Goal: Task Accomplishment & Management: Use online tool/utility

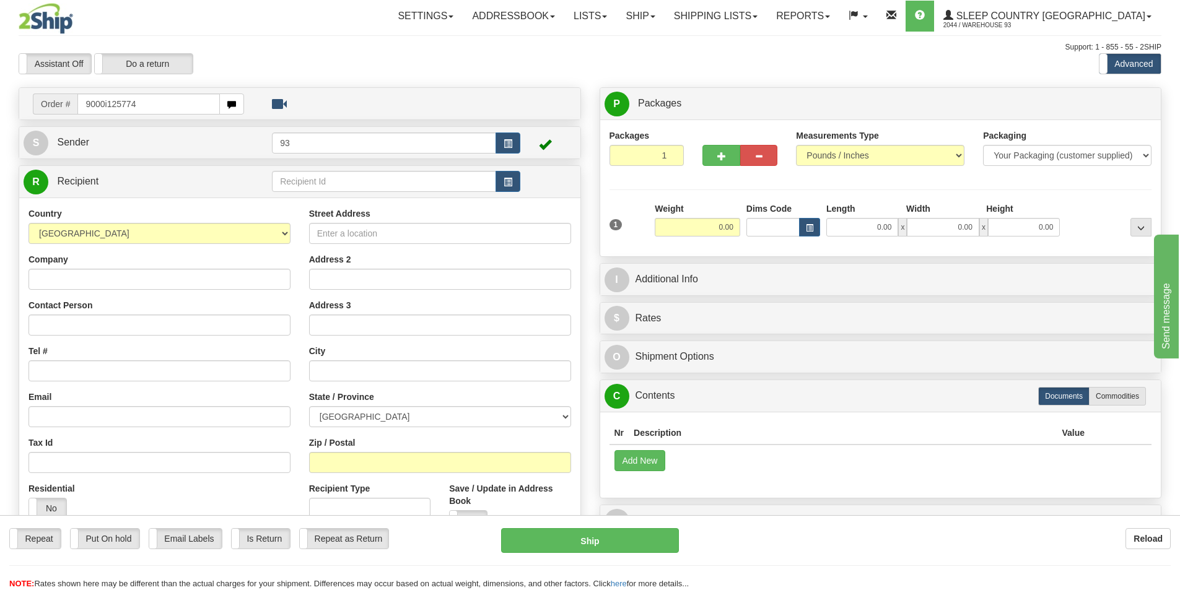
type input "9000i125774"
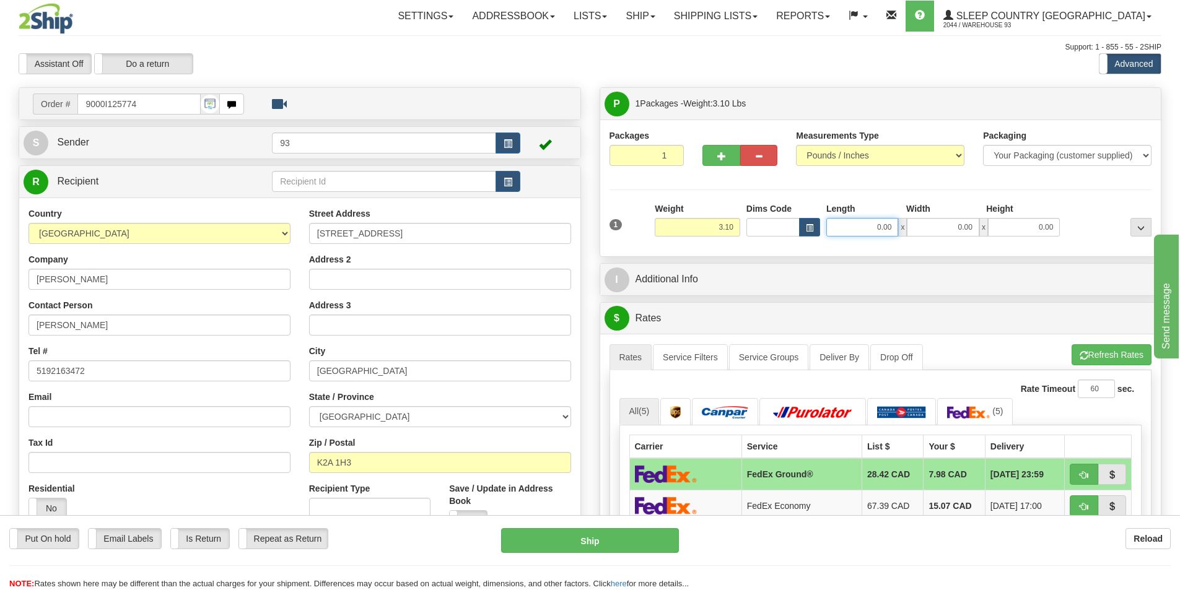
click at [859, 227] on input "0.00" at bounding box center [862, 227] width 72 height 19
type input "17.00"
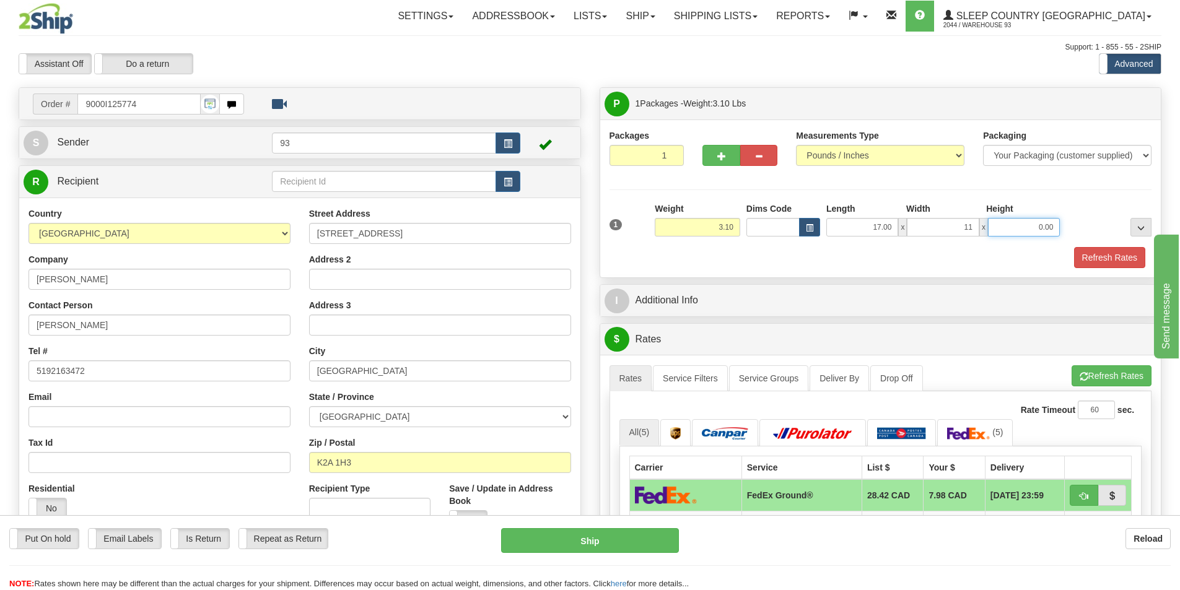
type input "11.00"
type input "4.00"
click at [1118, 255] on button "Refresh Rates" at bounding box center [1109, 257] width 71 height 21
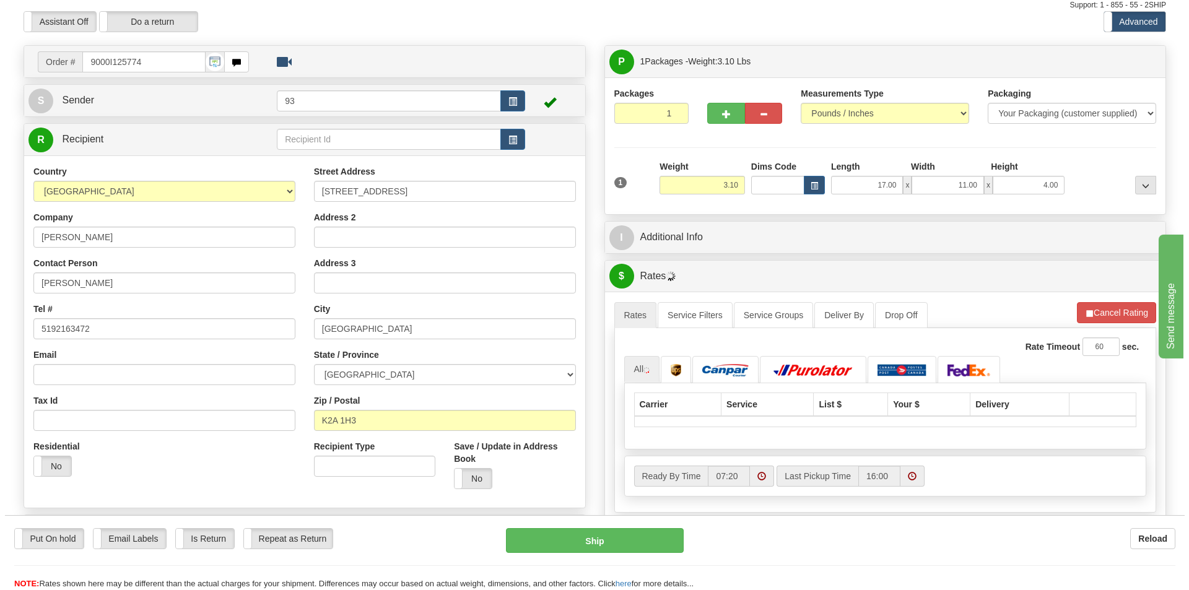
scroll to position [124, 0]
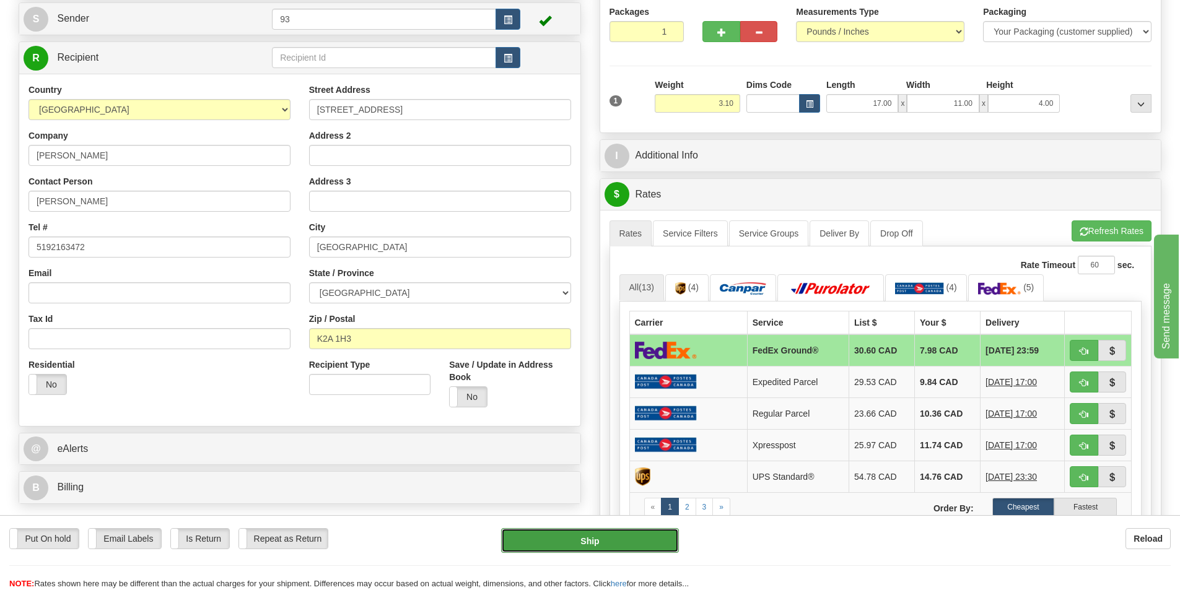
click at [572, 539] on button "Ship" at bounding box center [590, 540] width 178 height 25
type input "92"
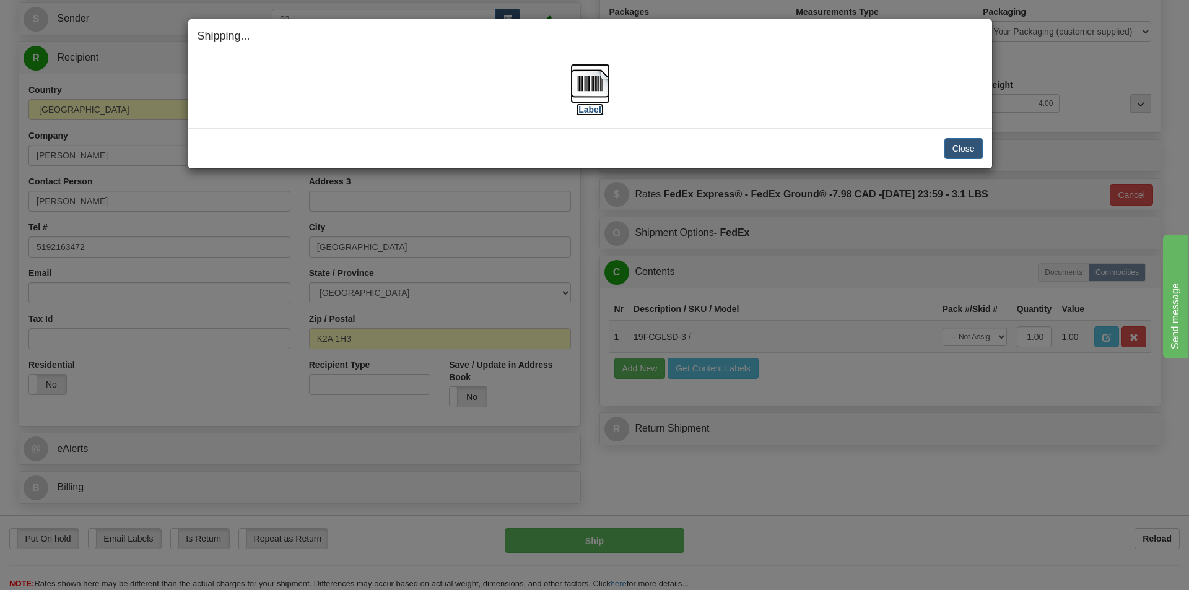
click at [590, 82] on img at bounding box center [590, 84] width 40 height 40
click at [964, 144] on button "Close" at bounding box center [964, 148] width 38 height 21
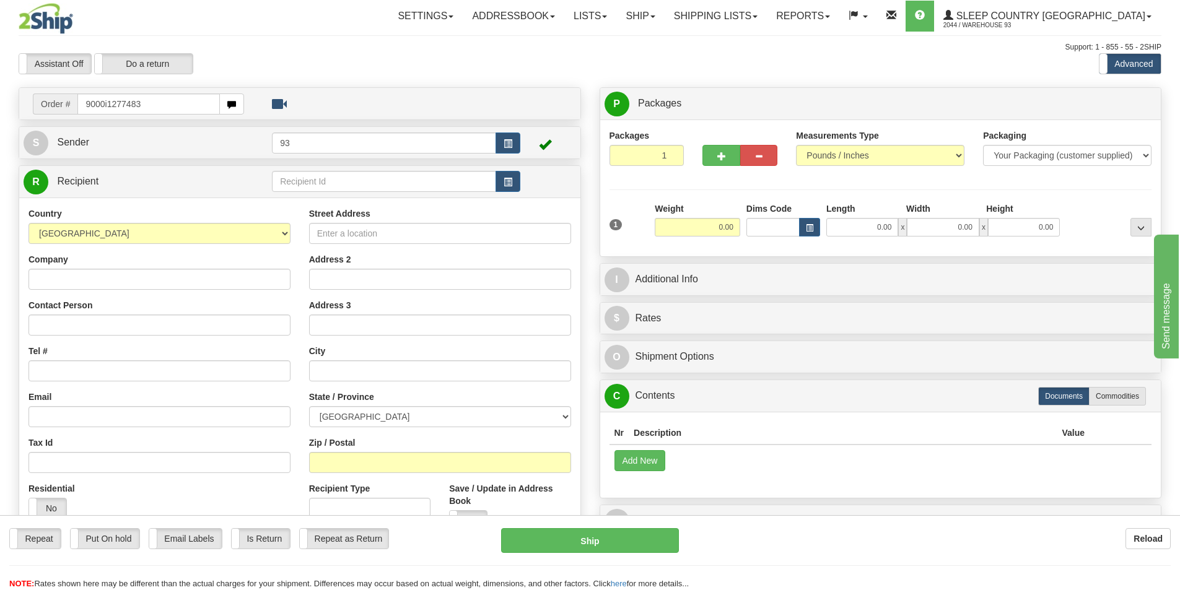
type input "9000i1277483"
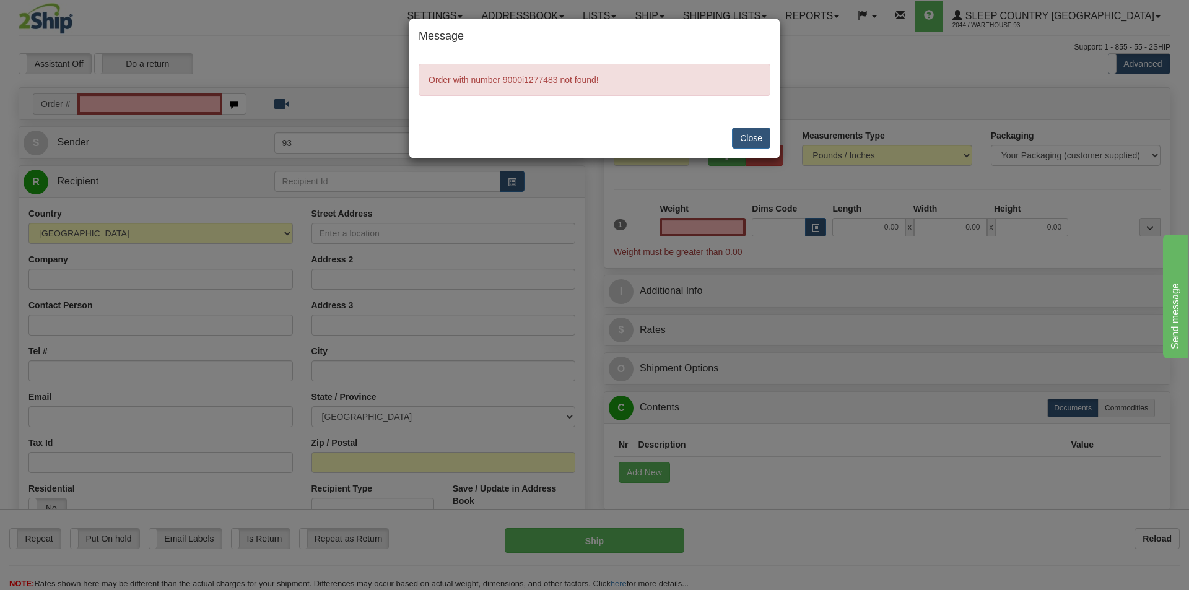
type input "0.00"
click at [760, 136] on button "Close" at bounding box center [751, 138] width 38 height 21
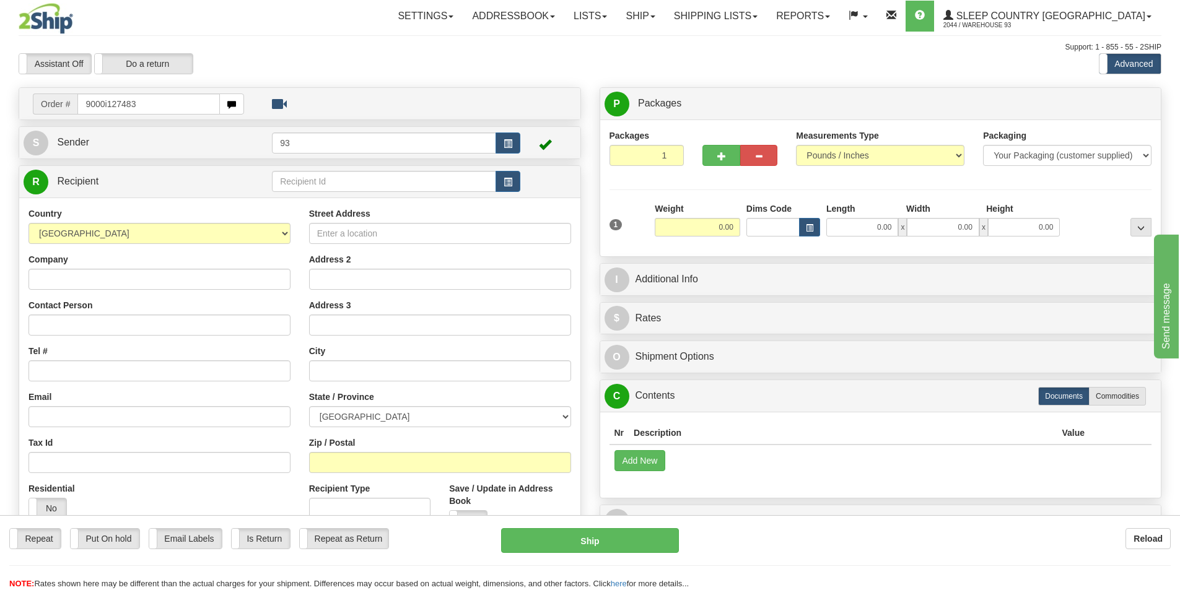
type input "9000i127483"
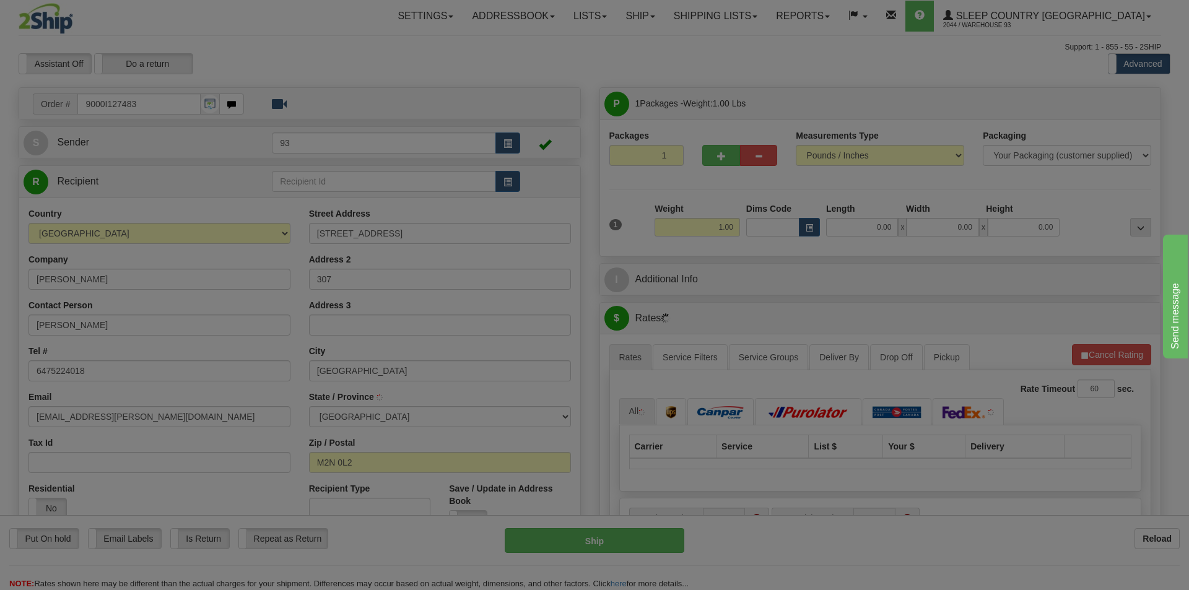
type input "NORTH YORK"
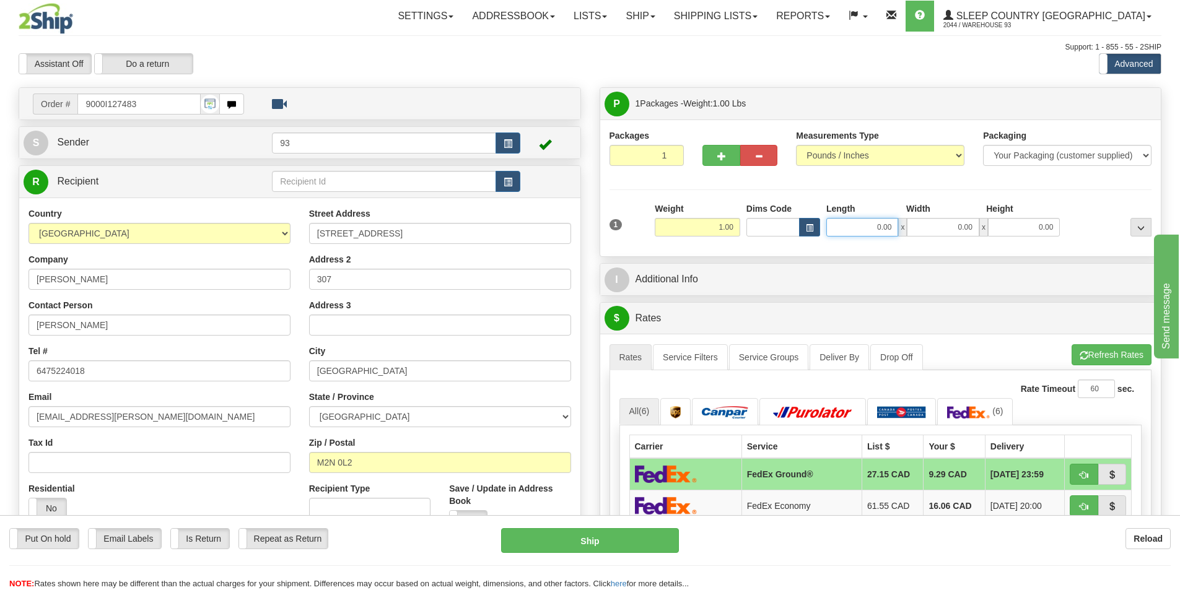
click at [858, 221] on input "0.00" at bounding box center [862, 227] width 72 height 19
type input "4.00"
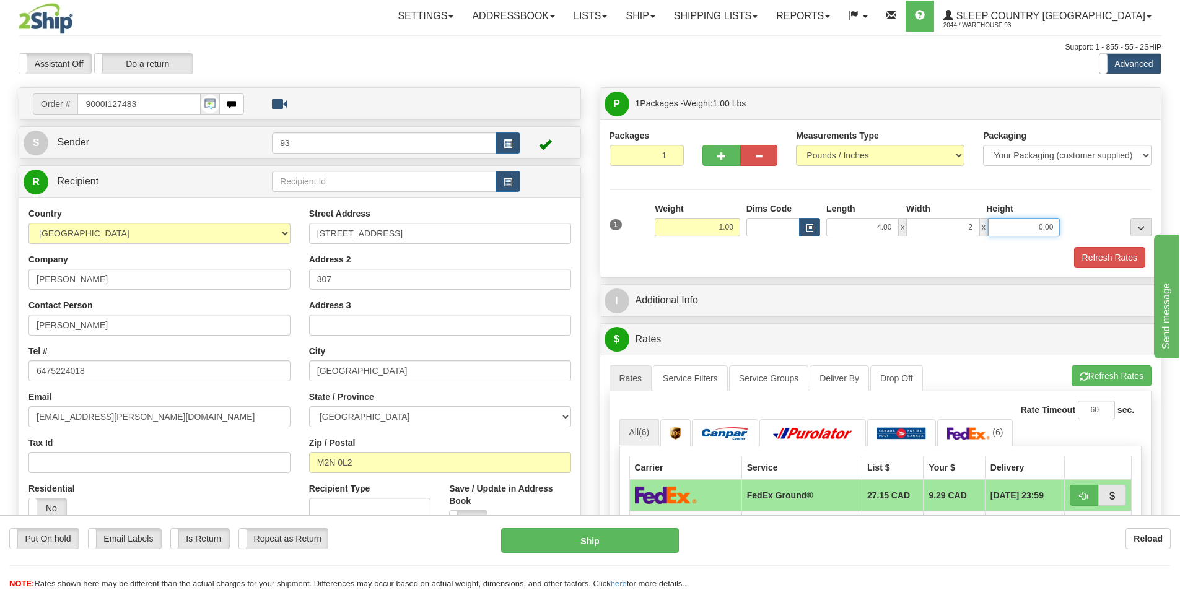
type input "2.00"
type input "1.00"
click at [1120, 258] on button "Refresh Rates" at bounding box center [1109, 257] width 71 height 21
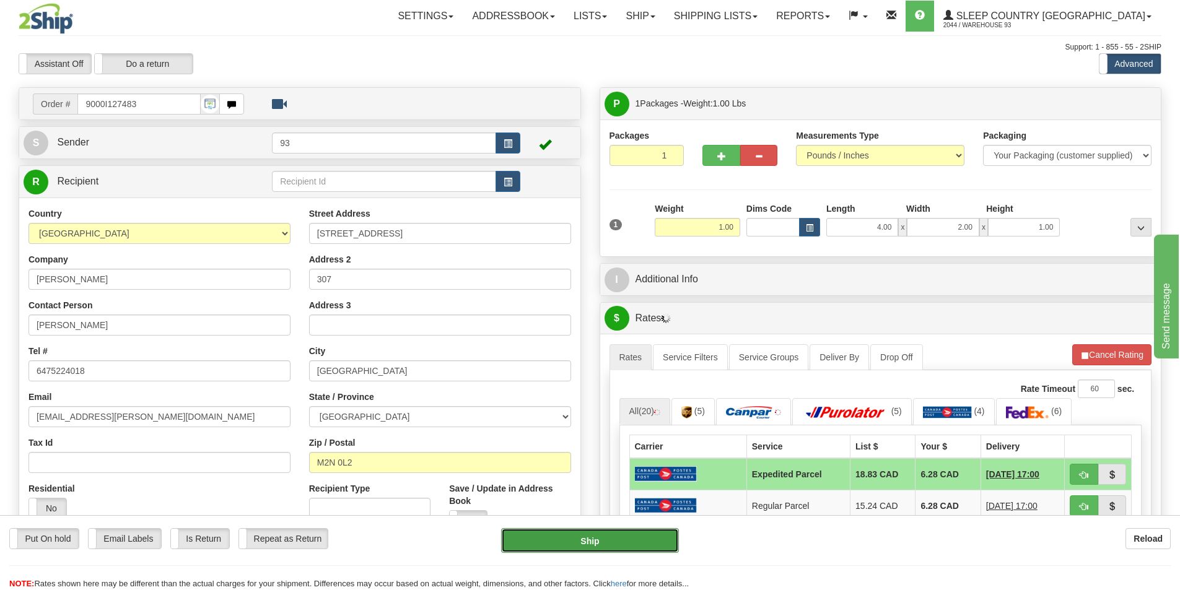
click at [593, 539] on button "Ship" at bounding box center [590, 540] width 178 height 25
type input "DOM.EP"
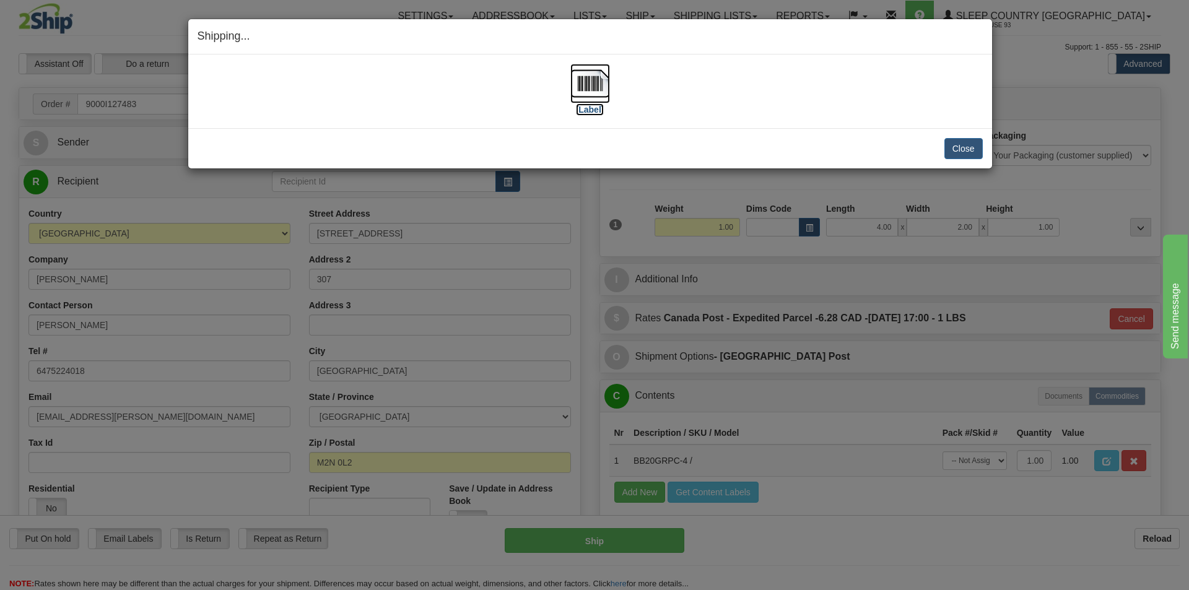
click at [587, 84] on img at bounding box center [590, 84] width 40 height 40
click at [967, 147] on button "Close" at bounding box center [964, 148] width 38 height 21
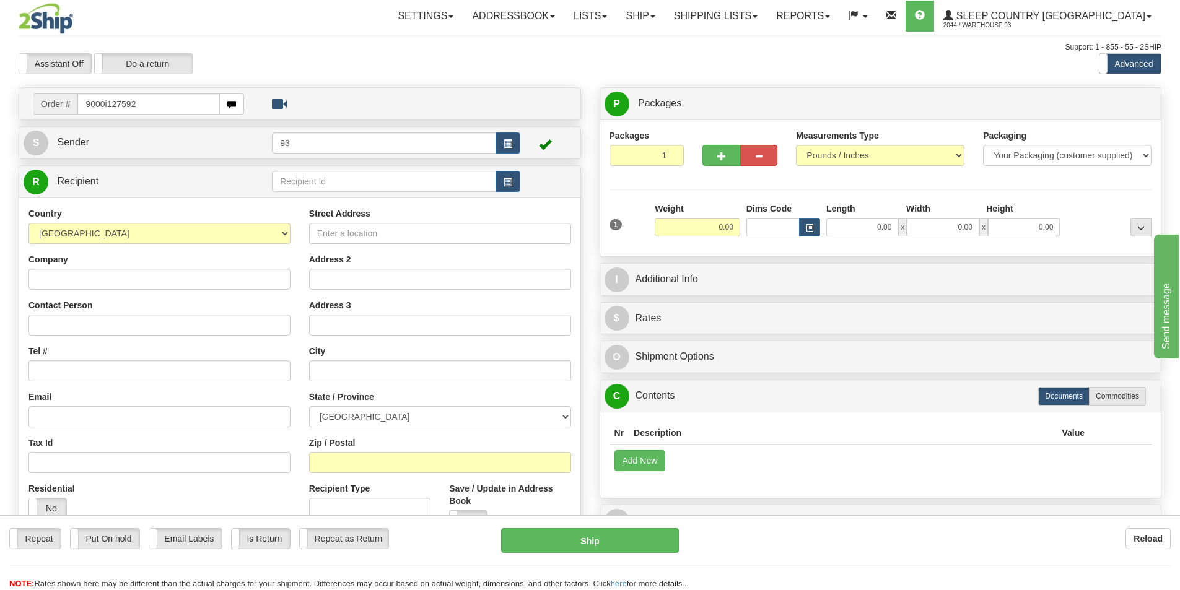
type input "9000i127592"
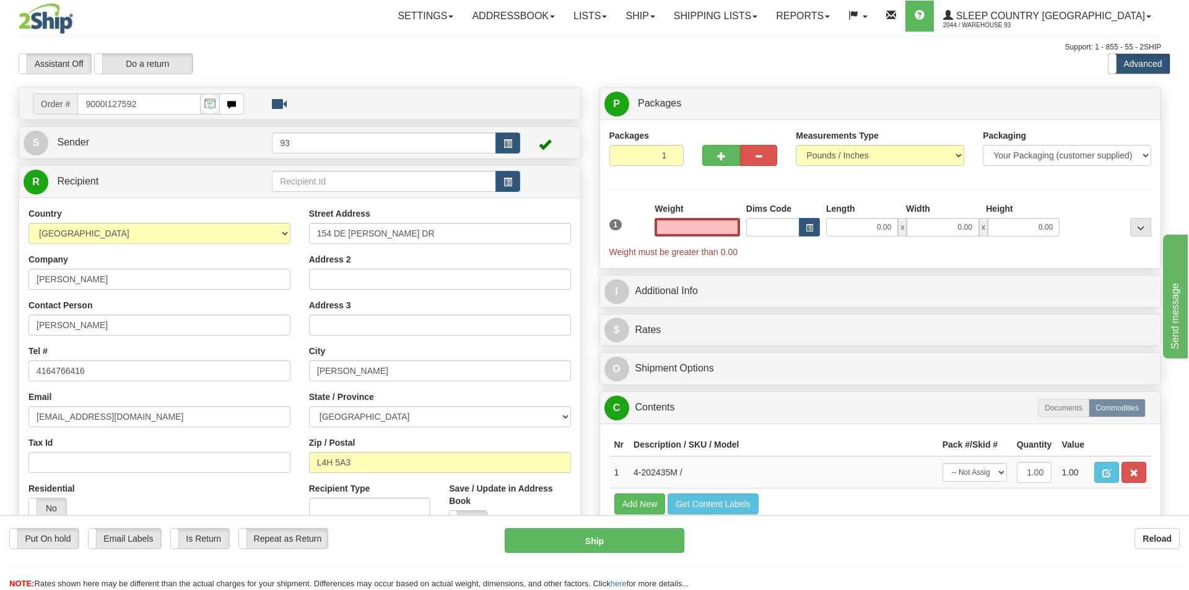
type input "WOODBRIDGE"
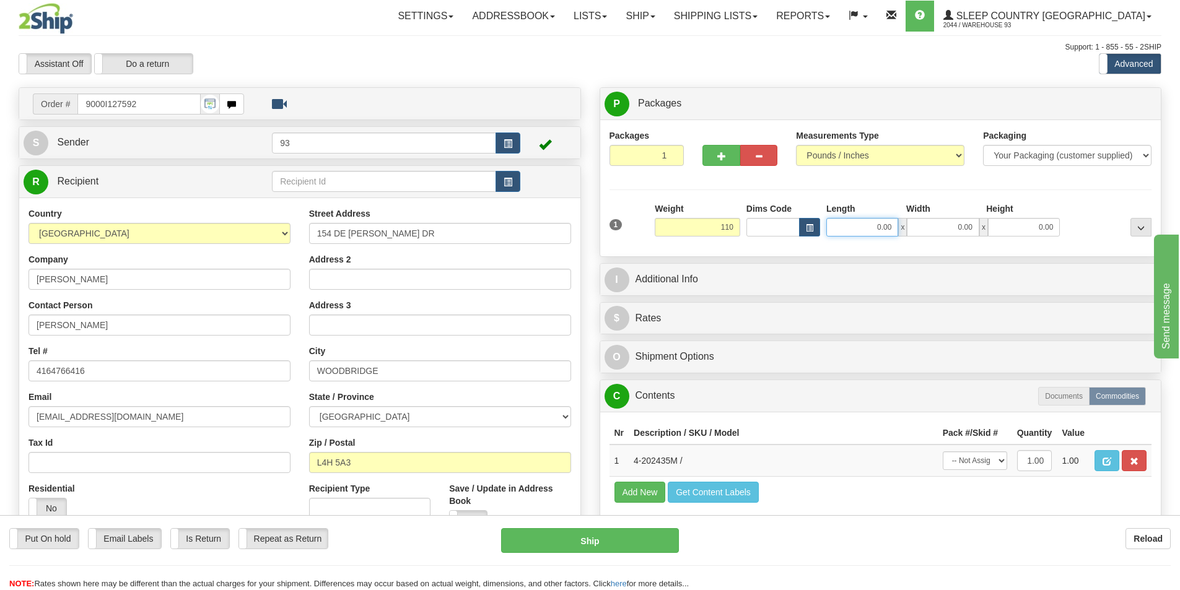
type input "110.00"
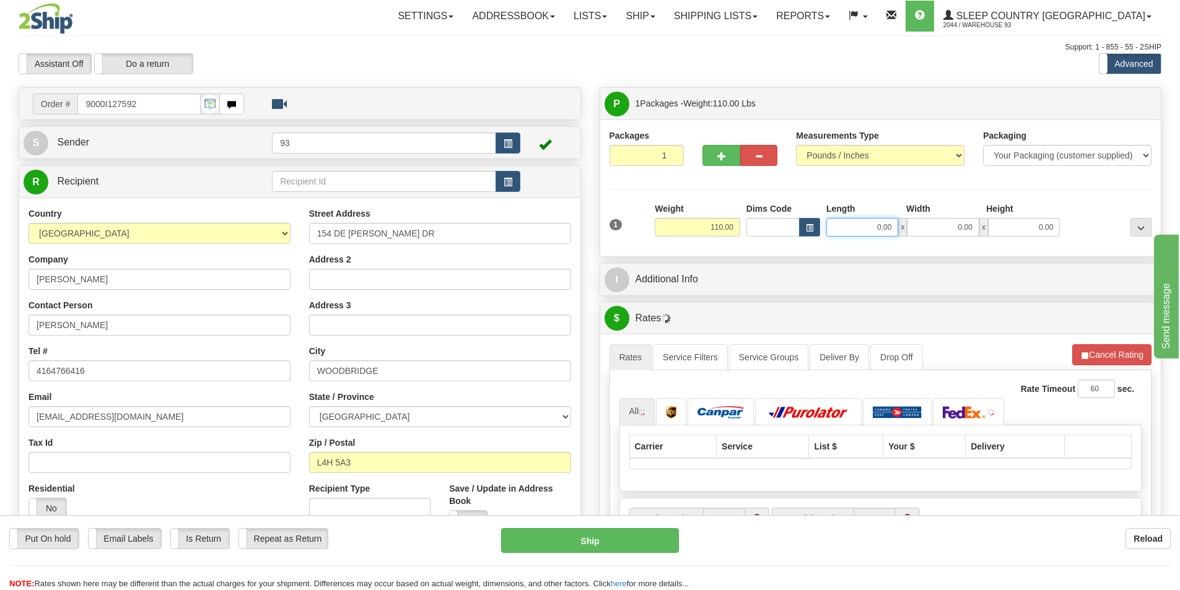
click at [865, 218] on input "0.00" at bounding box center [862, 227] width 72 height 19
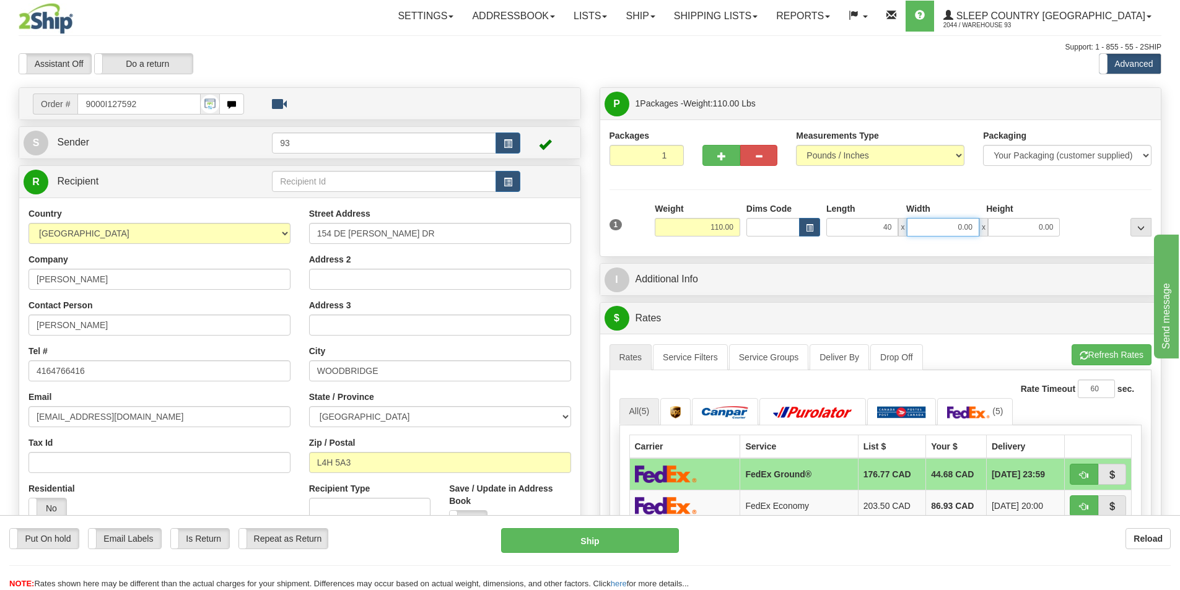
type input "40.00"
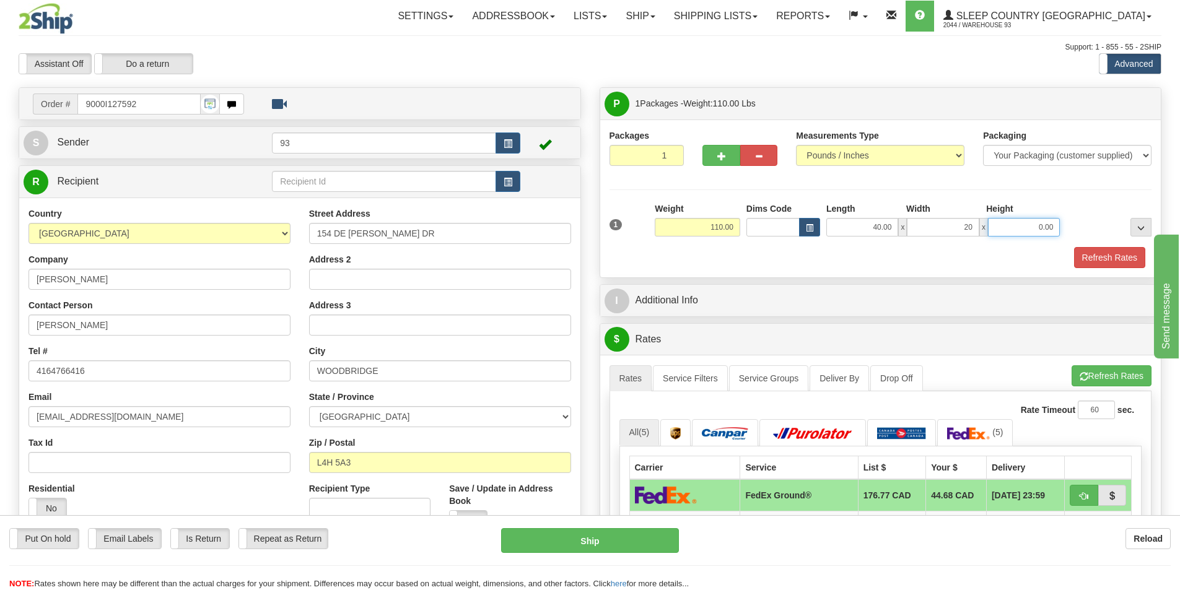
type input "20.00"
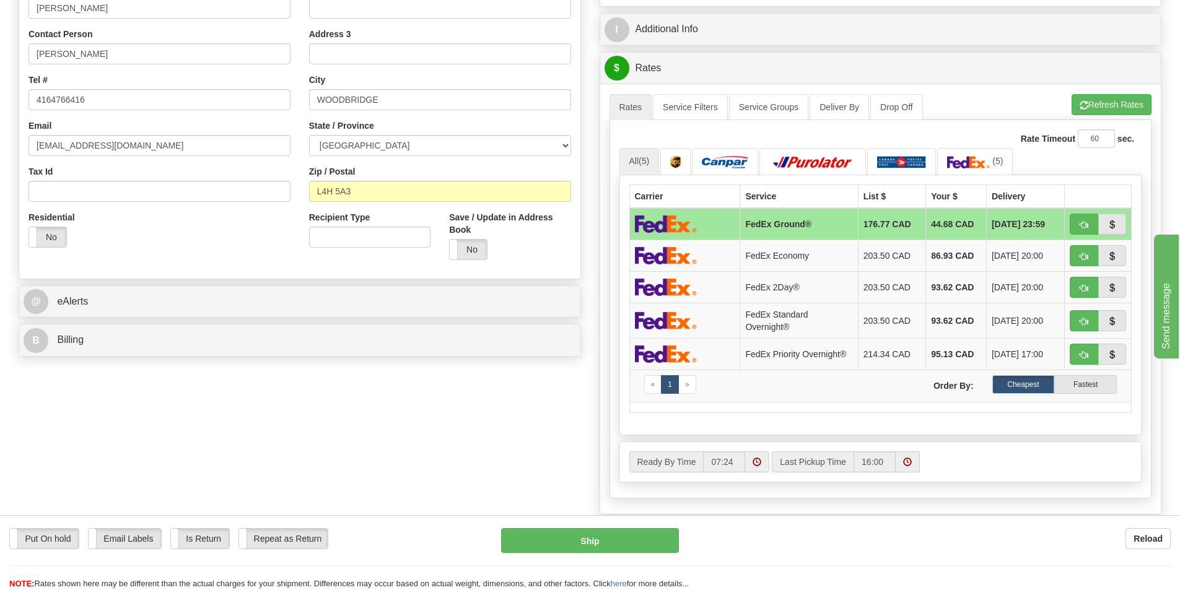
scroll to position [310, 0]
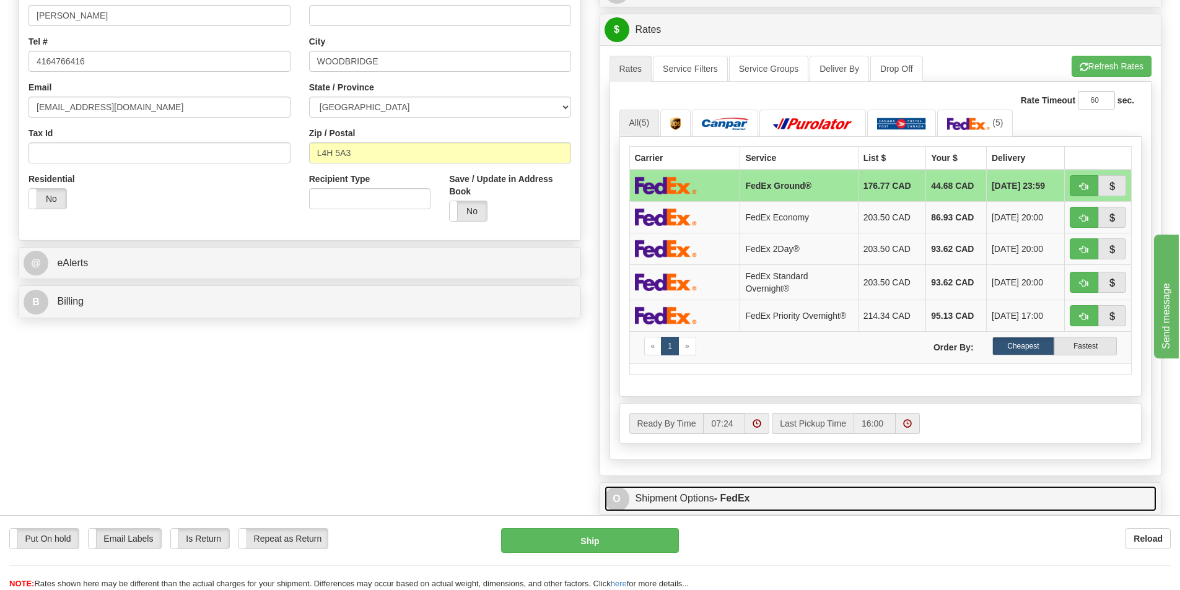
type input "20.00"
click at [686, 495] on link "O Shipment Options - FedEx" at bounding box center [880, 498] width 552 height 25
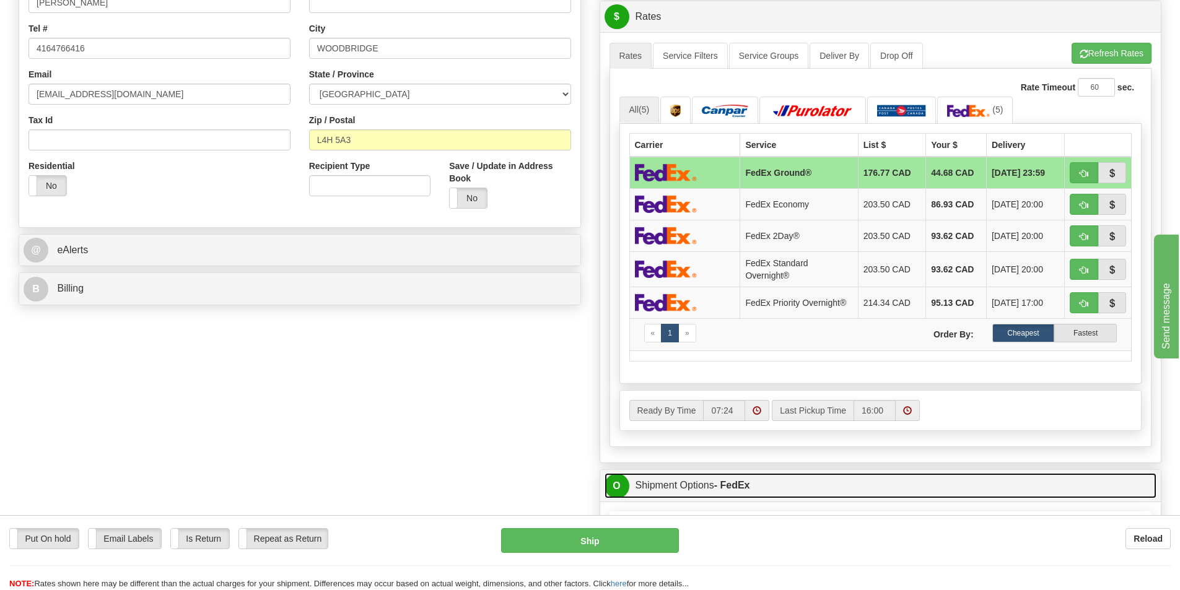
scroll to position [495, 0]
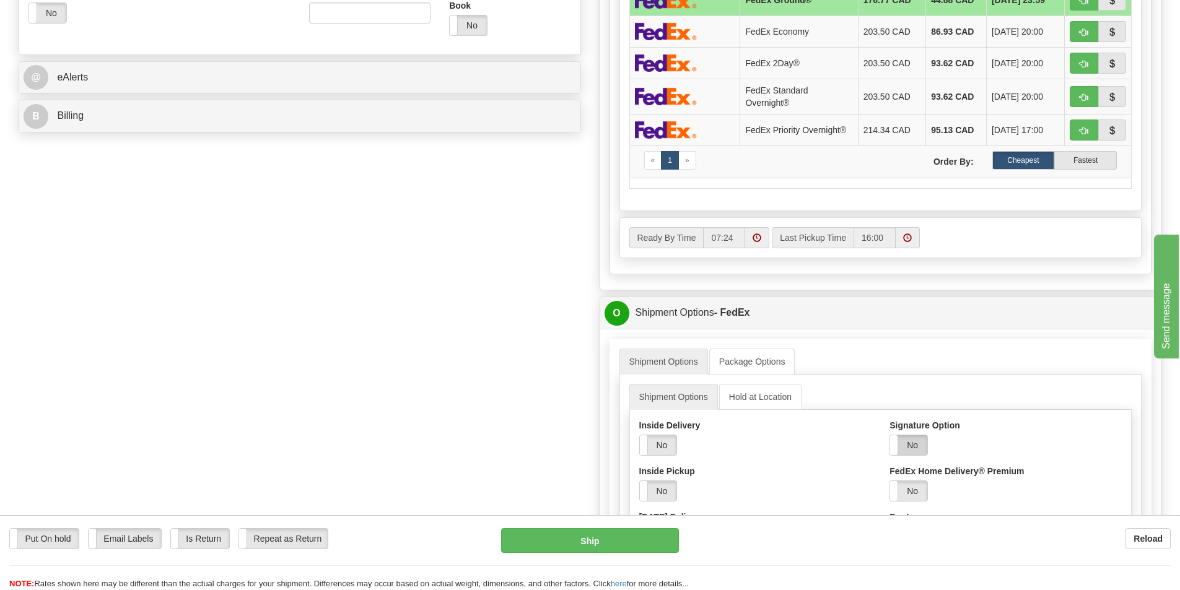
click at [909, 445] on label "No" at bounding box center [908, 445] width 37 height 20
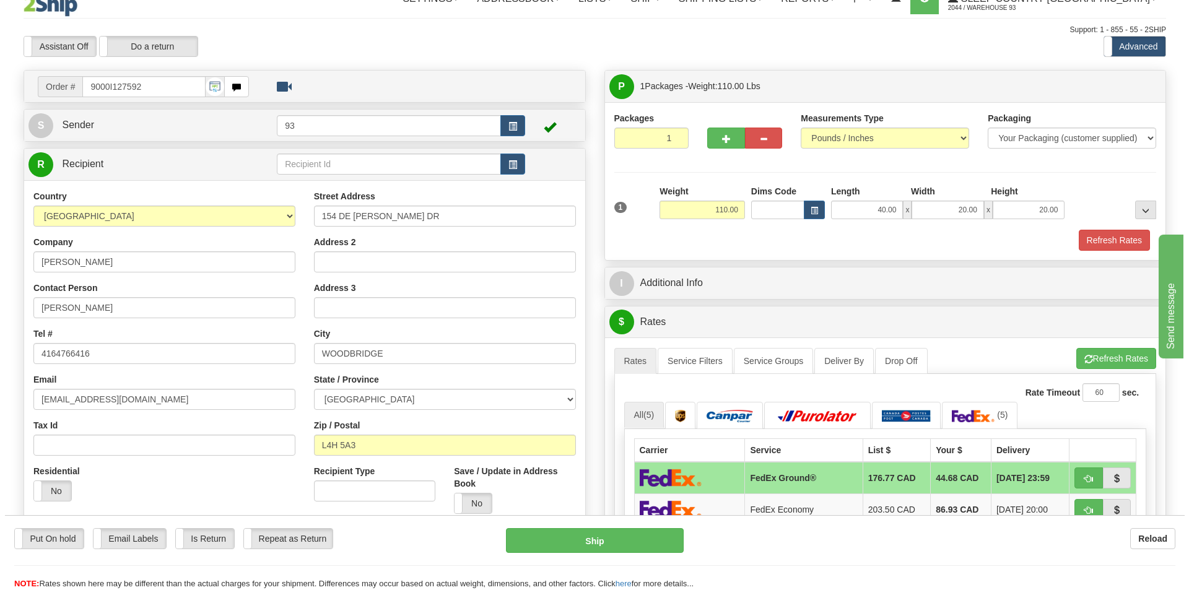
scroll to position [0, 0]
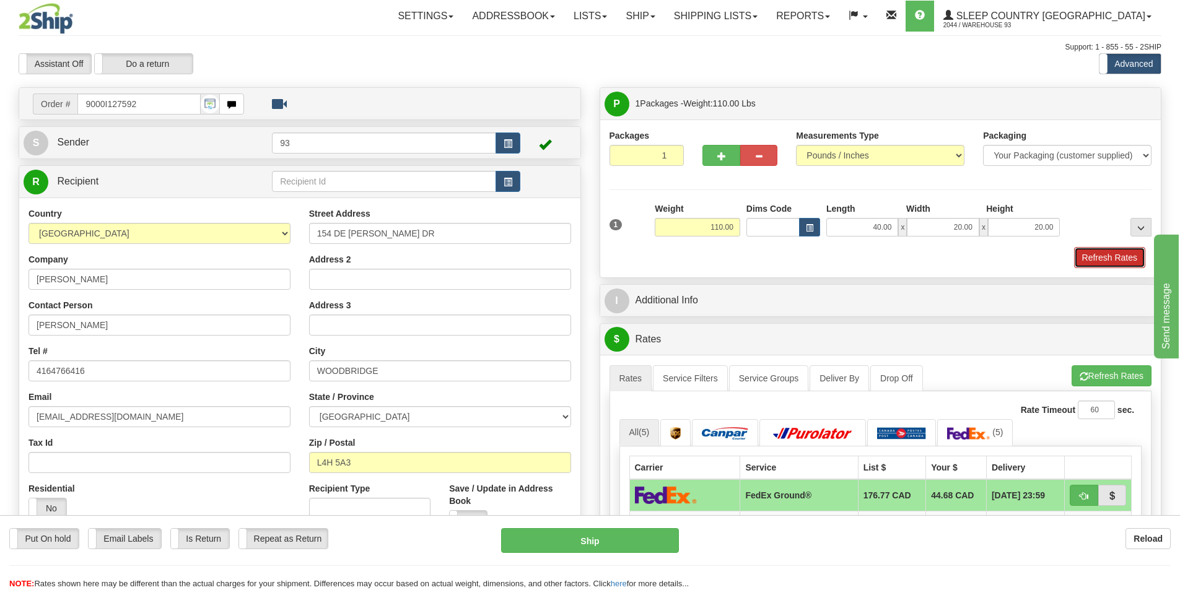
click at [1115, 251] on button "Refresh Rates" at bounding box center [1109, 257] width 71 height 21
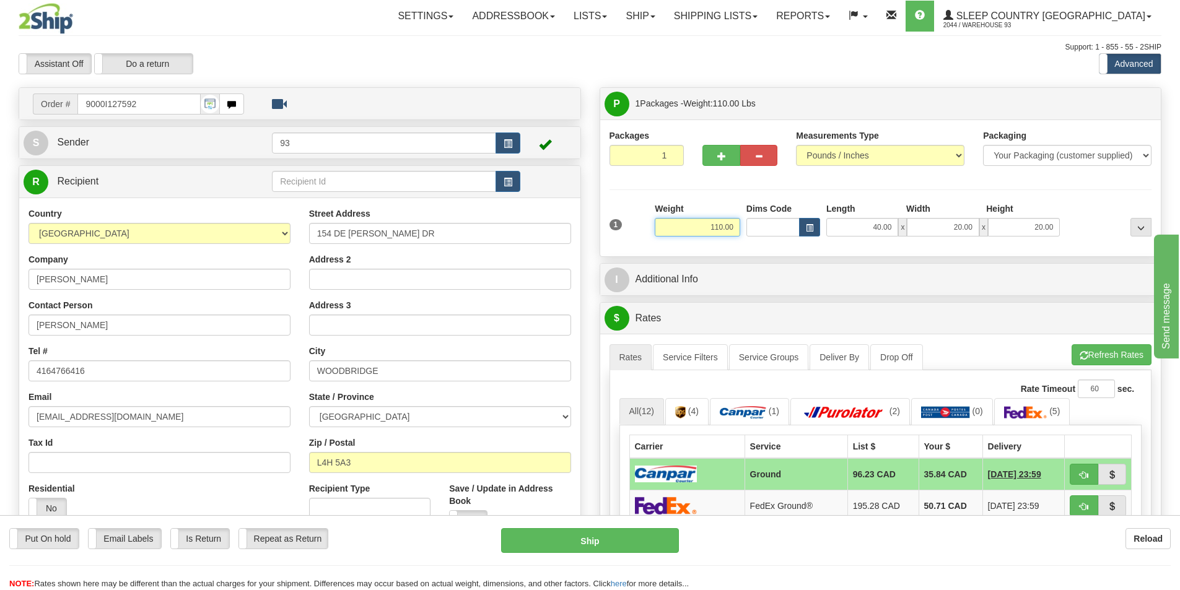
click at [738, 223] on input "110.00" at bounding box center [697, 227] width 85 height 19
type input "1"
click at [975, 225] on input "20.00" at bounding box center [943, 227] width 72 height 19
type input "90.00"
type input "21.00"
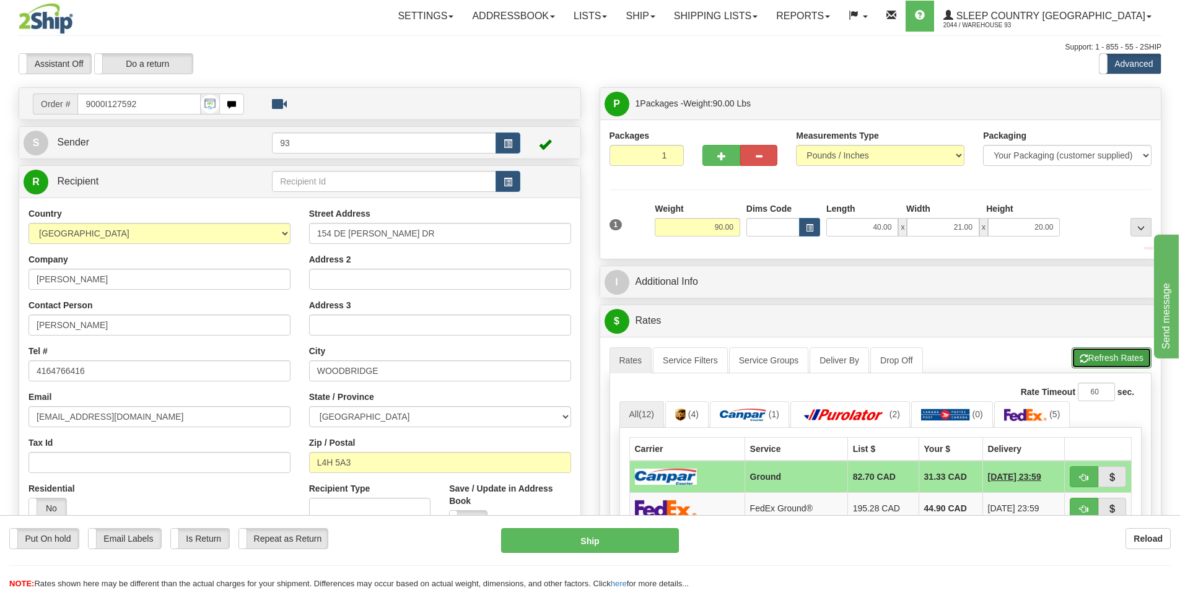
click at [1112, 348] on div "$ Rates Cancel A change has been made which could impact your rate estimate. To…" at bounding box center [881, 534] width 562 height 459
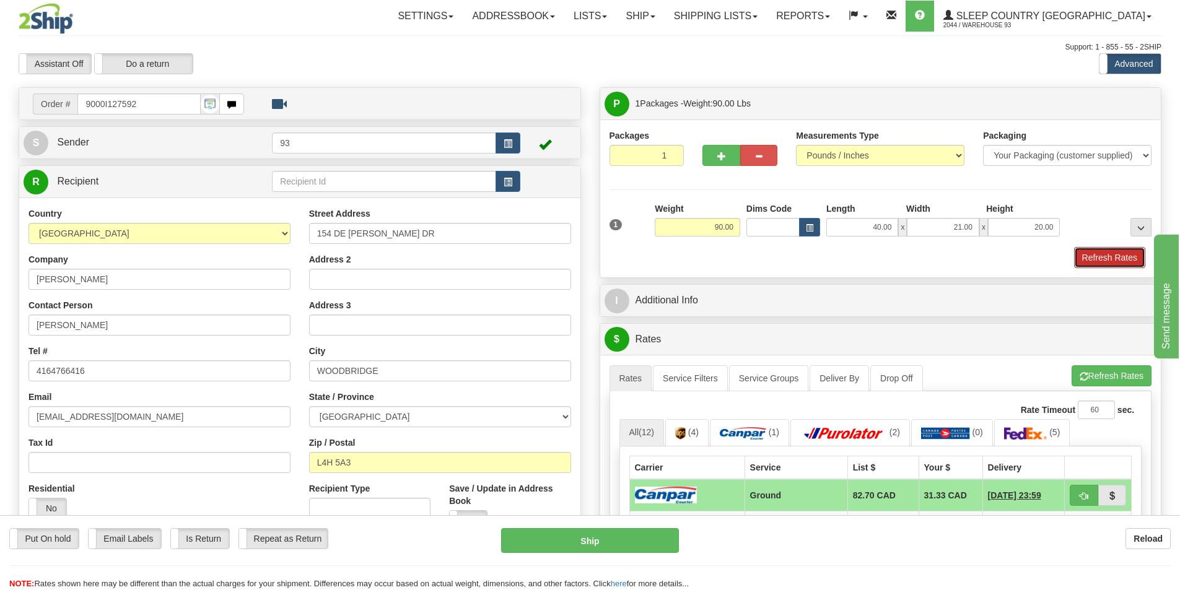
click at [1106, 250] on button "Refresh Rates" at bounding box center [1109, 257] width 71 height 21
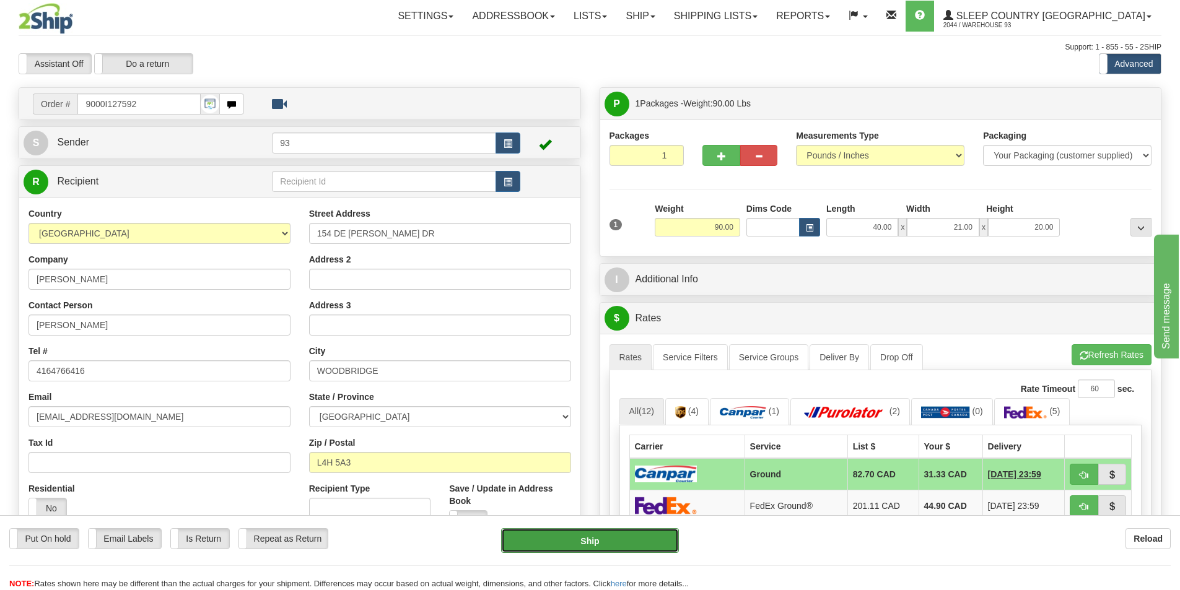
click at [583, 538] on button "Ship" at bounding box center [590, 540] width 178 height 25
type input "1"
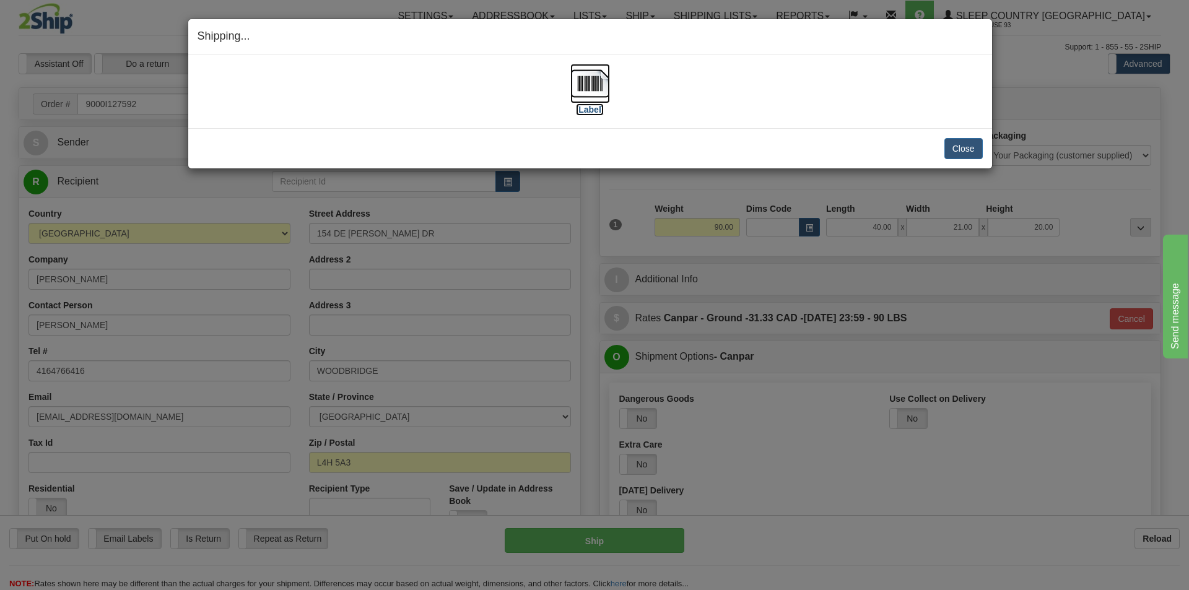
click at [590, 84] on img at bounding box center [590, 84] width 40 height 40
click at [958, 148] on button "Close" at bounding box center [964, 148] width 38 height 21
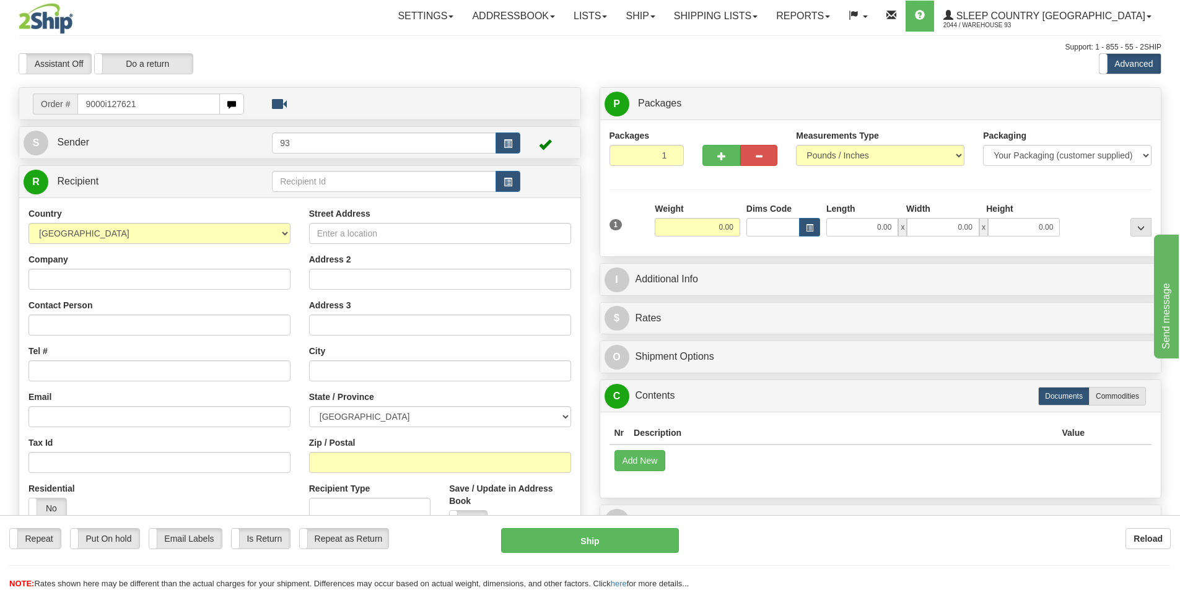
type input "9000i127621"
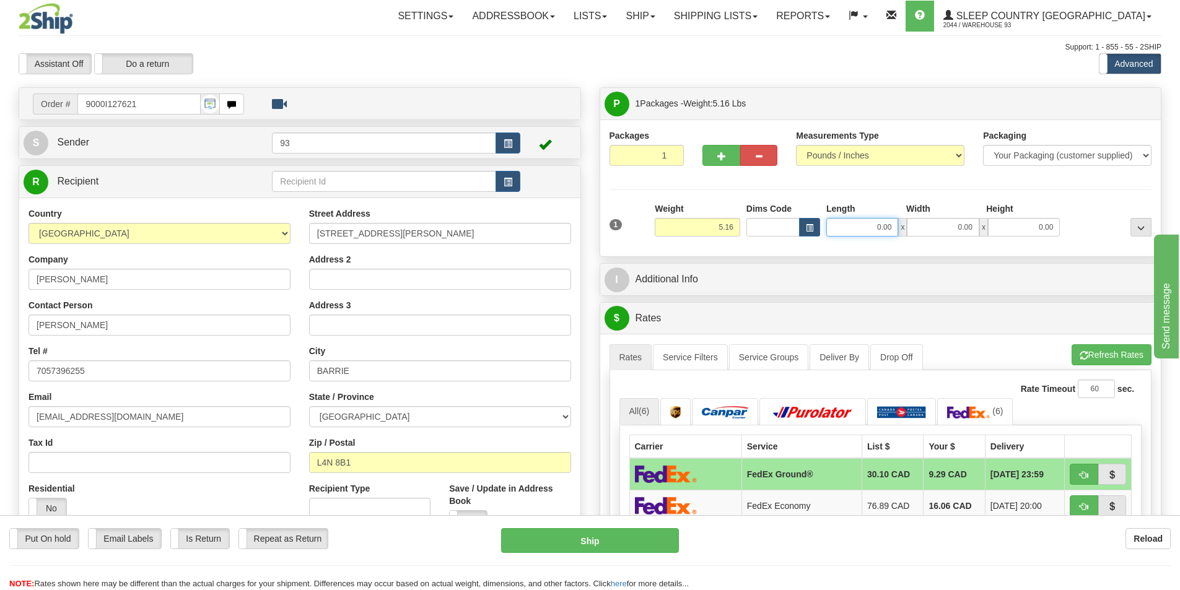
click at [842, 230] on input "0.00" at bounding box center [862, 227] width 72 height 19
type input "17.00"
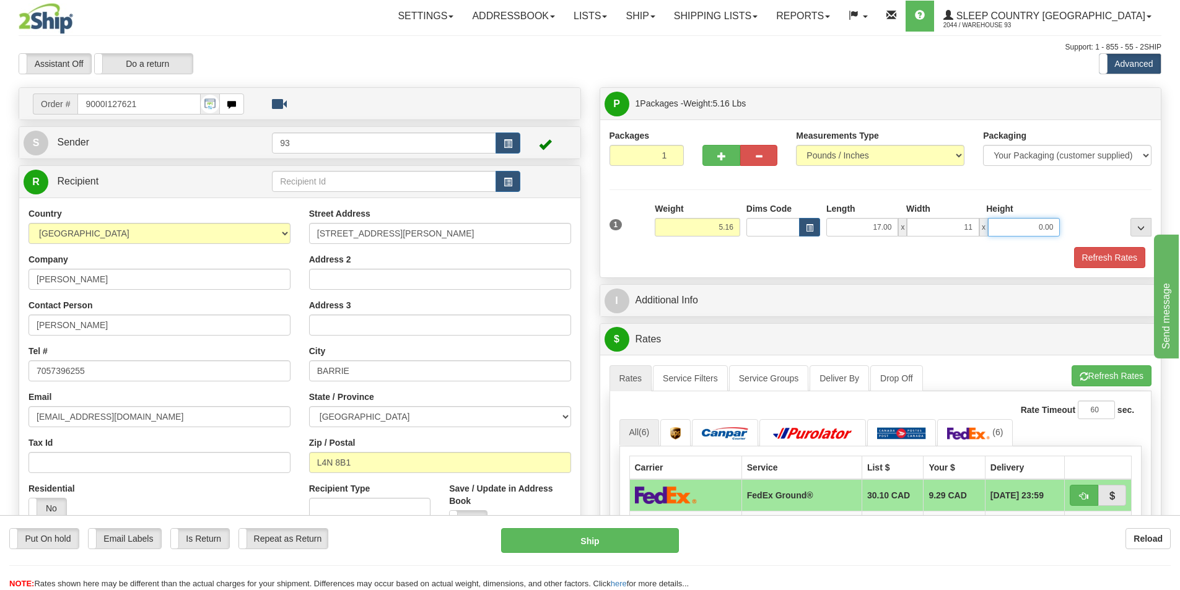
type input "11.00"
type input "4.00"
click at [1124, 251] on button "Refresh Rates" at bounding box center [1109, 257] width 71 height 21
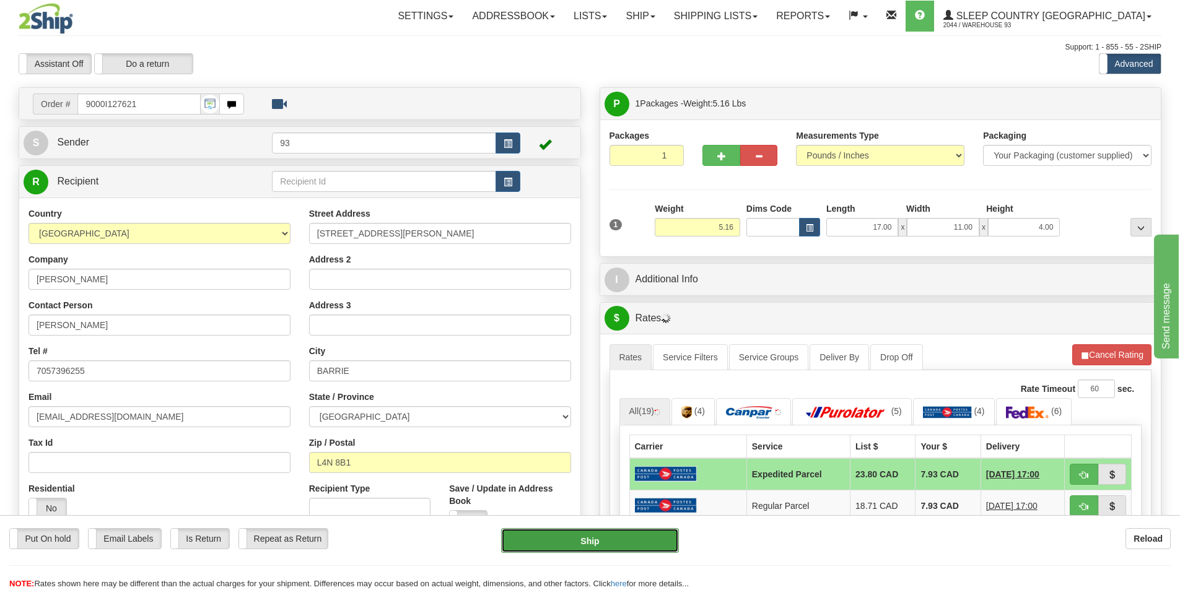
click at [600, 533] on button "Ship" at bounding box center [590, 540] width 178 height 25
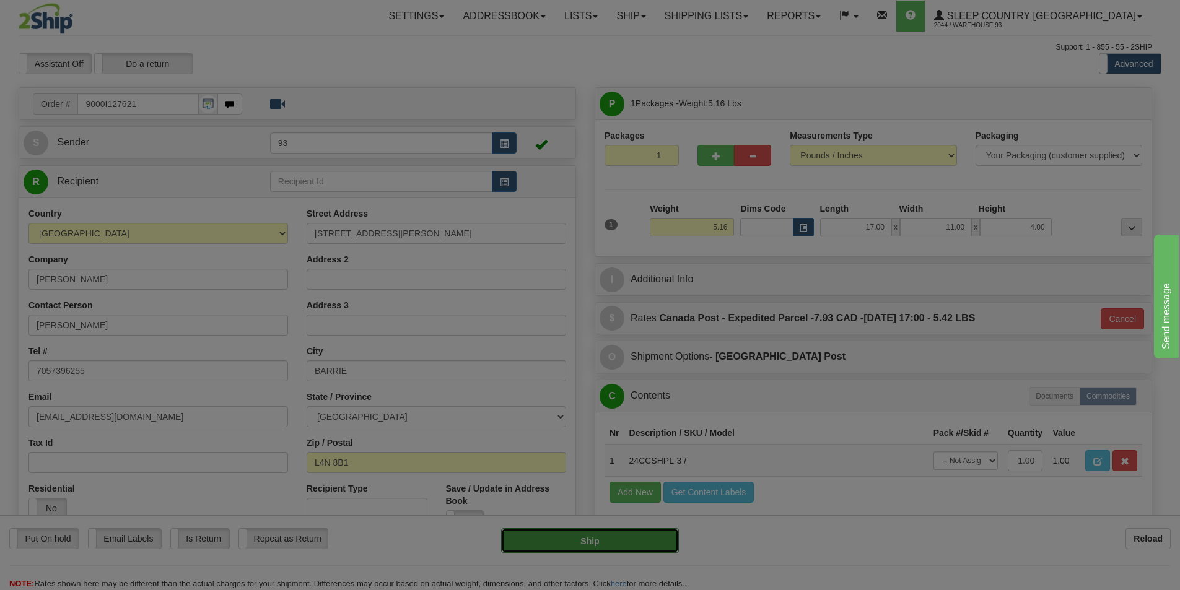
type input "DOM.EP"
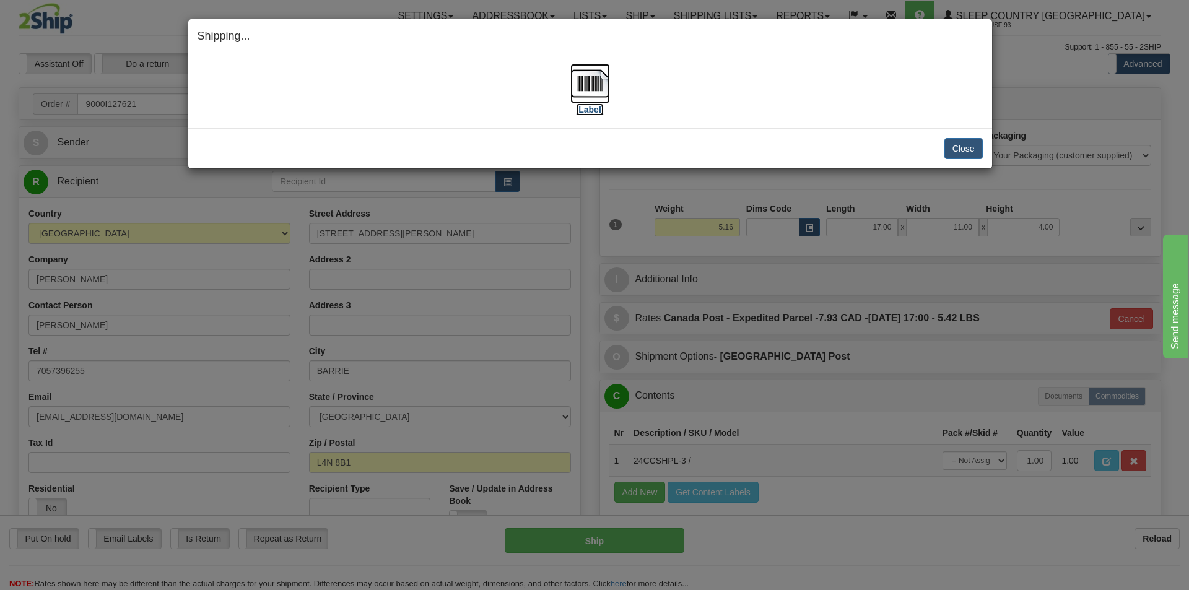
click at [590, 84] on img at bounding box center [590, 84] width 40 height 40
click at [972, 145] on button "Close" at bounding box center [964, 148] width 38 height 21
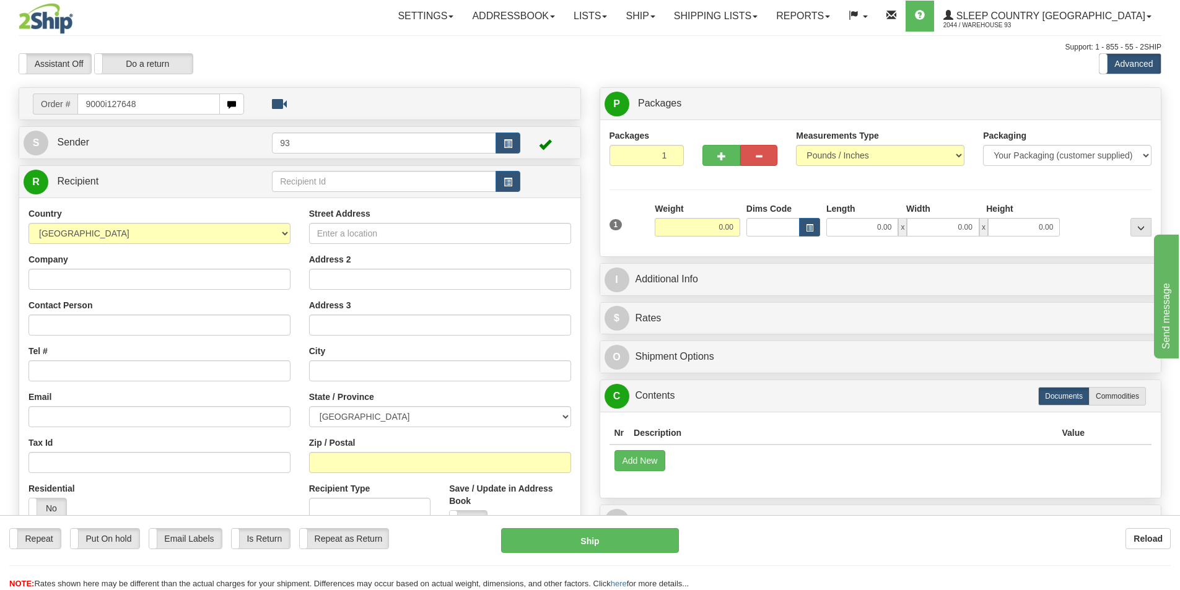
type input "9000i127648"
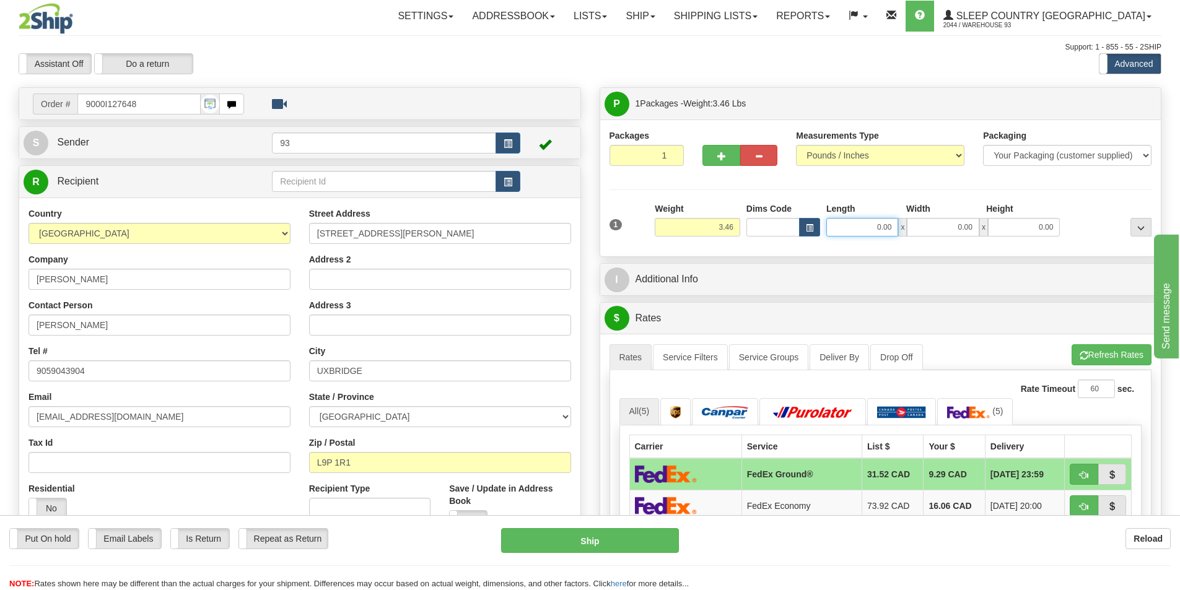
click at [845, 224] on input "0.00" at bounding box center [862, 227] width 72 height 19
type input "6.00"
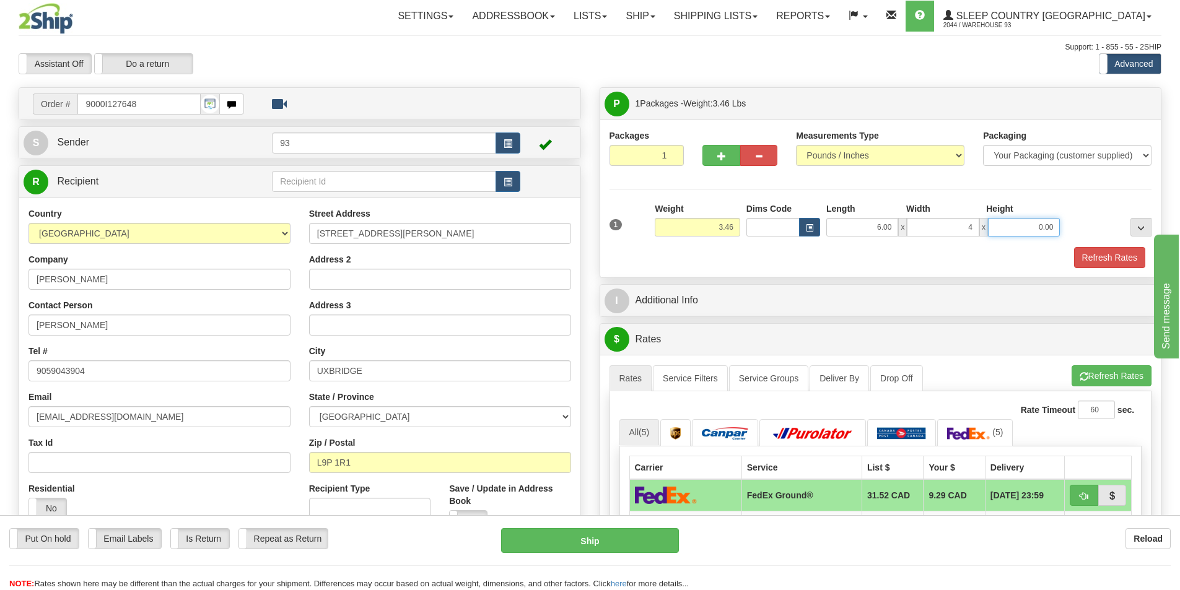
type input "4.00"
type input "2.00"
click at [1116, 253] on button "Refresh Rates" at bounding box center [1109, 257] width 71 height 21
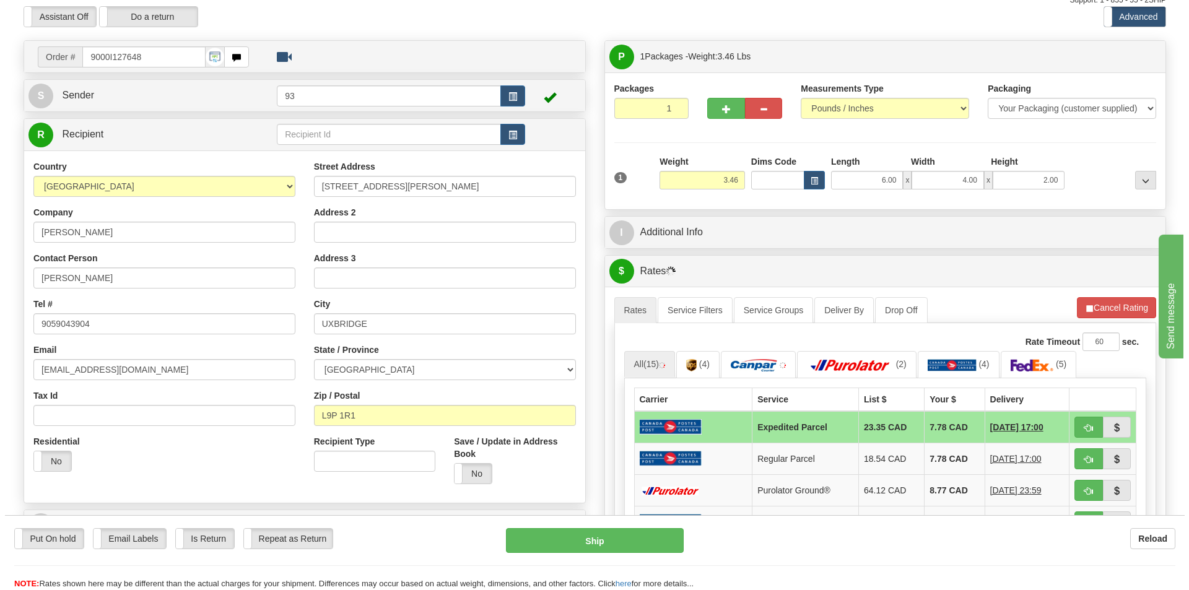
scroll to position [186, 0]
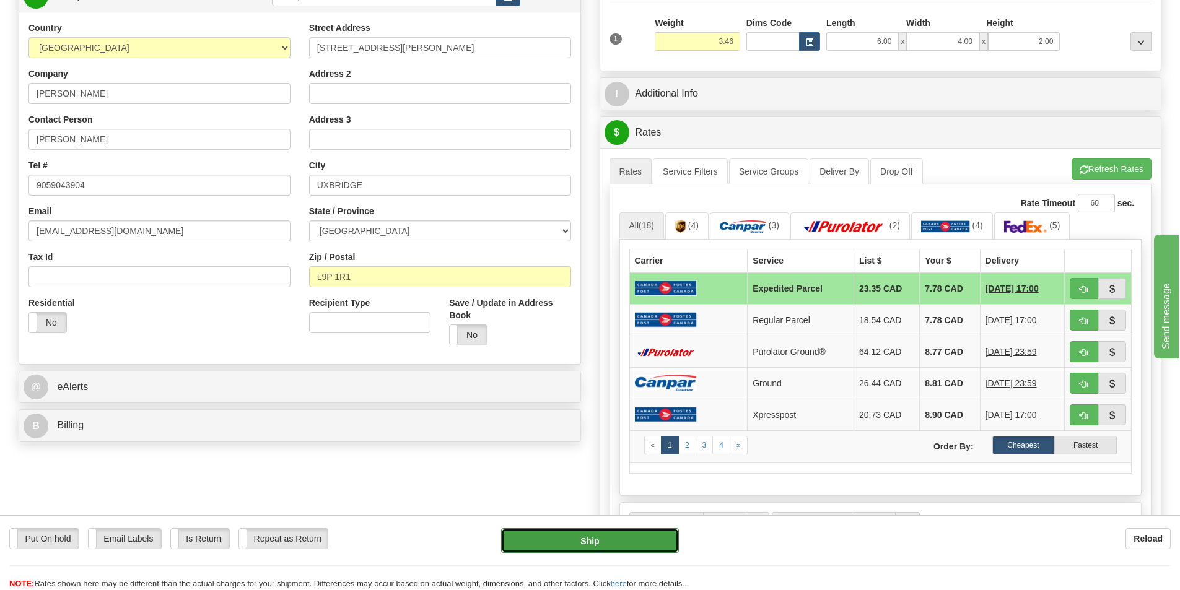
click at [582, 538] on button "Ship" at bounding box center [590, 540] width 178 height 25
type input "DOM.EP"
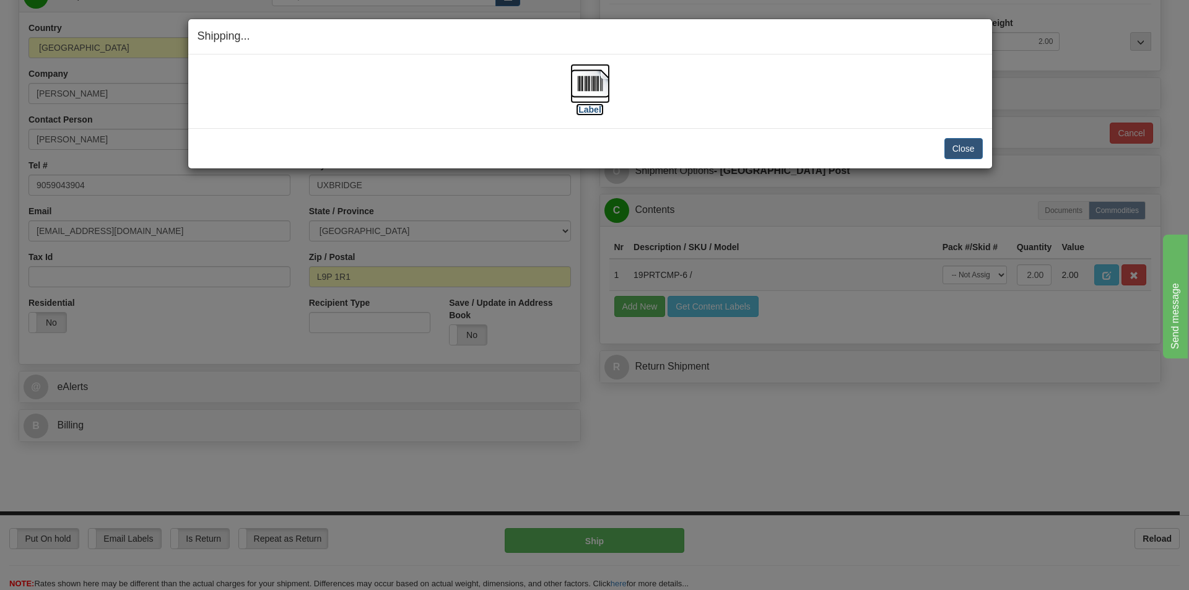
click at [587, 90] on img at bounding box center [590, 84] width 40 height 40
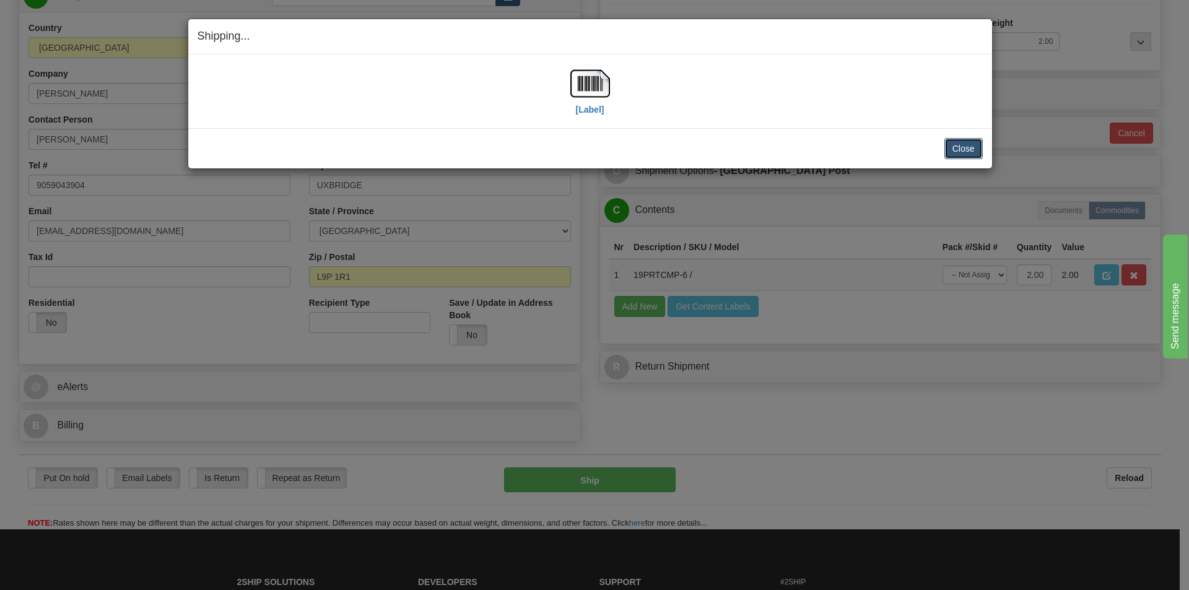
click at [964, 146] on button "Close" at bounding box center [964, 148] width 38 height 21
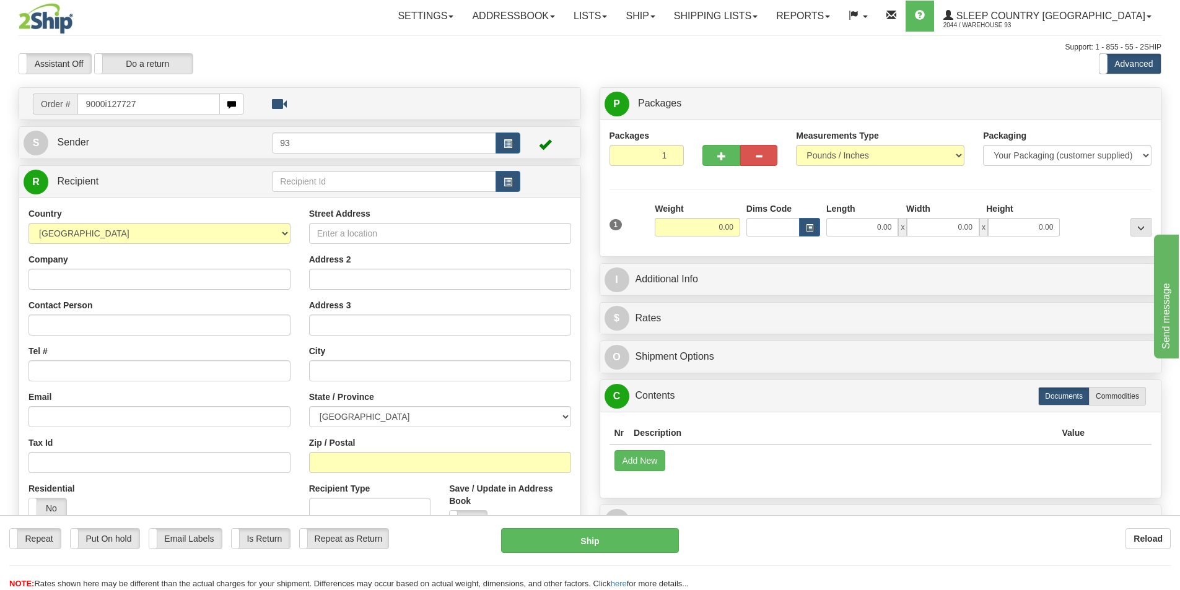
type input "9000i127727"
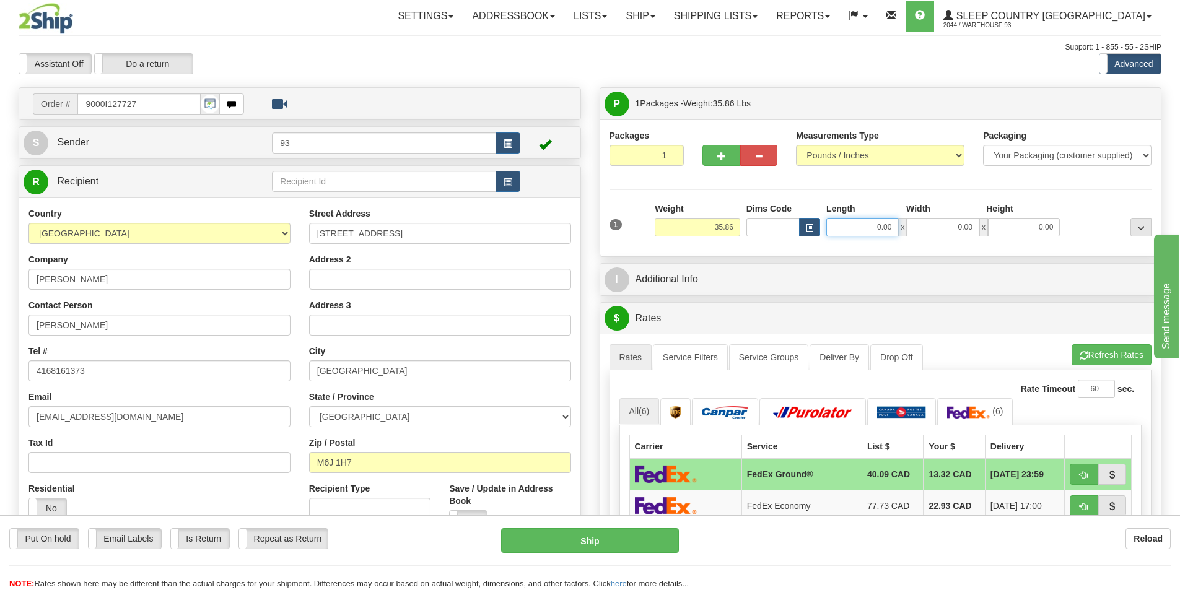
click at [859, 224] on input "0.00" at bounding box center [862, 227] width 72 height 19
type input "40.00"
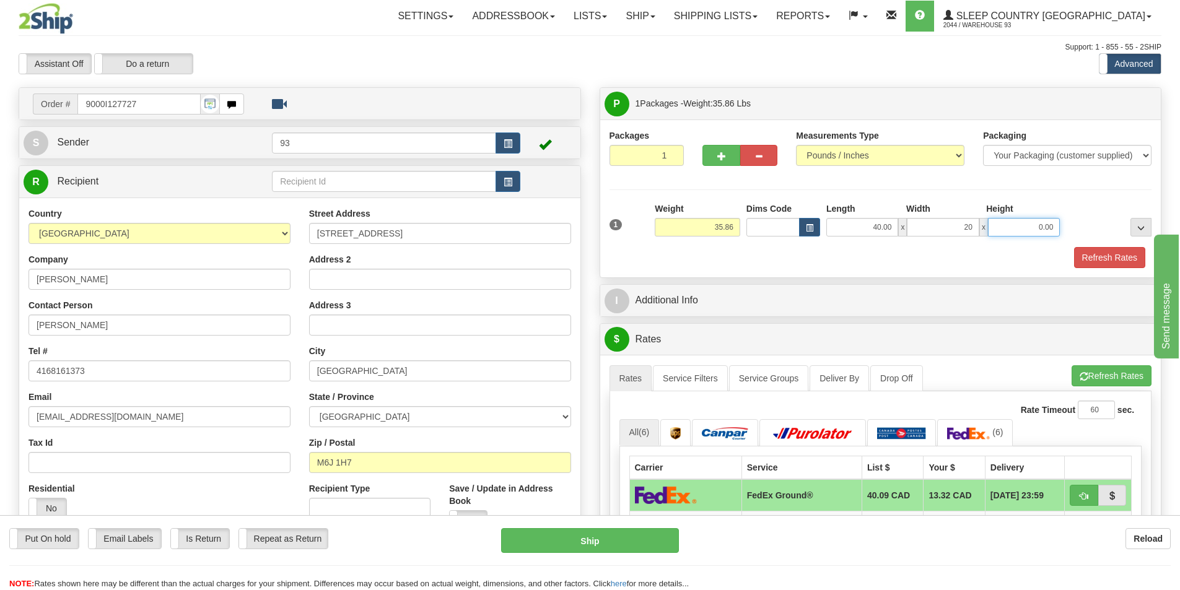
type input "20.00"
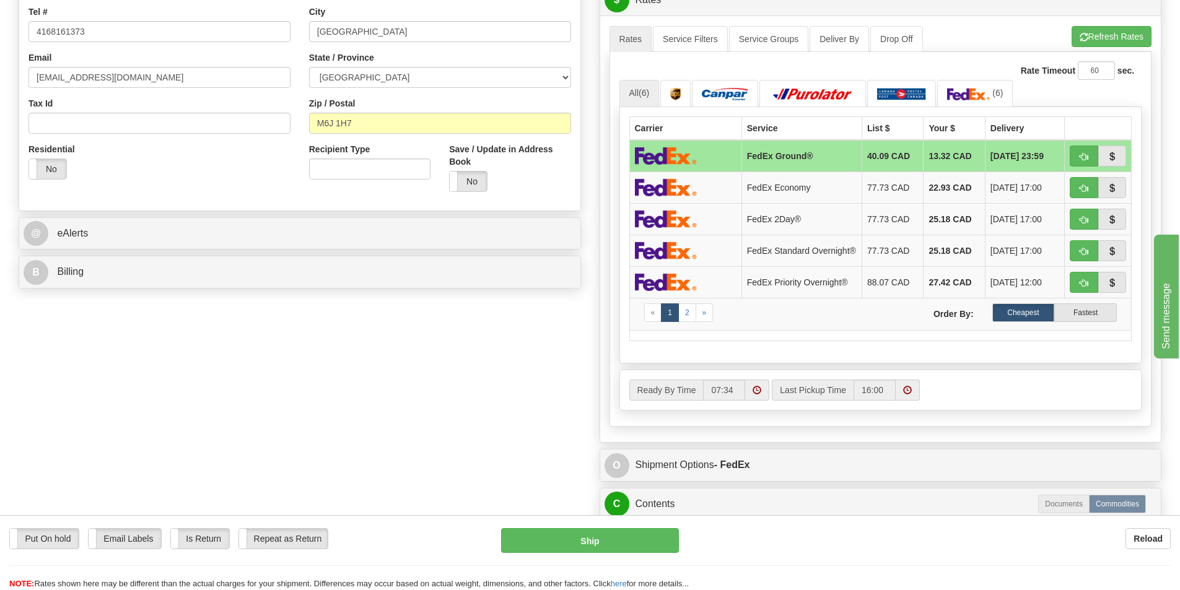
scroll to position [495, 0]
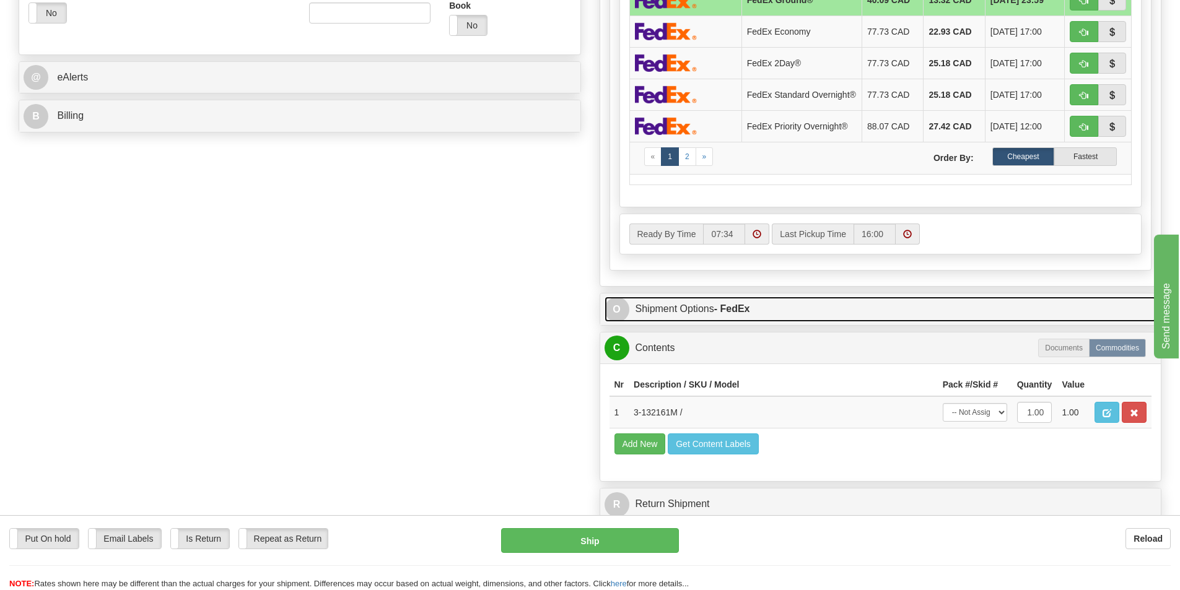
type input "20.00"
click at [654, 311] on link "O Shipment Options - FedEx" at bounding box center [880, 309] width 552 height 25
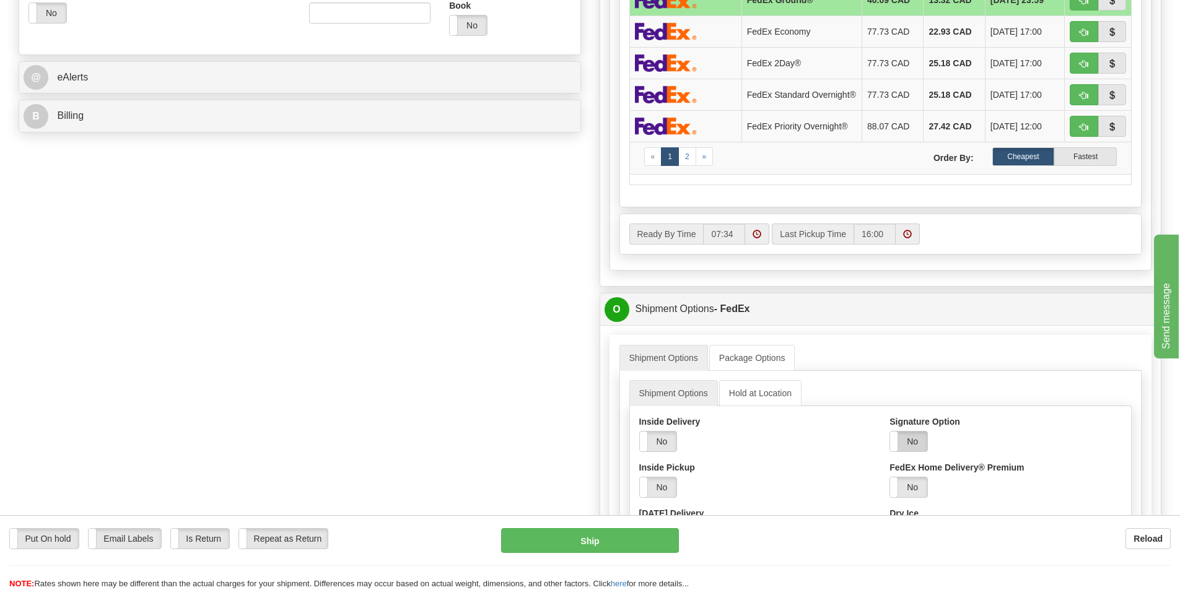
click at [907, 444] on label "No" at bounding box center [908, 442] width 37 height 20
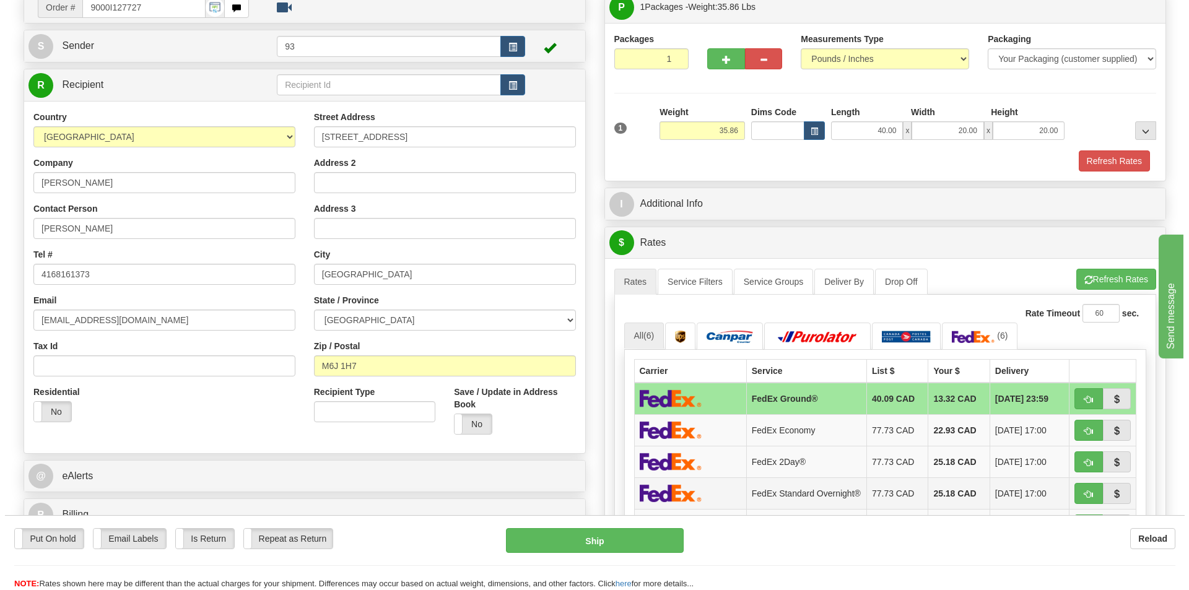
scroll to position [0, 0]
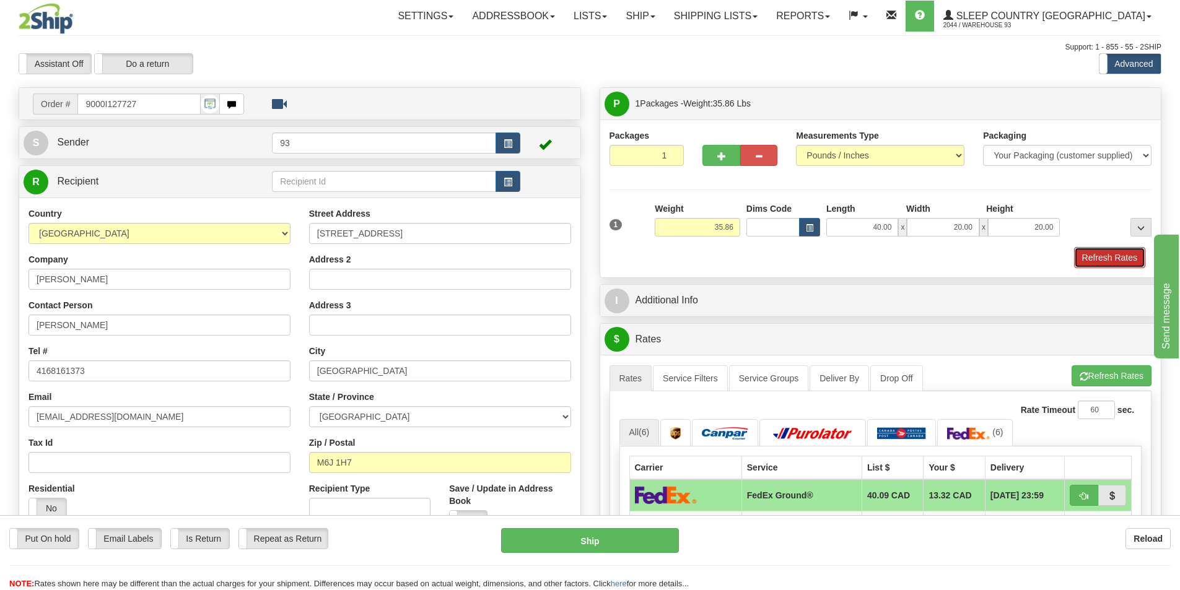
click at [1117, 256] on button "Refresh Rates" at bounding box center [1109, 257] width 71 height 21
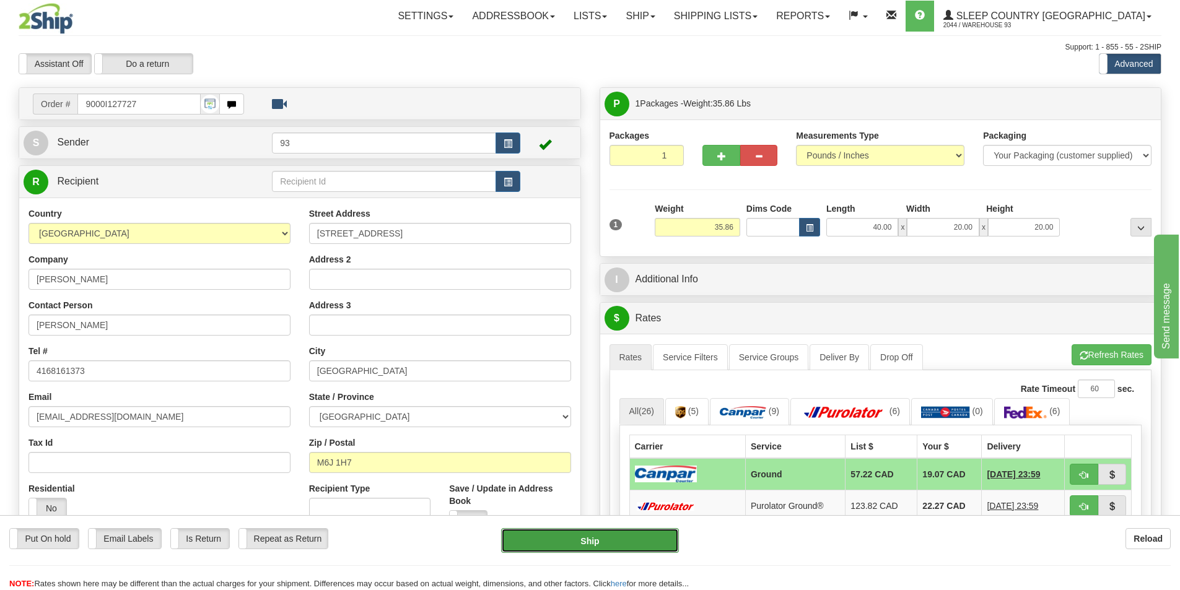
click at [600, 535] on button "Ship" at bounding box center [590, 540] width 178 height 25
type input "1"
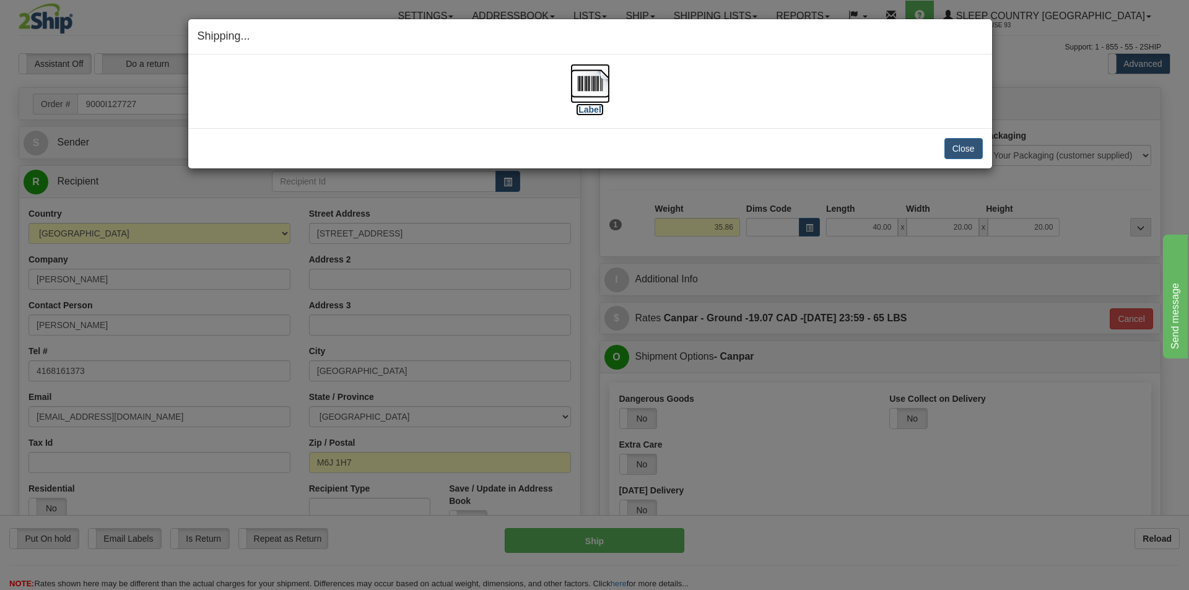
click at [588, 87] on img at bounding box center [590, 84] width 40 height 40
click at [960, 146] on button "Close" at bounding box center [964, 148] width 38 height 21
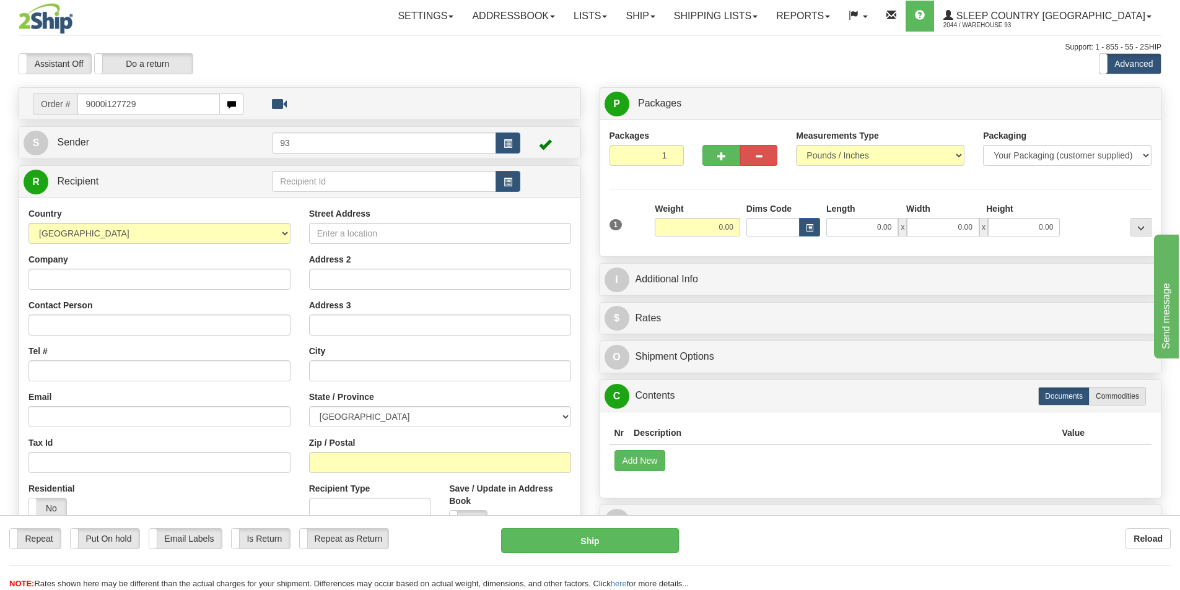
type input "9000i127729"
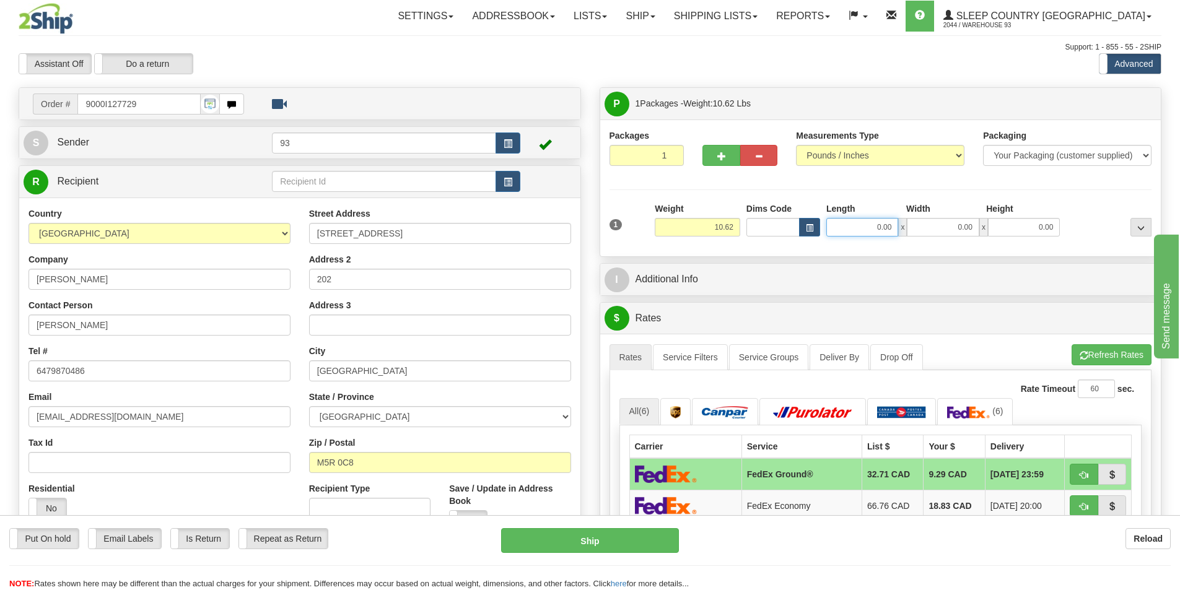
click at [849, 224] on input "0.00" at bounding box center [862, 227] width 72 height 19
type input "17.00"
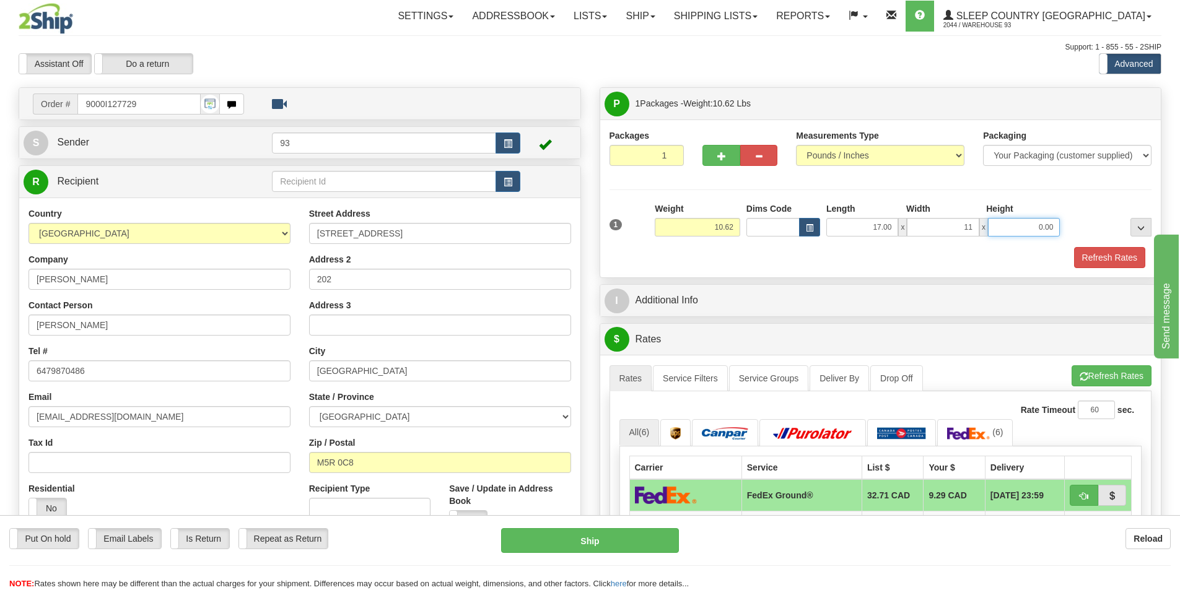
type input "11.00"
type input "4.00"
click at [1116, 249] on button "Refresh Rates" at bounding box center [1109, 257] width 71 height 21
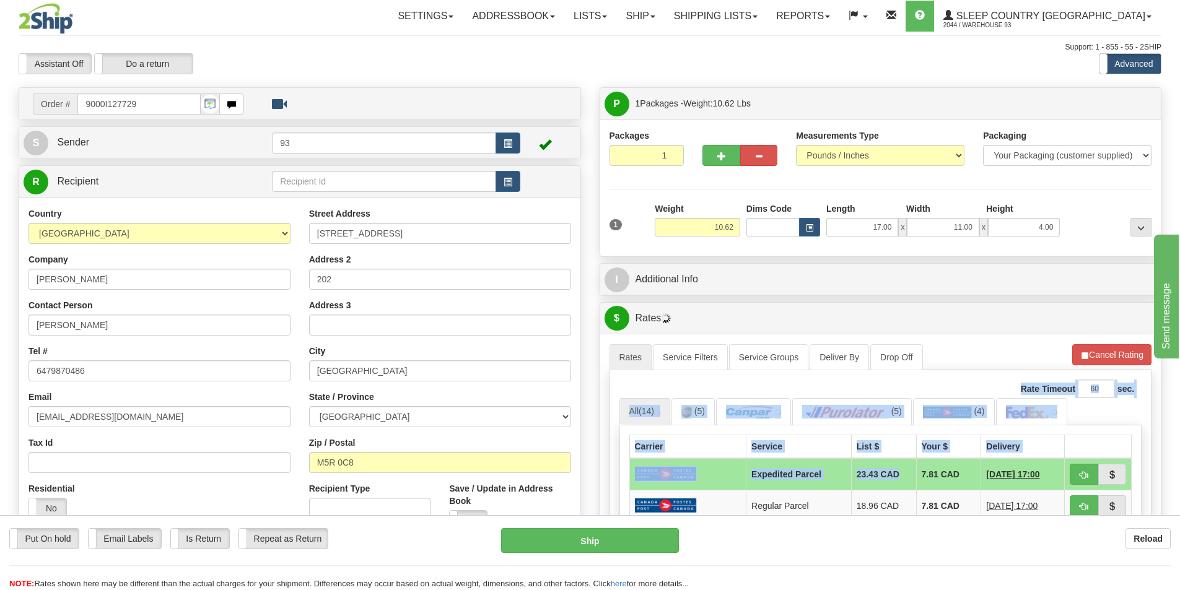
drag, startPoint x: 966, startPoint y: 396, endPoint x: 876, endPoint y: 474, distance: 118.1
click at [876, 474] on div "A change has been made which could impact your rate estimate. To ensure the est…" at bounding box center [880, 544] width 543 height 401
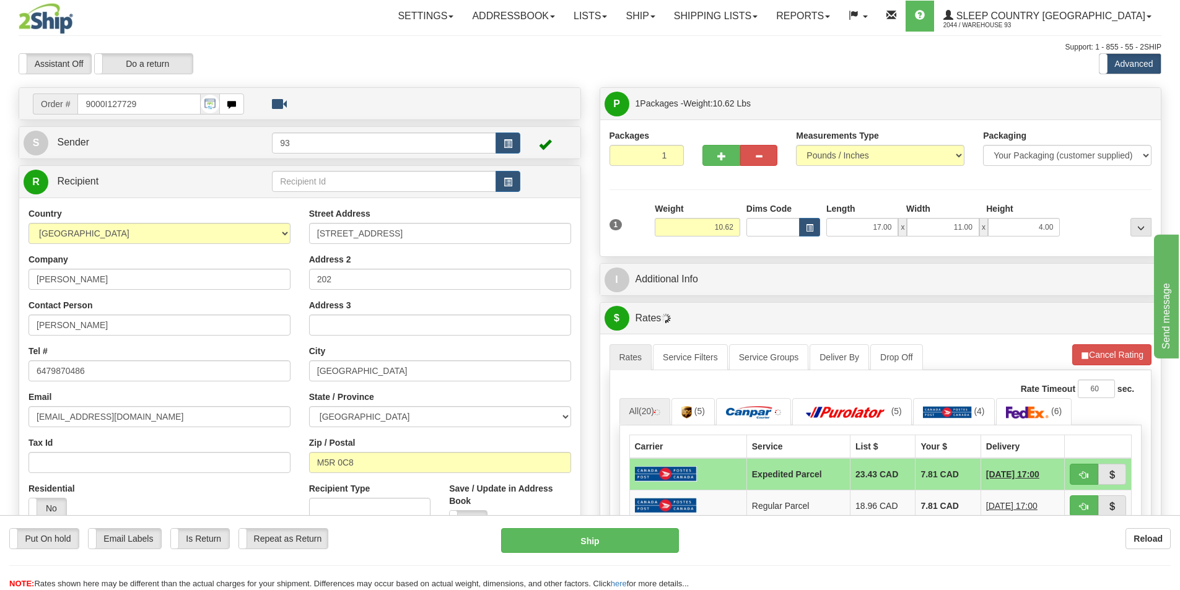
click at [977, 293] on div "I Additional Info" at bounding box center [880, 280] width 561 height 32
click at [613, 536] on button "Ship" at bounding box center [590, 540] width 178 height 25
type input "DOM.EP"
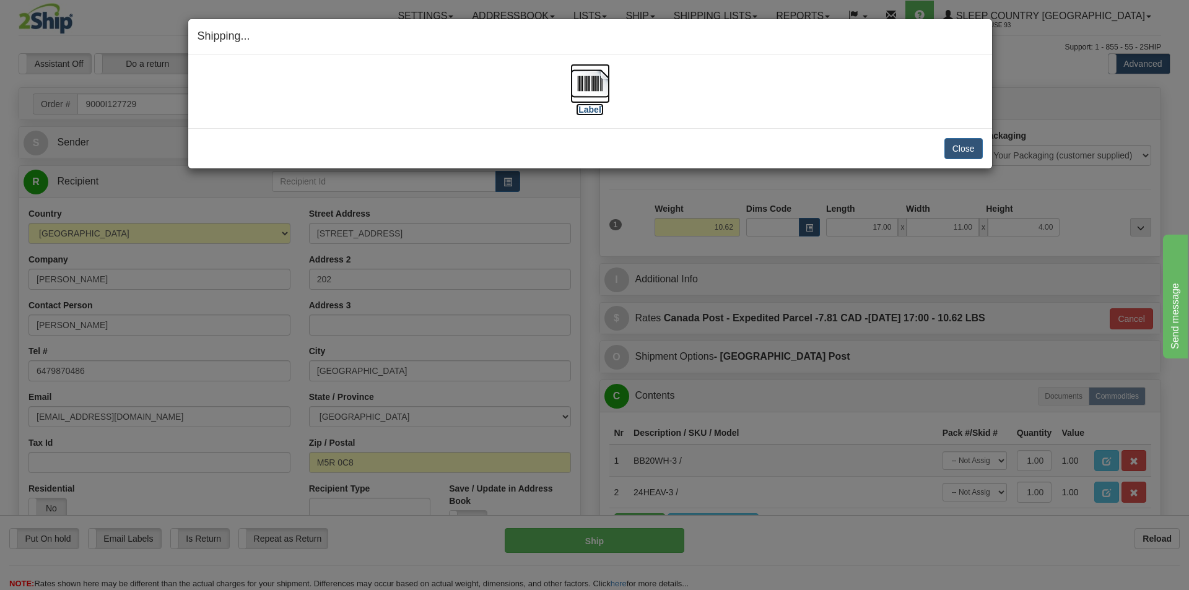
click at [596, 77] on img at bounding box center [590, 84] width 40 height 40
click at [956, 146] on button "Close" at bounding box center [964, 148] width 38 height 21
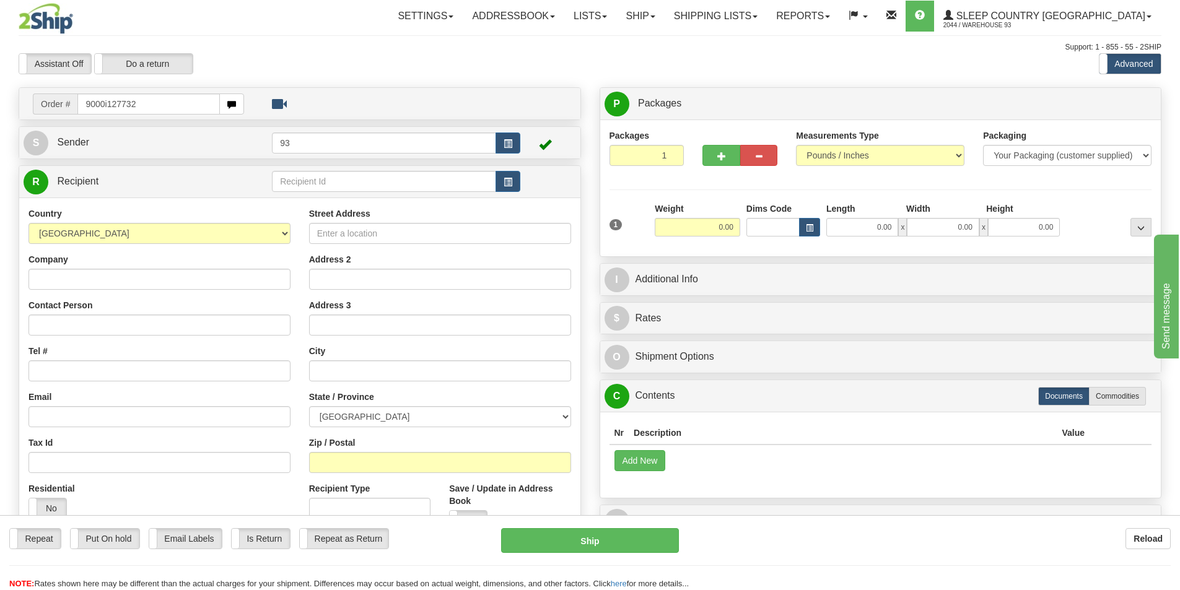
type input "9000i127732"
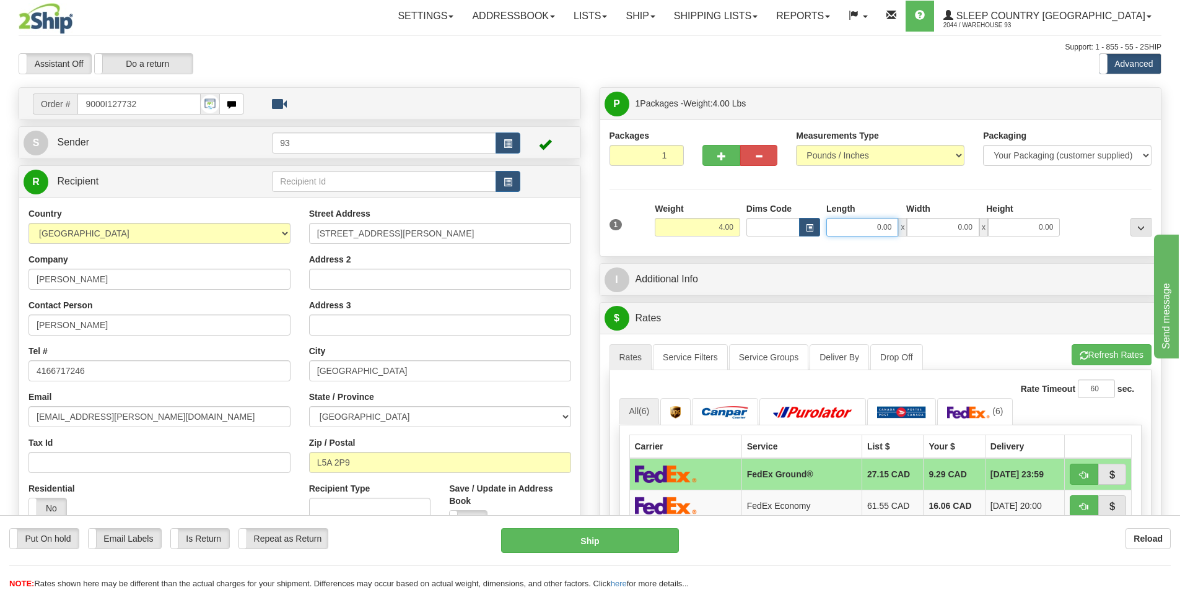
click at [842, 224] on input "0.00" at bounding box center [862, 227] width 72 height 19
type input "13.00"
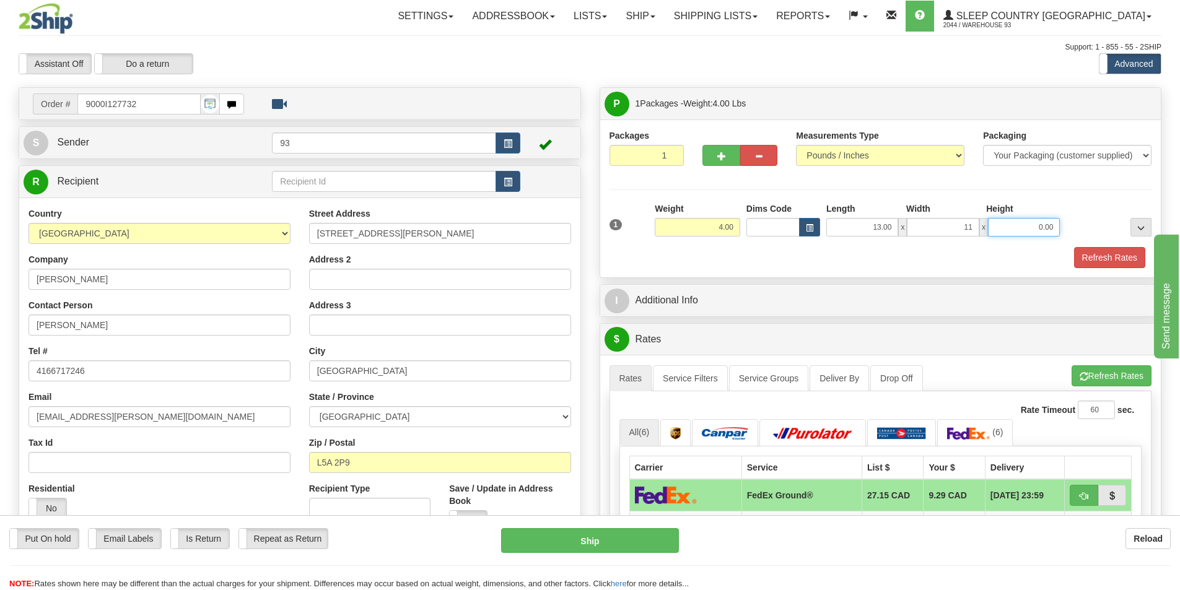
type input "11.00"
type input "4.00"
click at [1115, 255] on button "Refresh Rates" at bounding box center [1109, 257] width 71 height 21
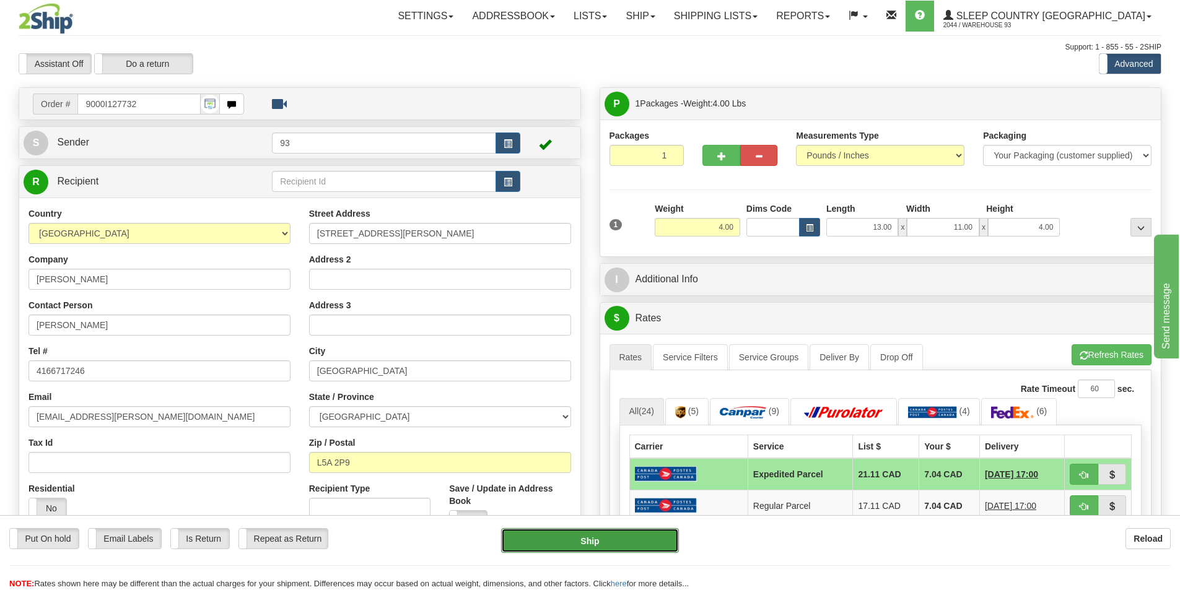
click at [570, 538] on button "Ship" at bounding box center [590, 540] width 178 height 25
type input "DOM.EP"
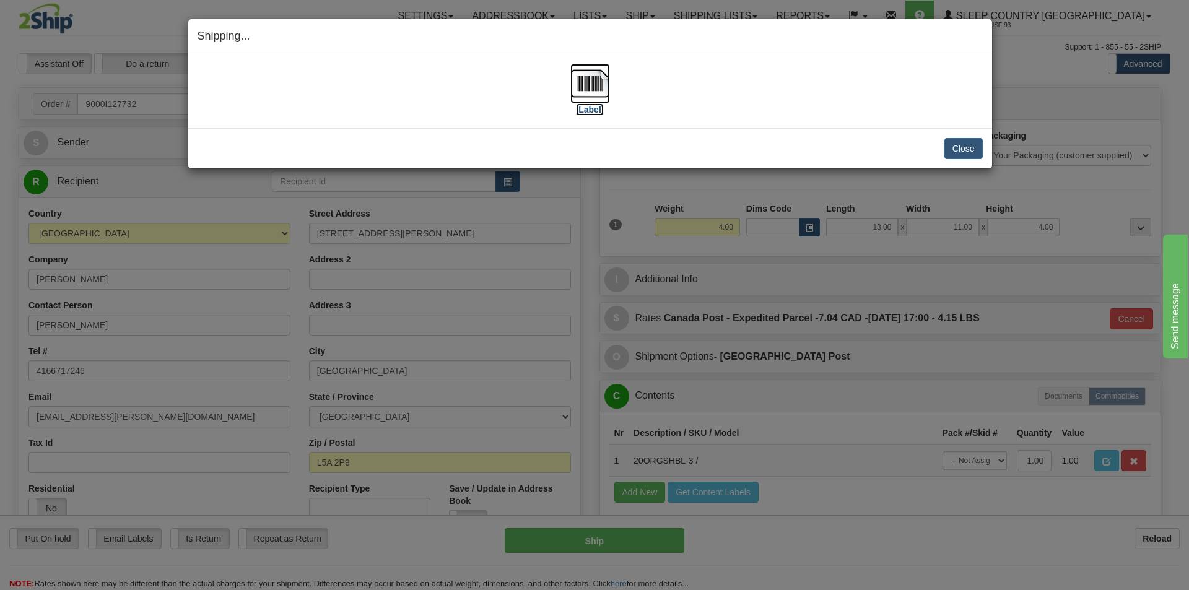
click at [591, 76] on img at bounding box center [590, 84] width 40 height 40
click at [971, 147] on button "Close" at bounding box center [964, 148] width 38 height 21
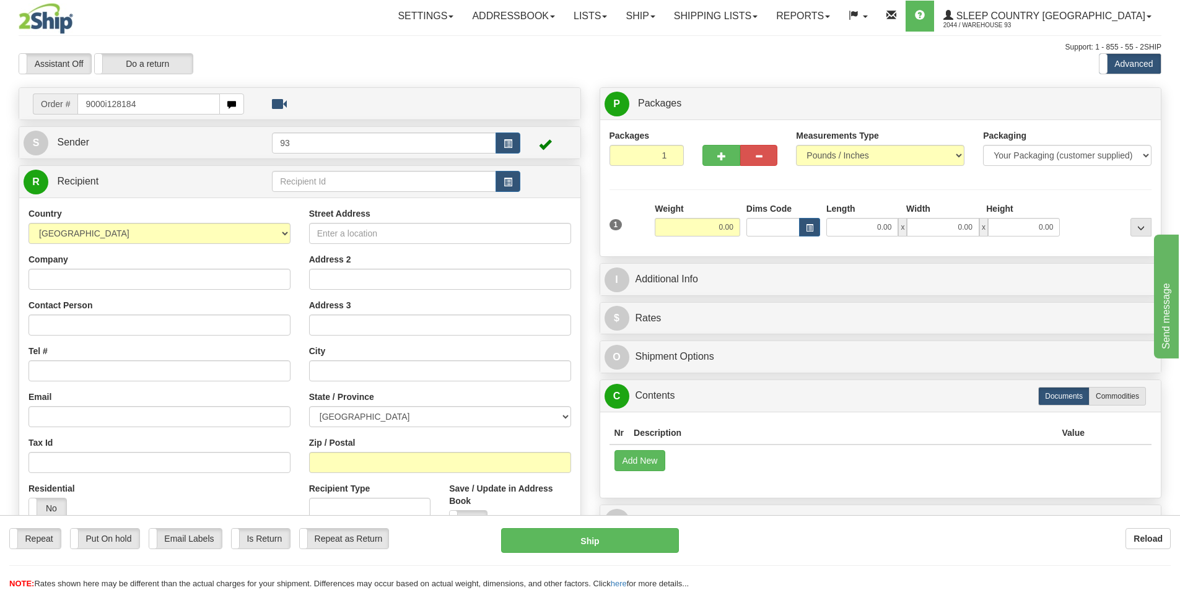
type input "9000i128184"
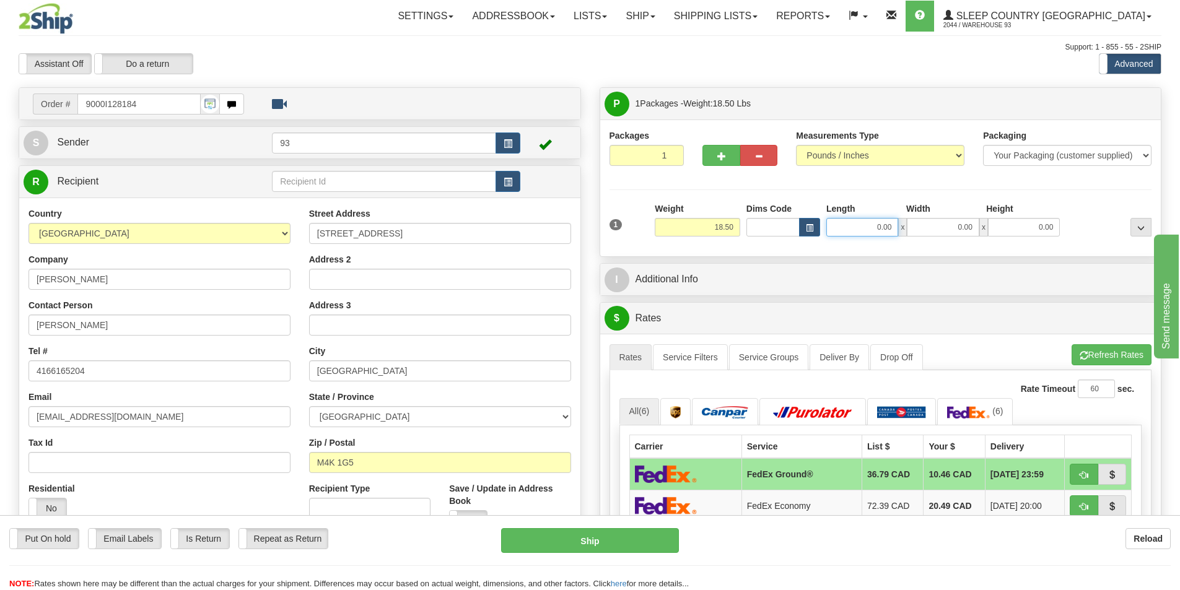
click at [849, 225] on input "0.00" at bounding box center [862, 227] width 72 height 19
type input "21.00"
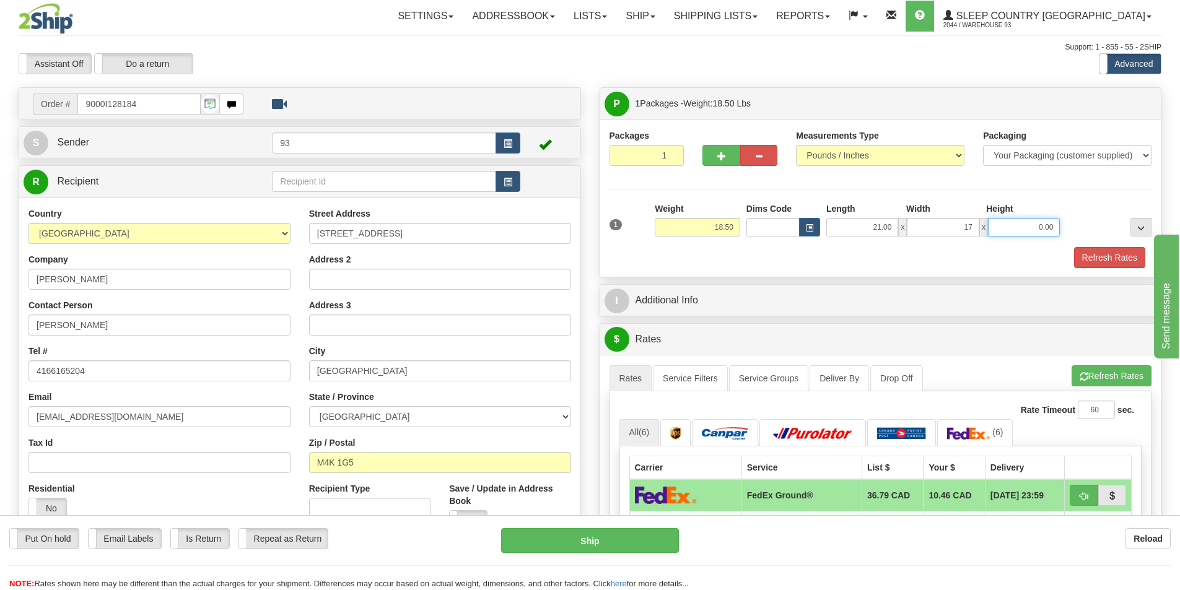
type input "17.00"
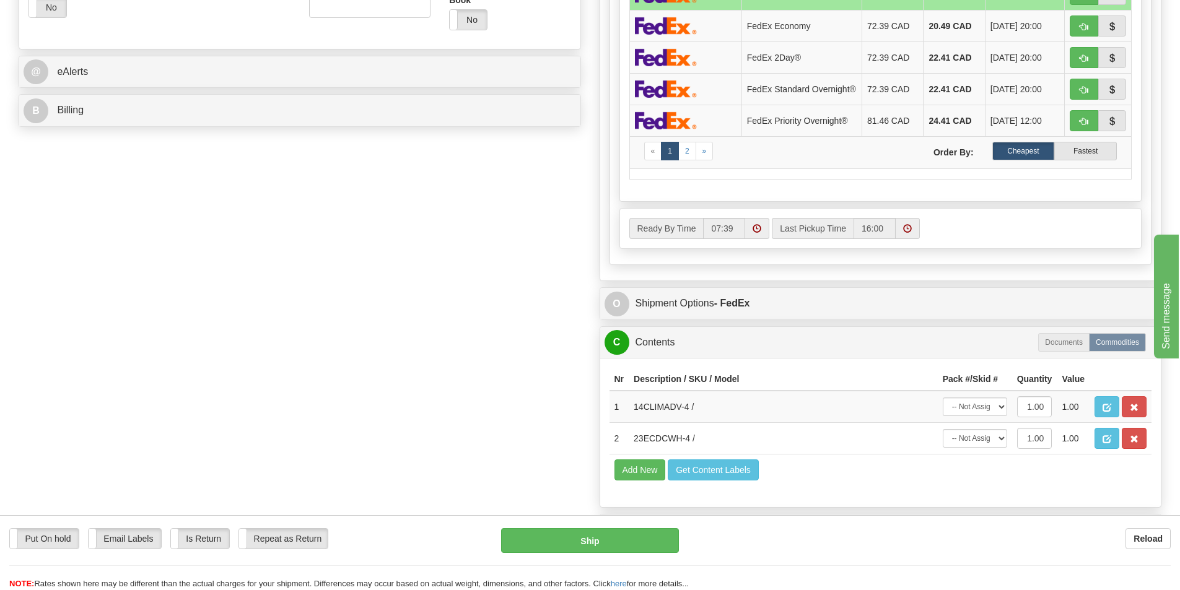
scroll to position [619, 0]
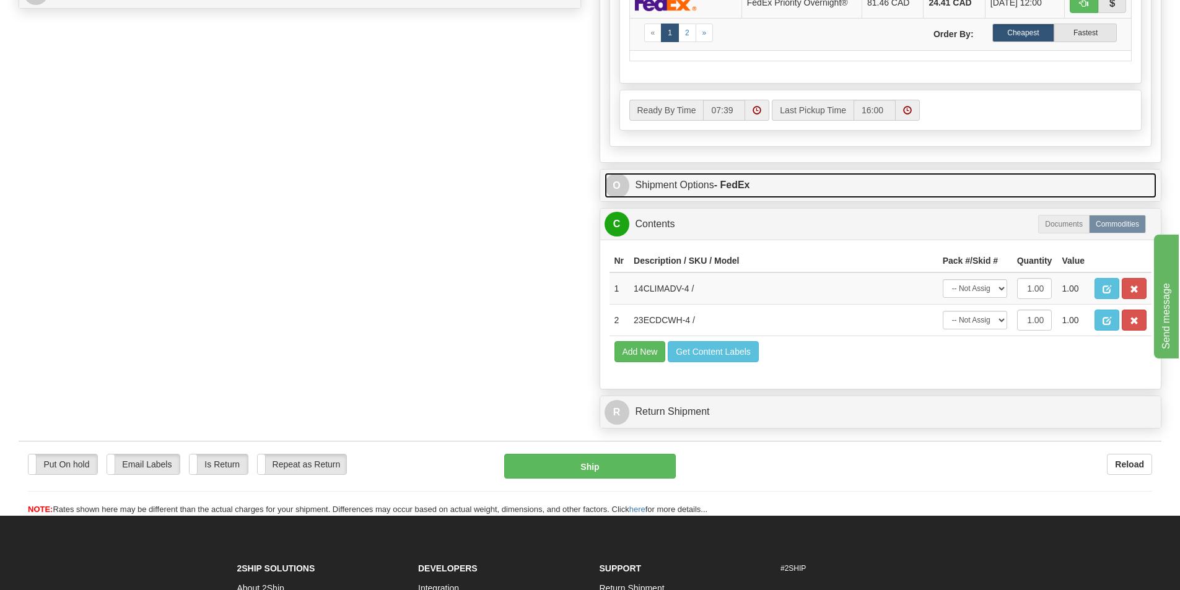
type input "7.00"
click at [710, 186] on link "O Shipment Options - FedEx" at bounding box center [880, 185] width 552 height 25
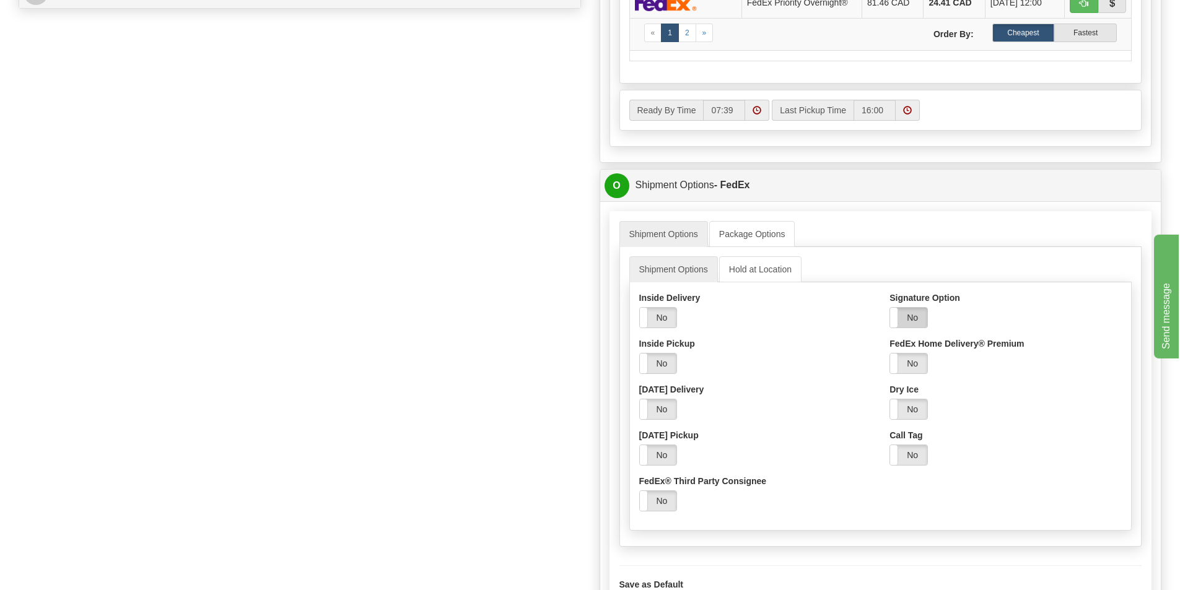
click at [918, 318] on label "No" at bounding box center [908, 318] width 37 height 20
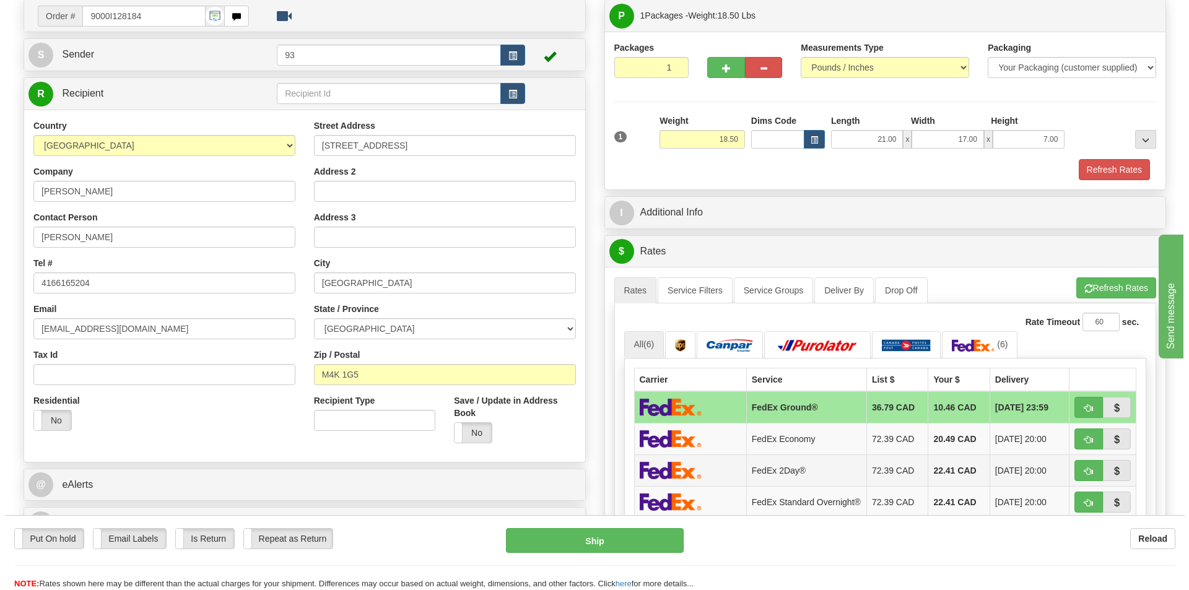
scroll to position [62, 0]
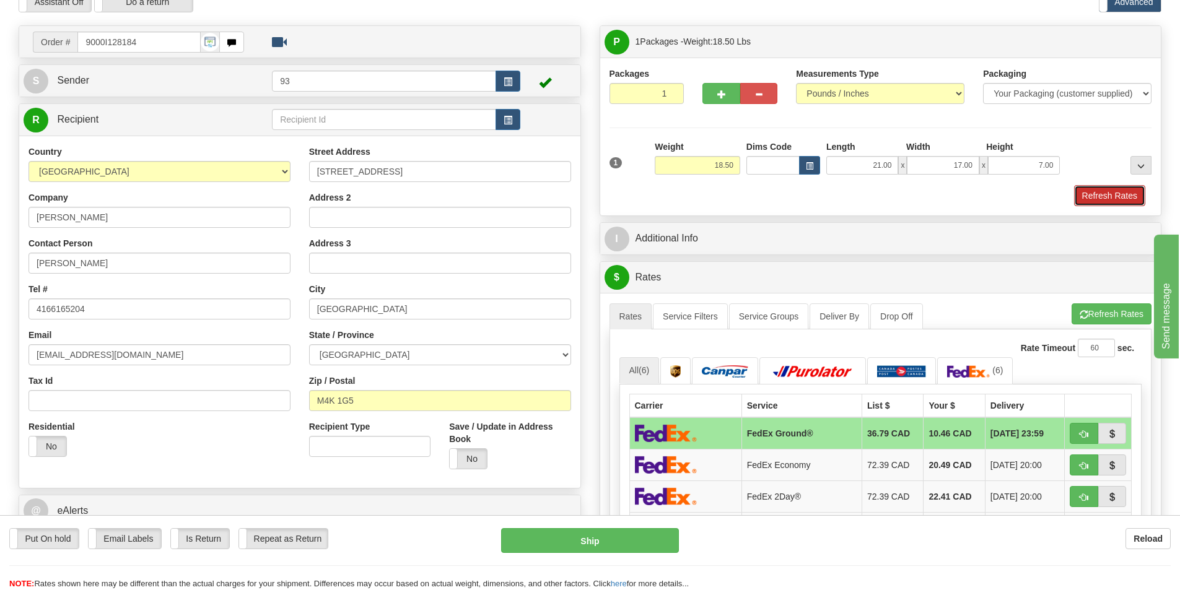
click at [1089, 194] on button "Refresh Rates" at bounding box center [1109, 195] width 71 height 21
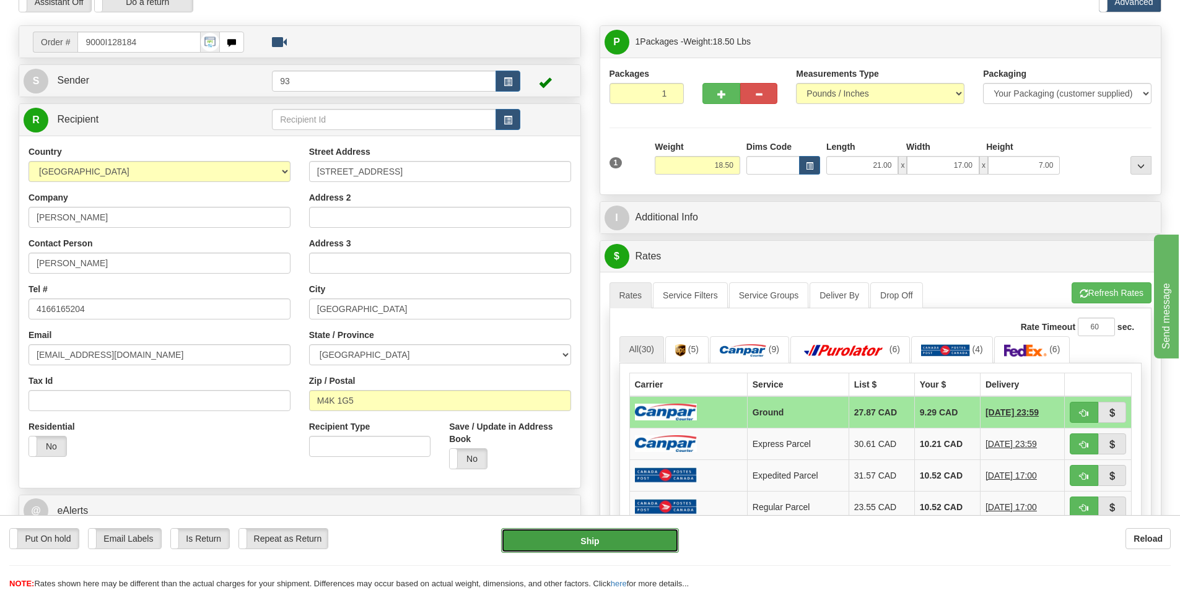
click at [595, 537] on button "Ship" at bounding box center [590, 540] width 178 height 25
type input "1"
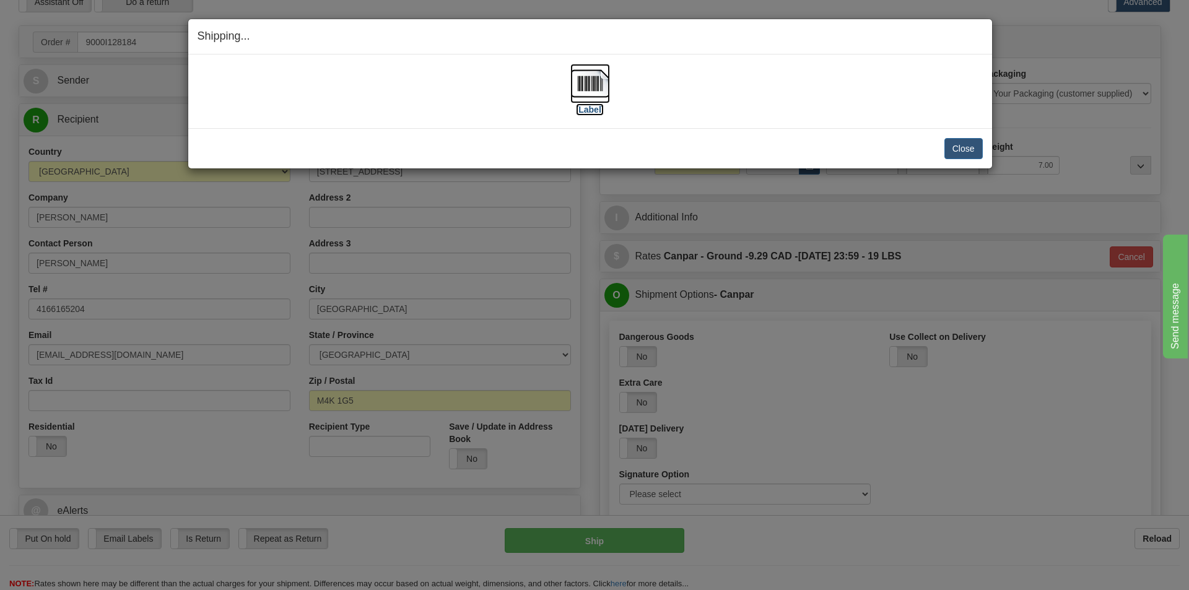
click at [583, 79] on img at bounding box center [590, 84] width 40 height 40
click at [966, 147] on button "Close" at bounding box center [964, 148] width 38 height 21
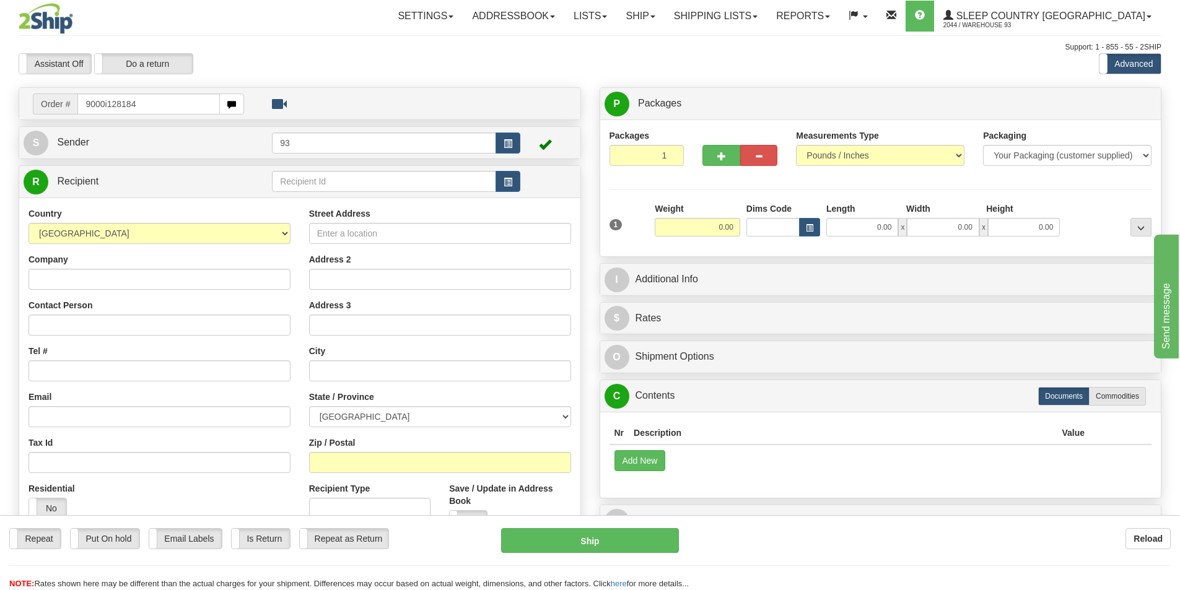
type input "9000i128184"
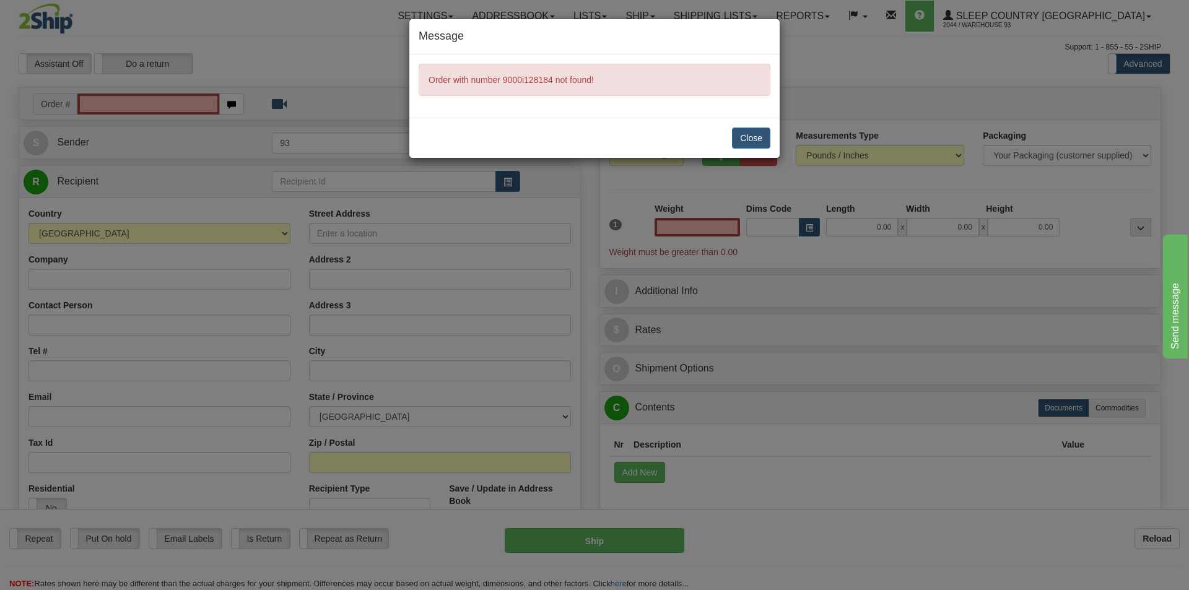
type input "0.00"
click at [751, 133] on button "Close" at bounding box center [751, 138] width 38 height 21
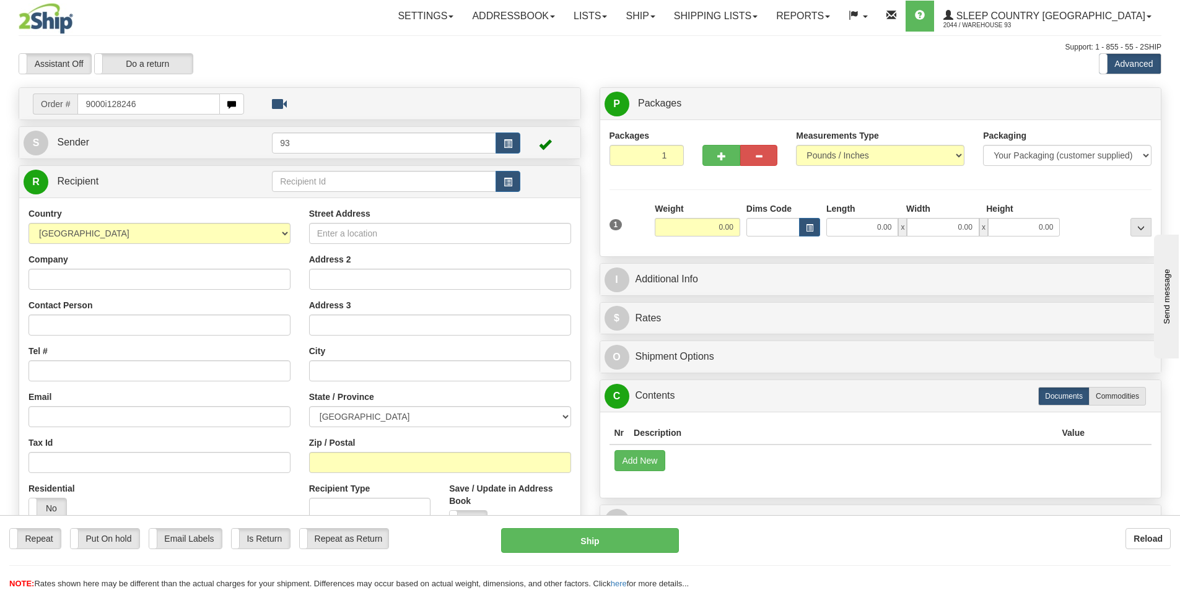
type input "9000i128246"
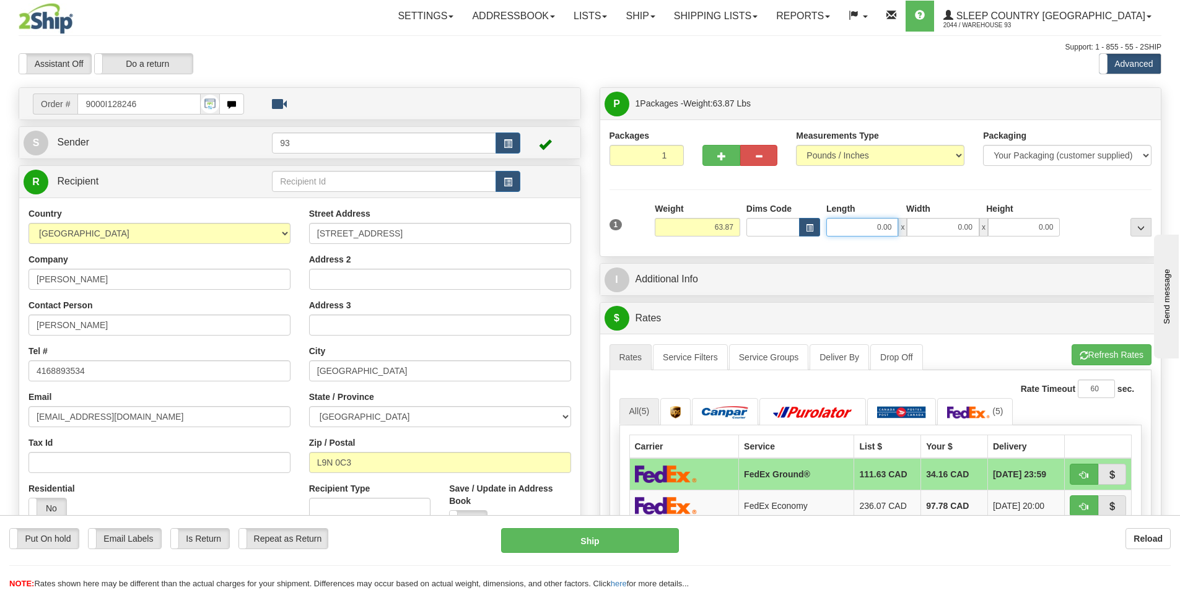
click at [860, 222] on input "0.00" at bounding box center [862, 227] width 72 height 19
type input "40.00"
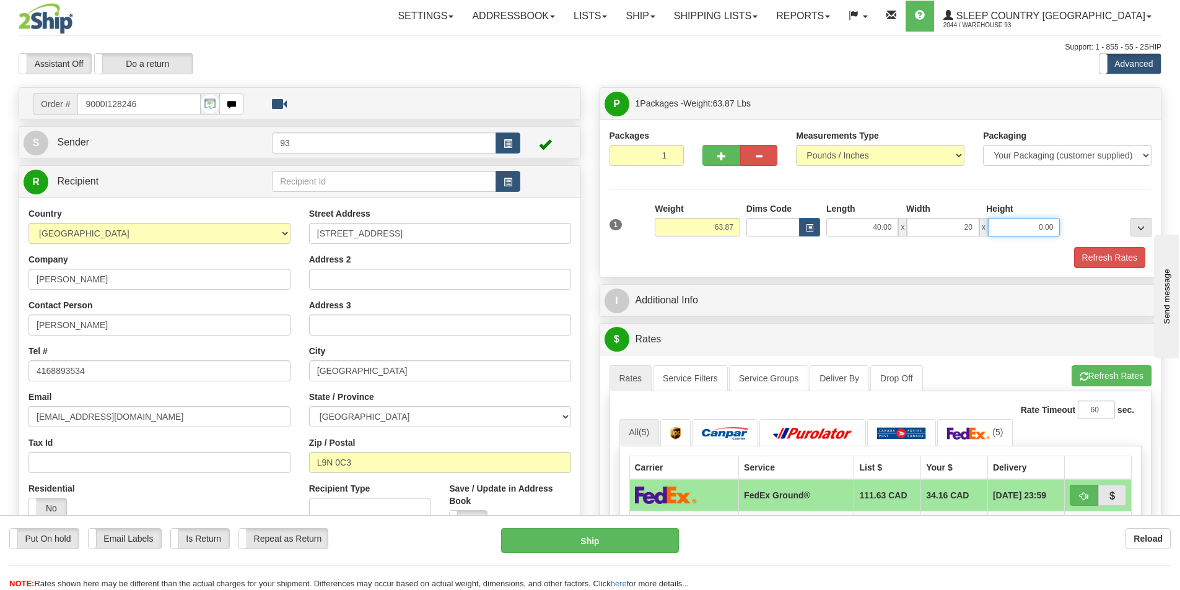
type input "20.00"
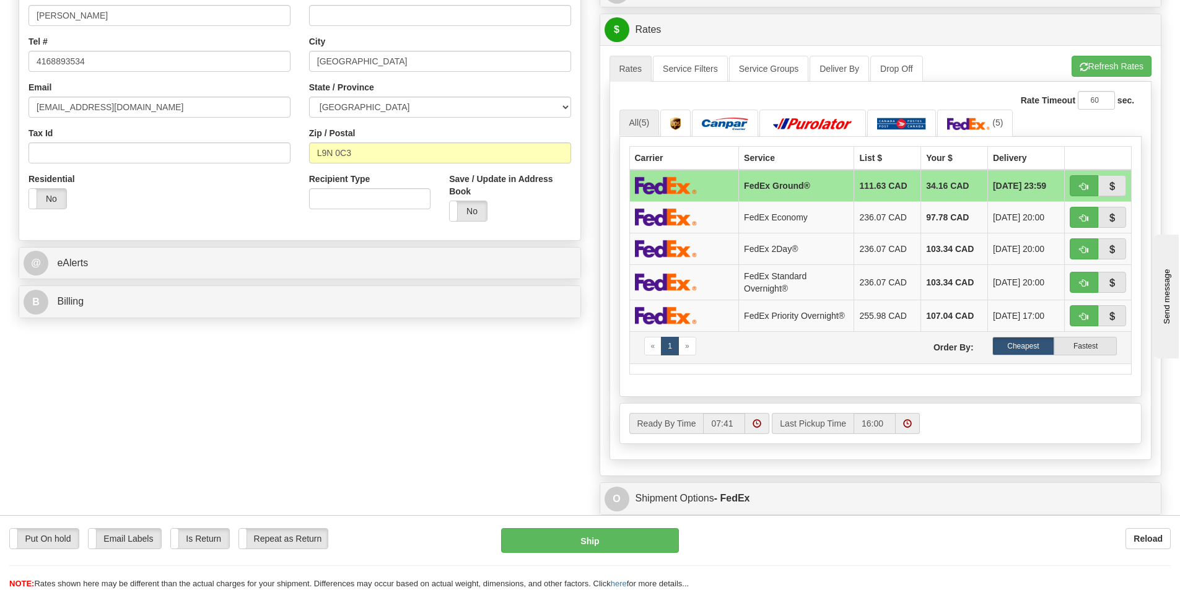
scroll to position [495, 0]
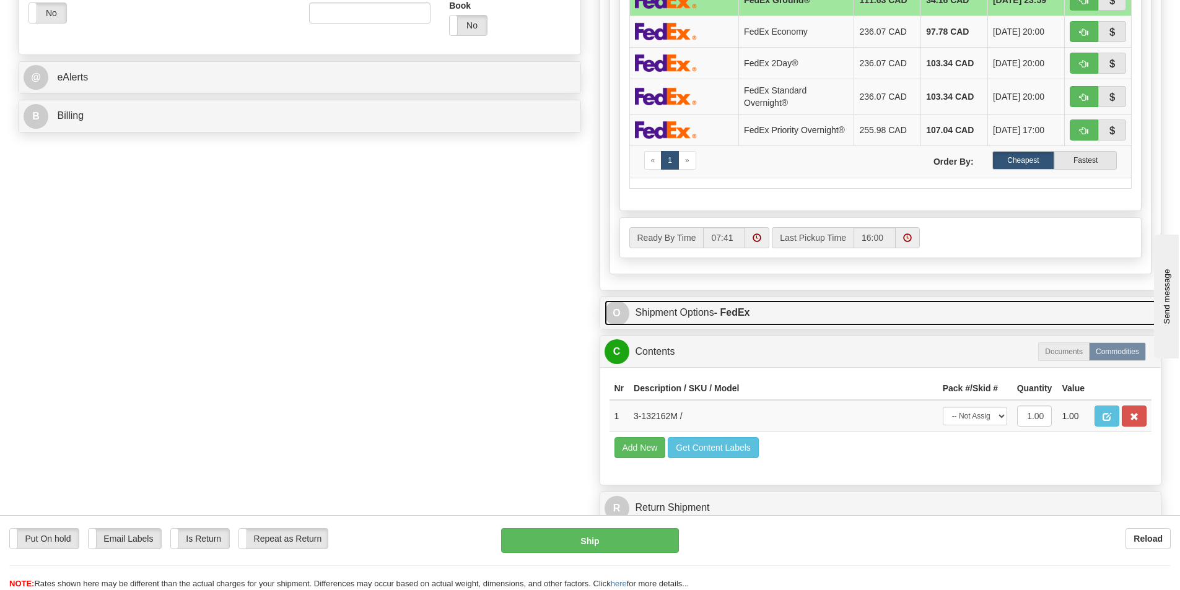
type input "20.00"
click at [695, 315] on link "O Shipment Options - FedEx" at bounding box center [880, 312] width 552 height 25
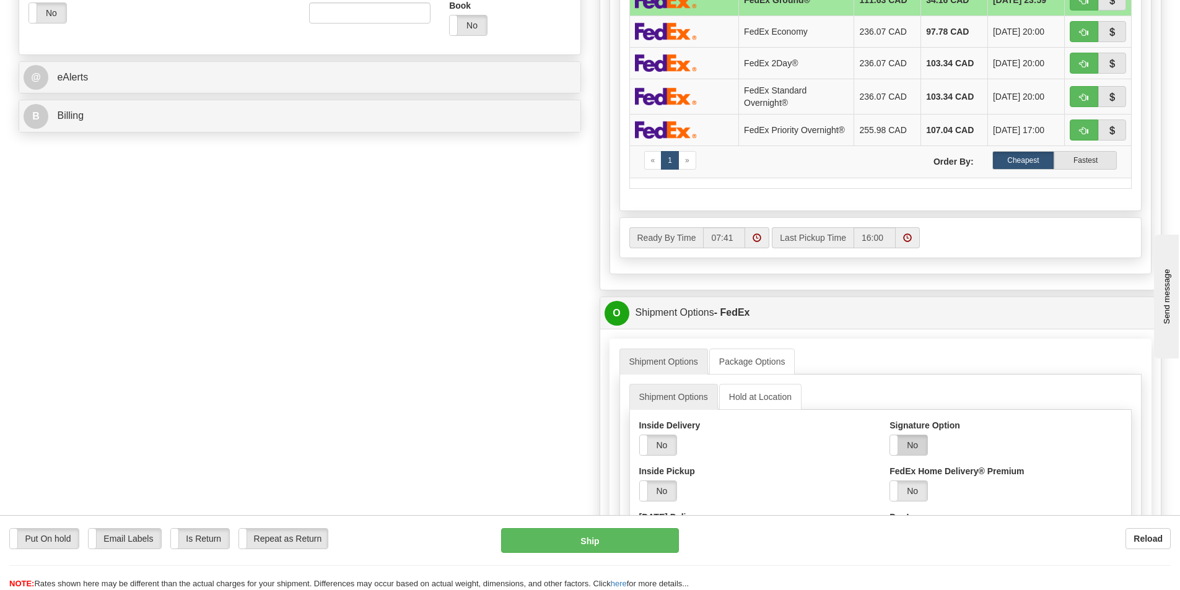
click at [909, 445] on label "No" at bounding box center [908, 445] width 37 height 20
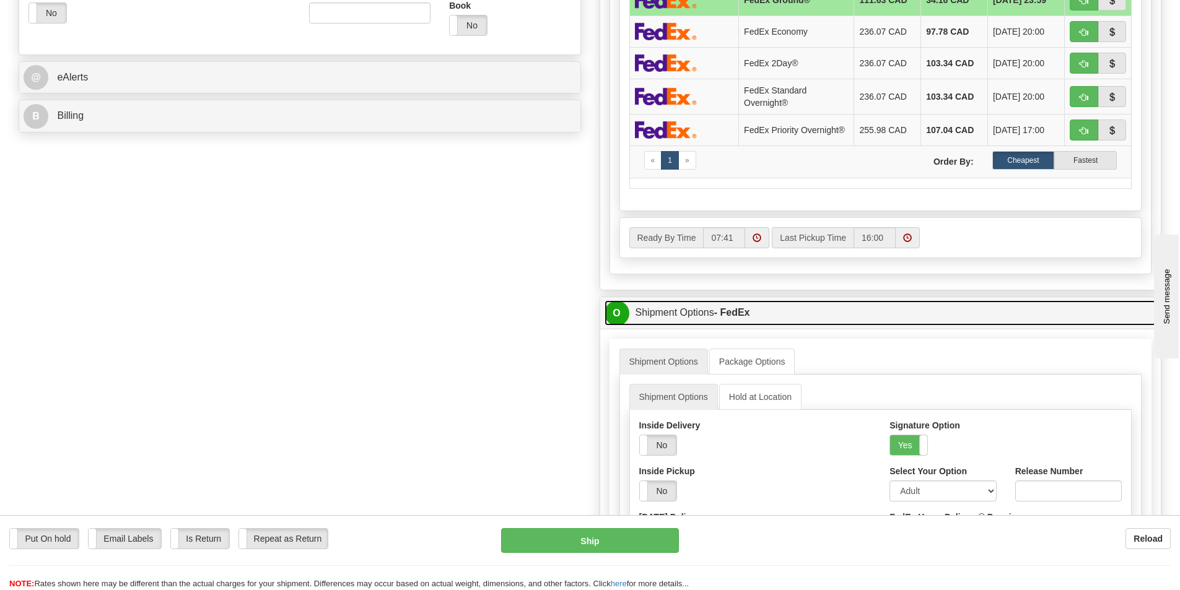
click at [679, 312] on link "O Shipment Options - FedEx" at bounding box center [880, 312] width 552 height 25
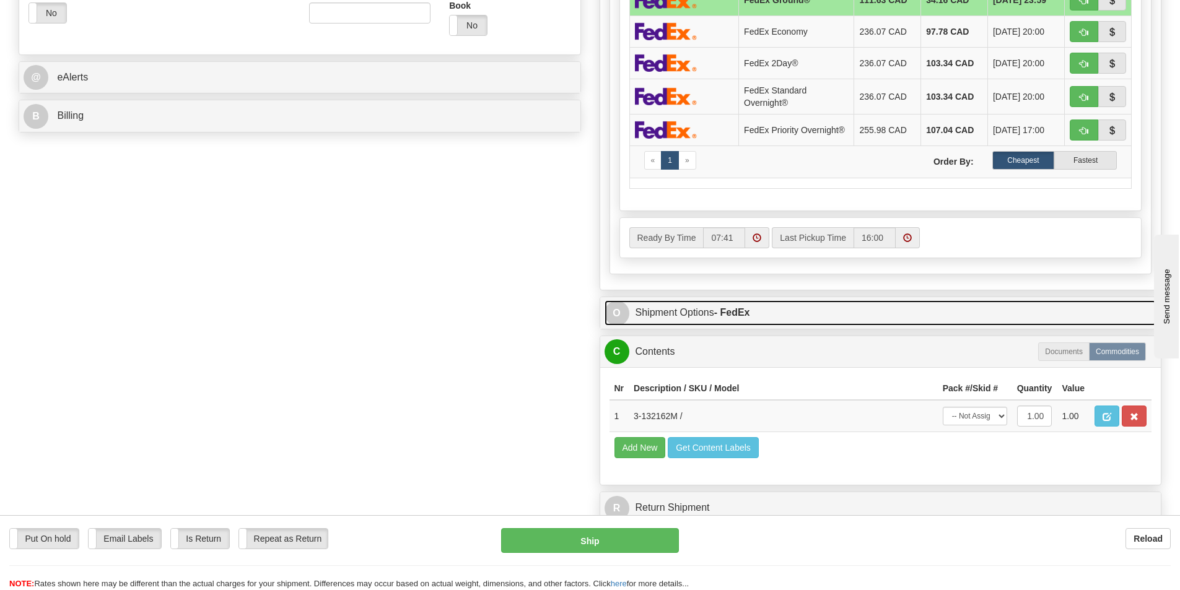
click at [648, 316] on link "O Shipment Options - FedEx" at bounding box center [880, 312] width 552 height 25
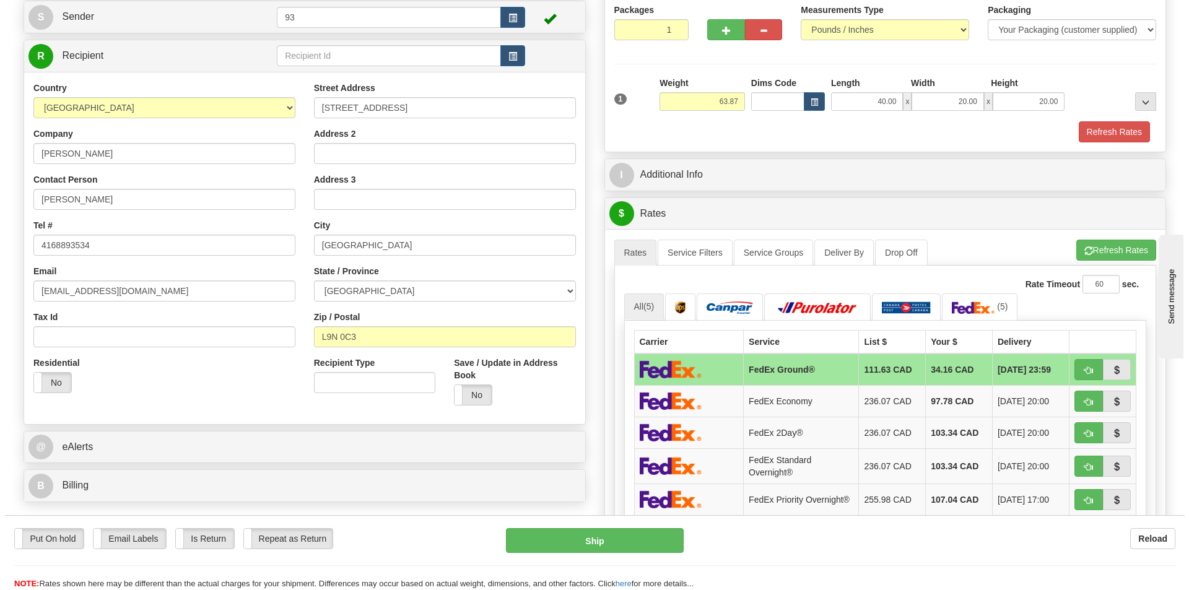
scroll to position [124, 0]
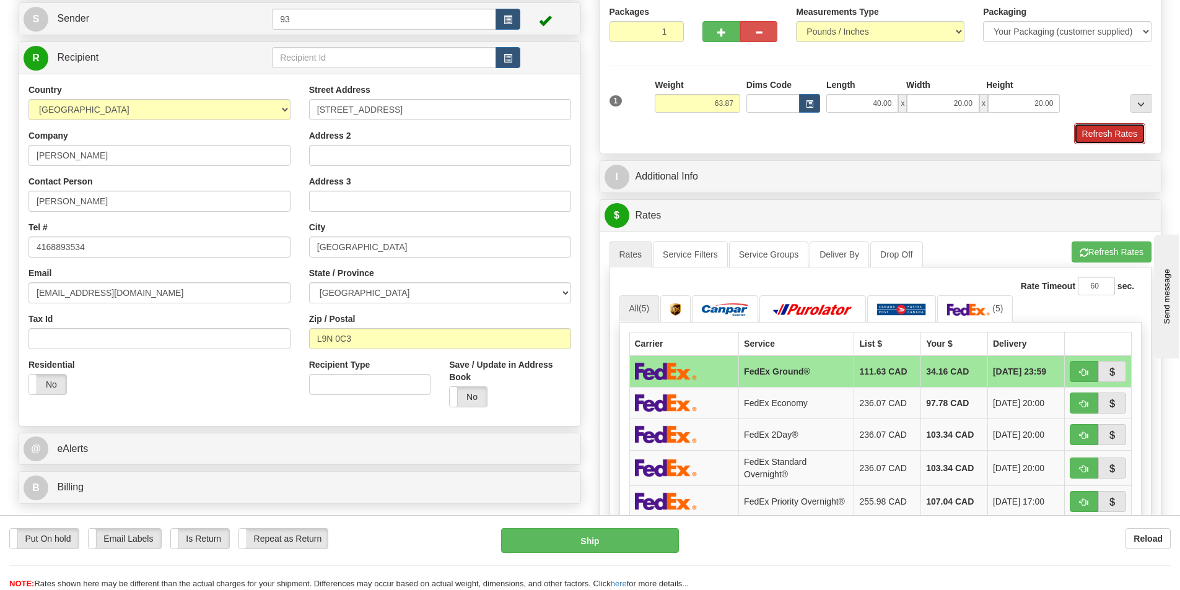
click at [1100, 131] on button "Refresh Rates" at bounding box center [1109, 133] width 71 height 21
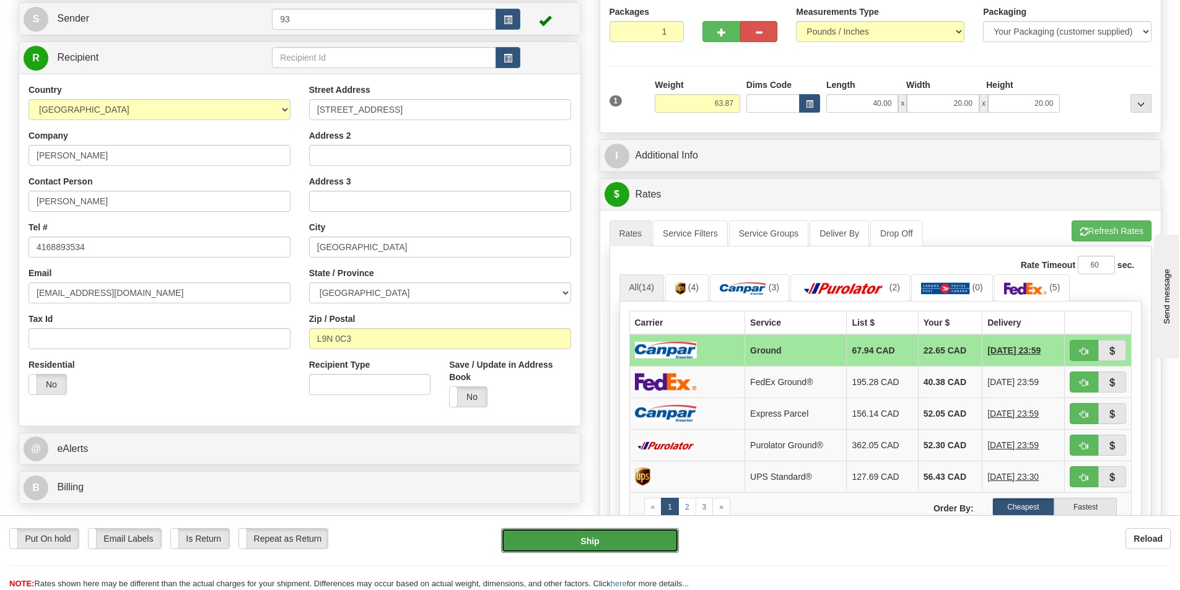
click at [606, 535] on button "Ship" at bounding box center [590, 540] width 178 height 25
type input "1"
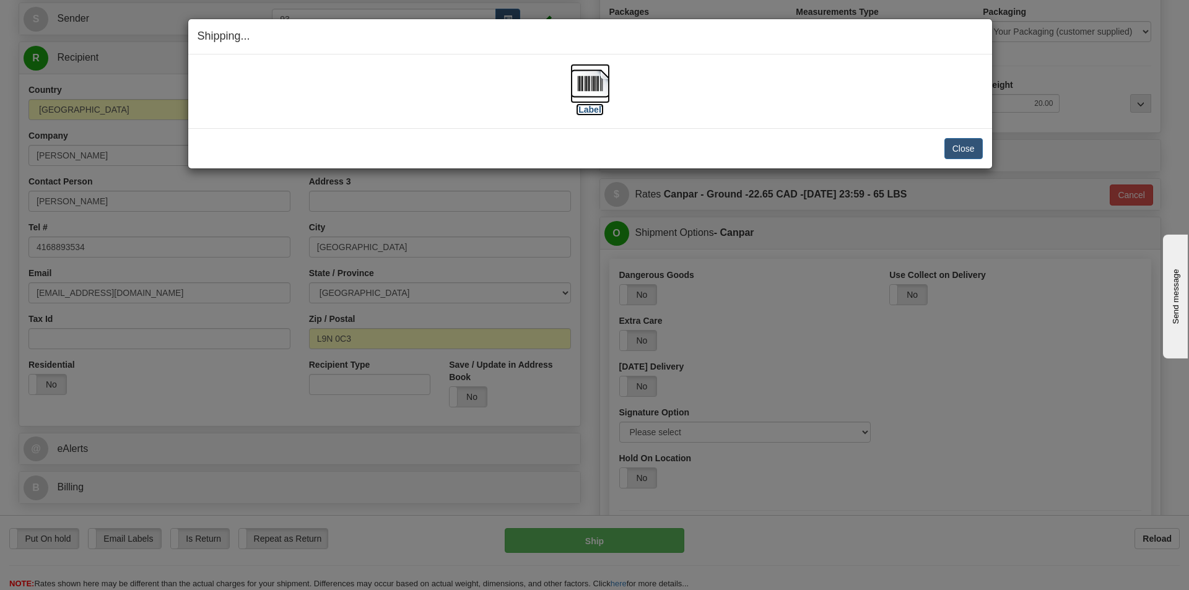
click at [582, 82] on img at bounding box center [590, 84] width 40 height 40
click at [962, 148] on button "Close" at bounding box center [964, 148] width 38 height 21
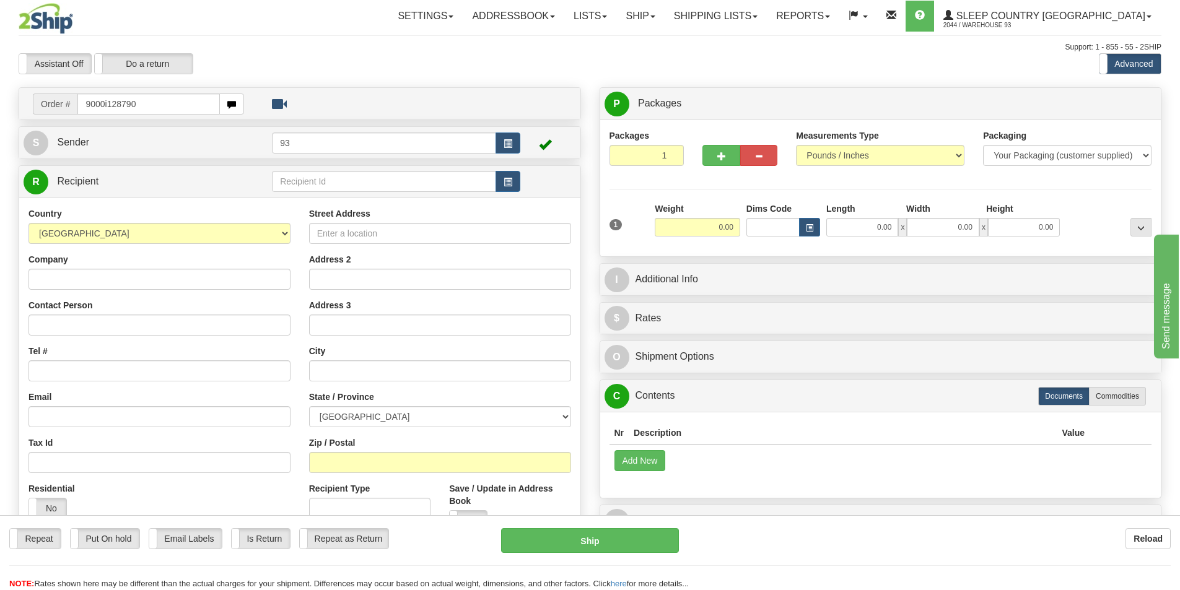
type input "9000i128790"
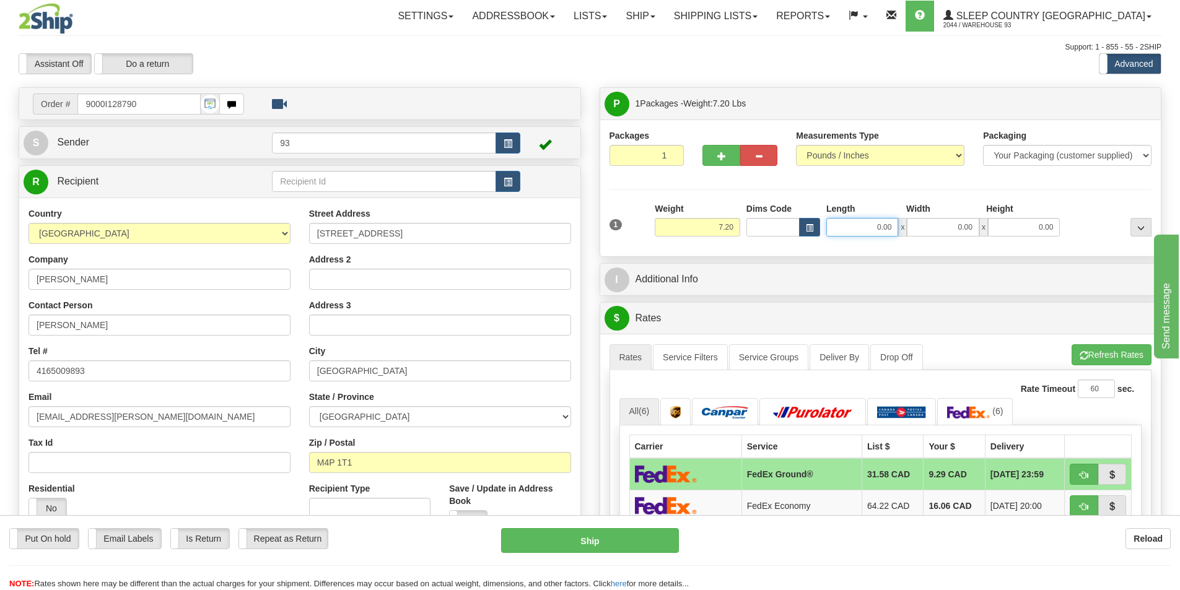
click at [858, 225] on input "0.00" at bounding box center [862, 227] width 72 height 19
type input "11.00"
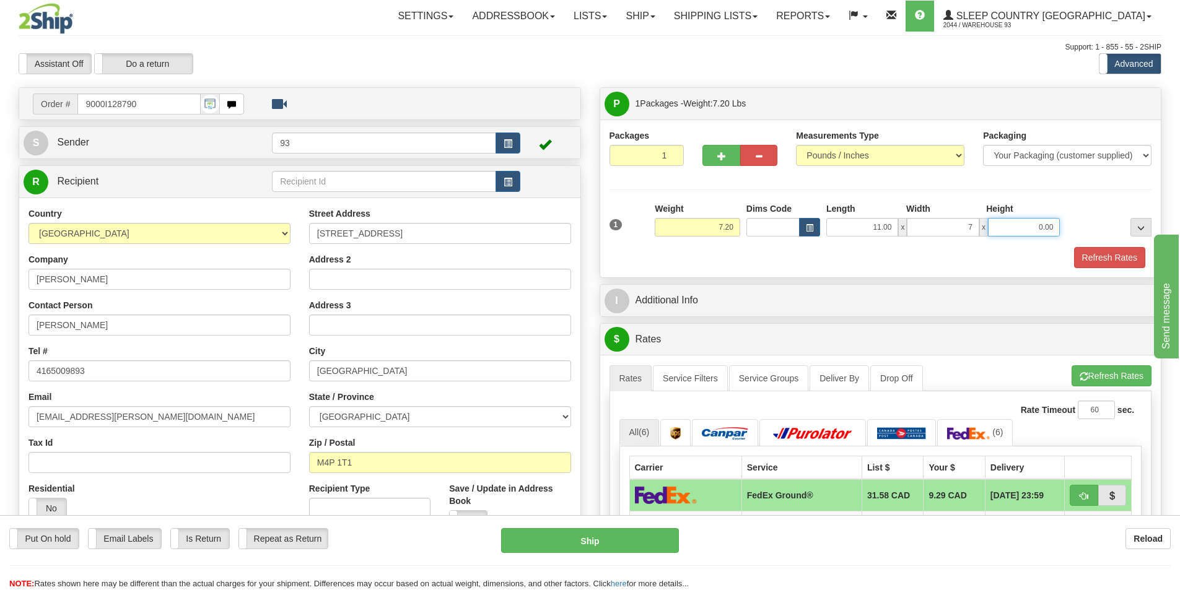
type input "7.00"
type input "4.00"
click at [1099, 259] on button "Refresh Rates" at bounding box center [1109, 257] width 71 height 21
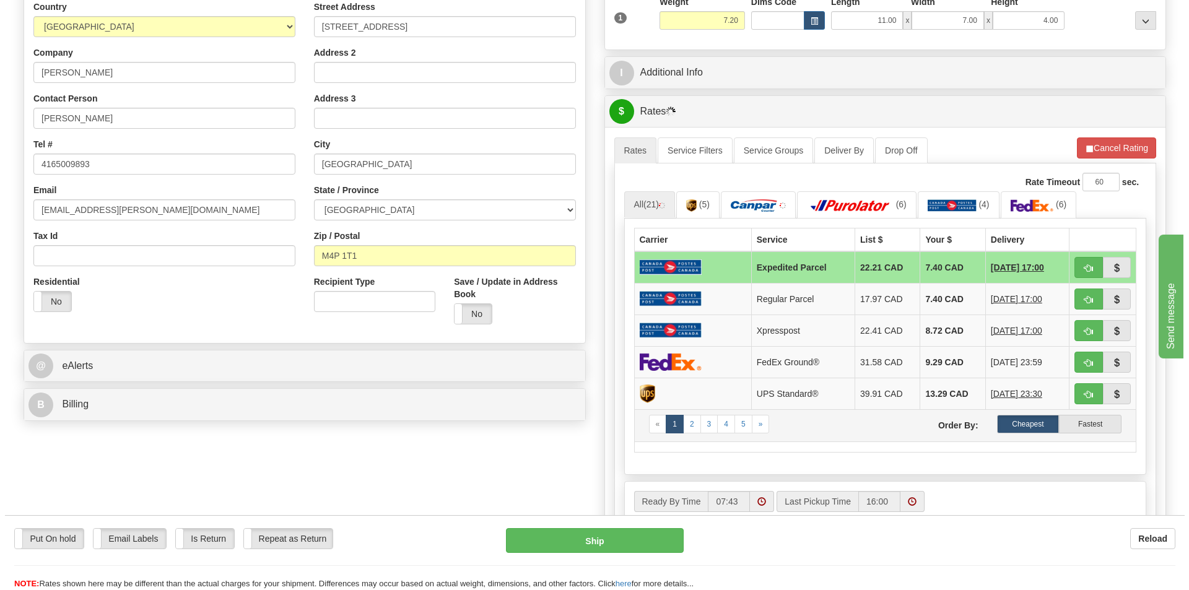
scroll to position [248, 0]
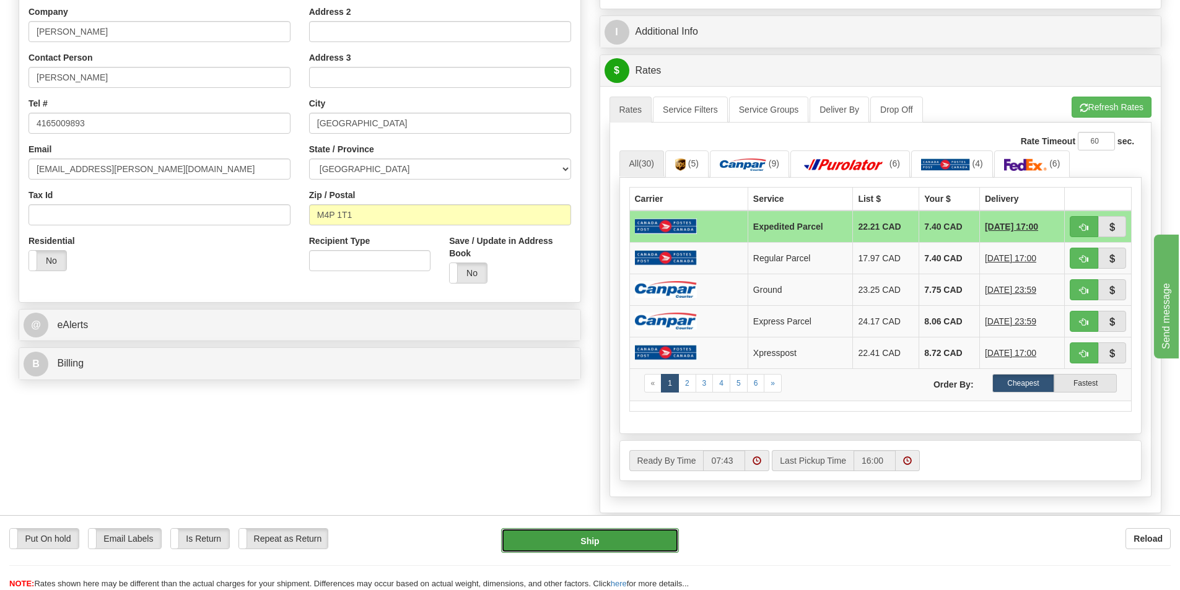
click at [591, 532] on button "Ship" at bounding box center [590, 540] width 178 height 25
type input "DOM.EP"
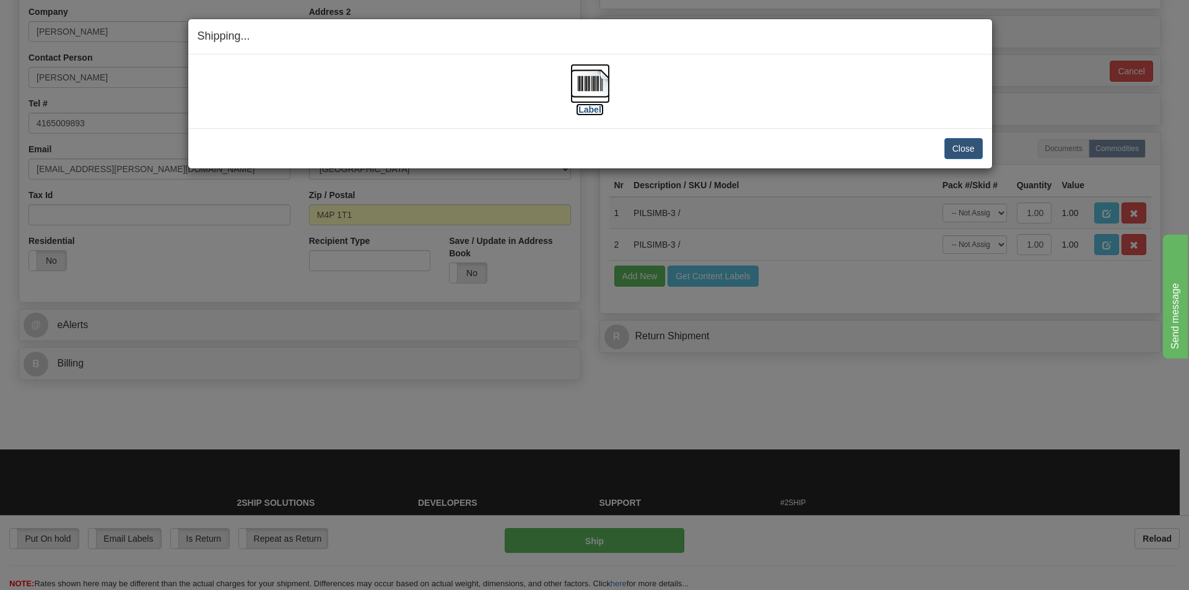
click at [591, 78] on img at bounding box center [590, 84] width 40 height 40
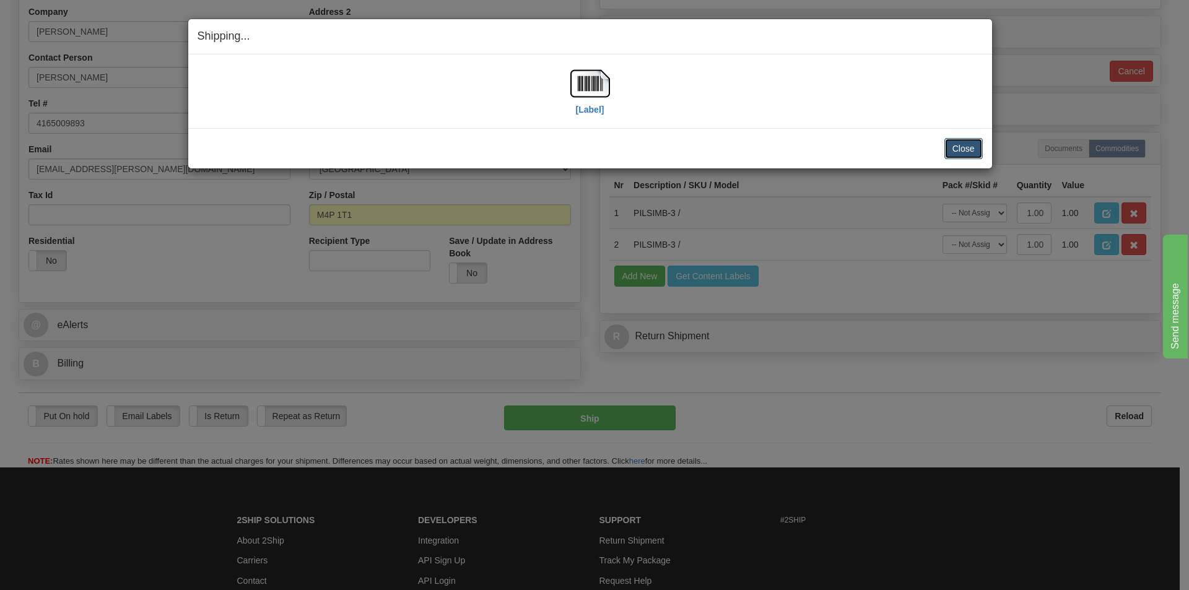
click at [962, 146] on button "Close" at bounding box center [964, 148] width 38 height 21
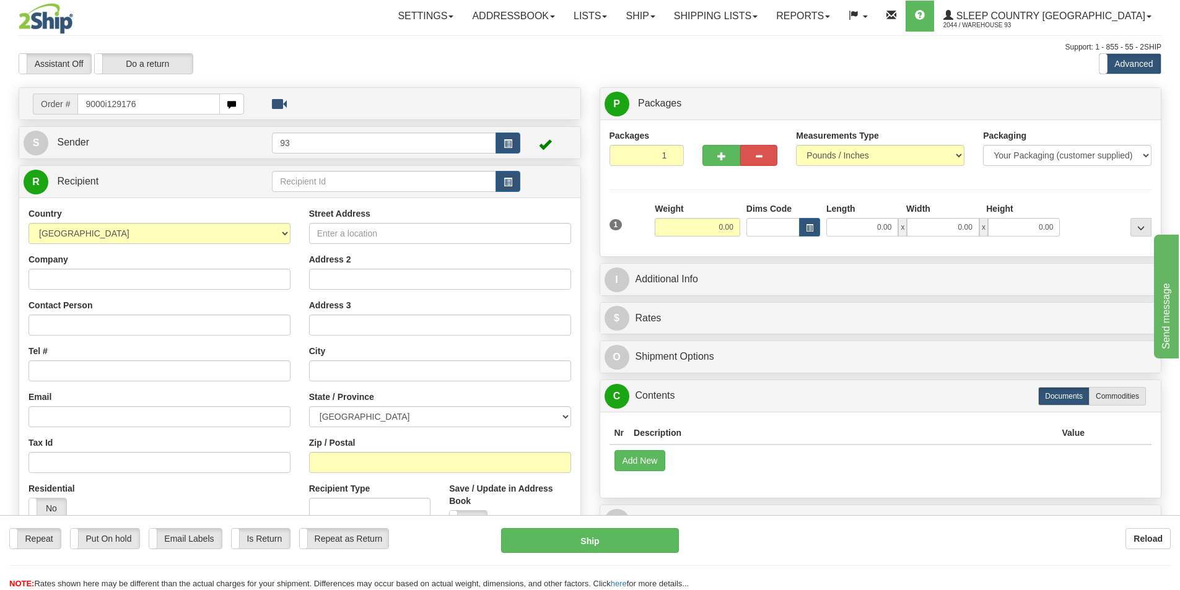
type input "9000i129176"
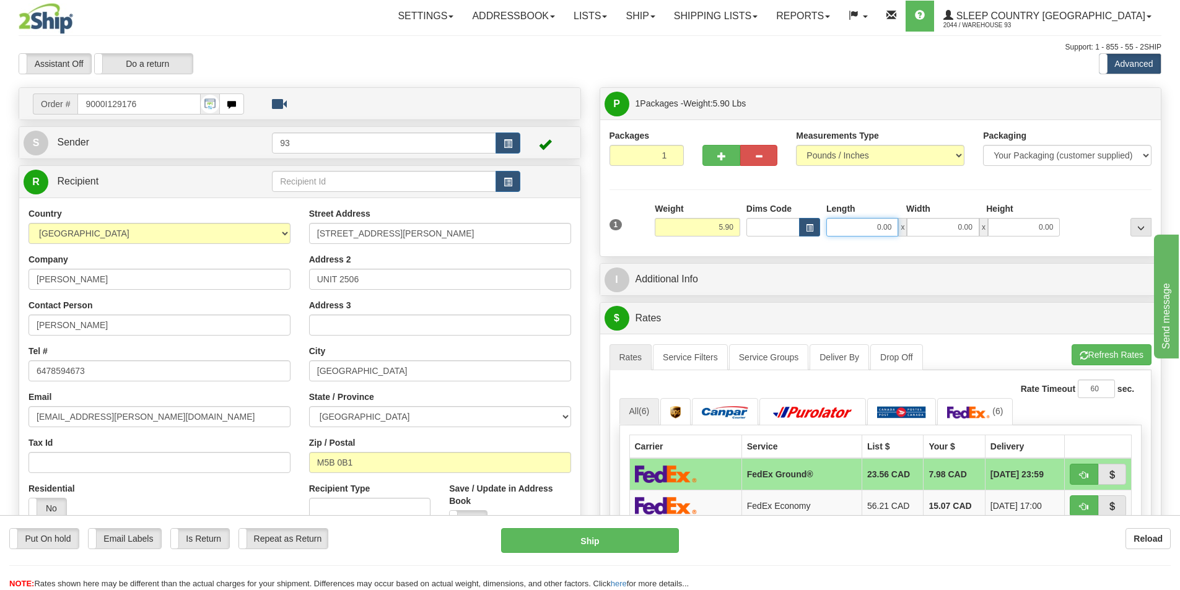
click at [851, 224] on input "0.00" at bounding box center [862, 227] width 72 height 19
type input "17.00"
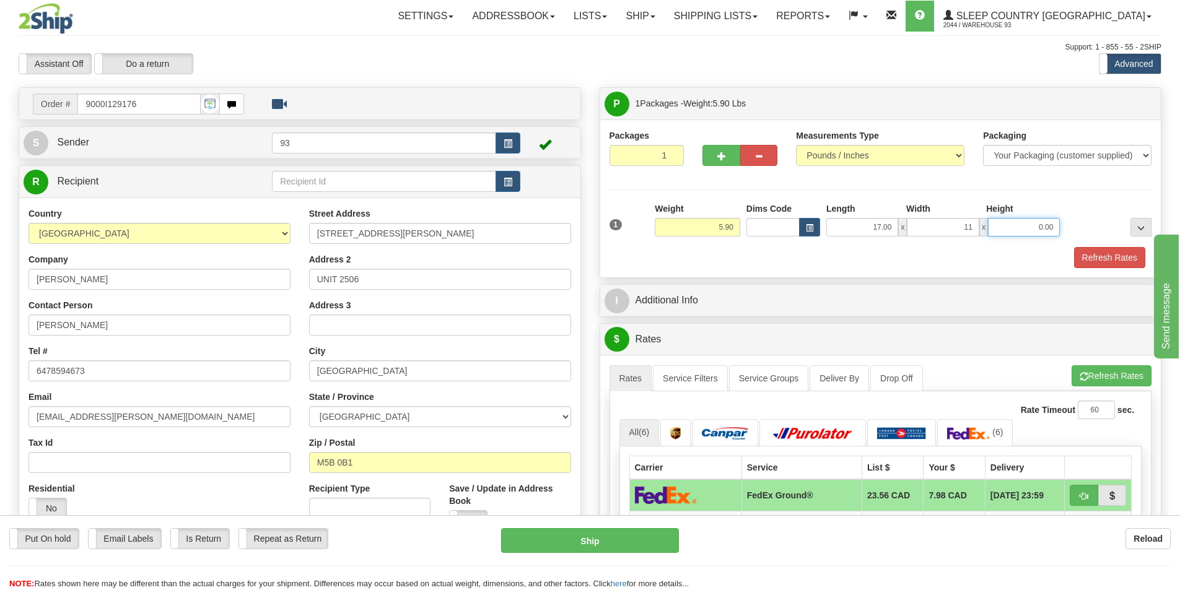
type input "11.00"
type input "4.00"
click at [1107, 253] on button "Refresh Rates" at bounding box center [1109, 257] width 71 height 21
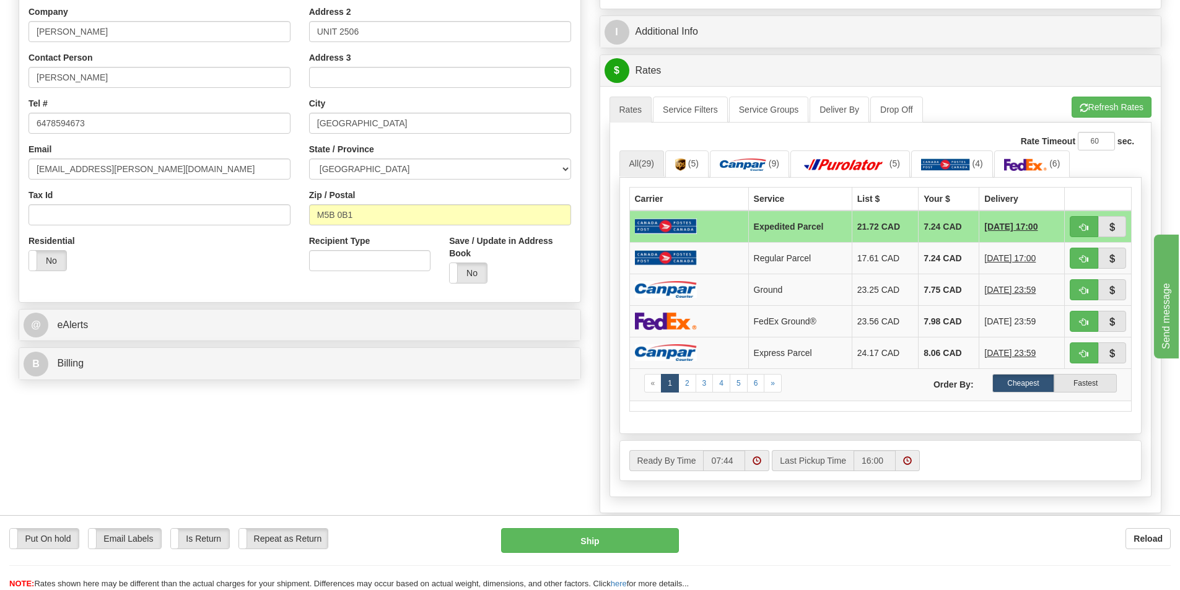
scroll to position [434, 0]
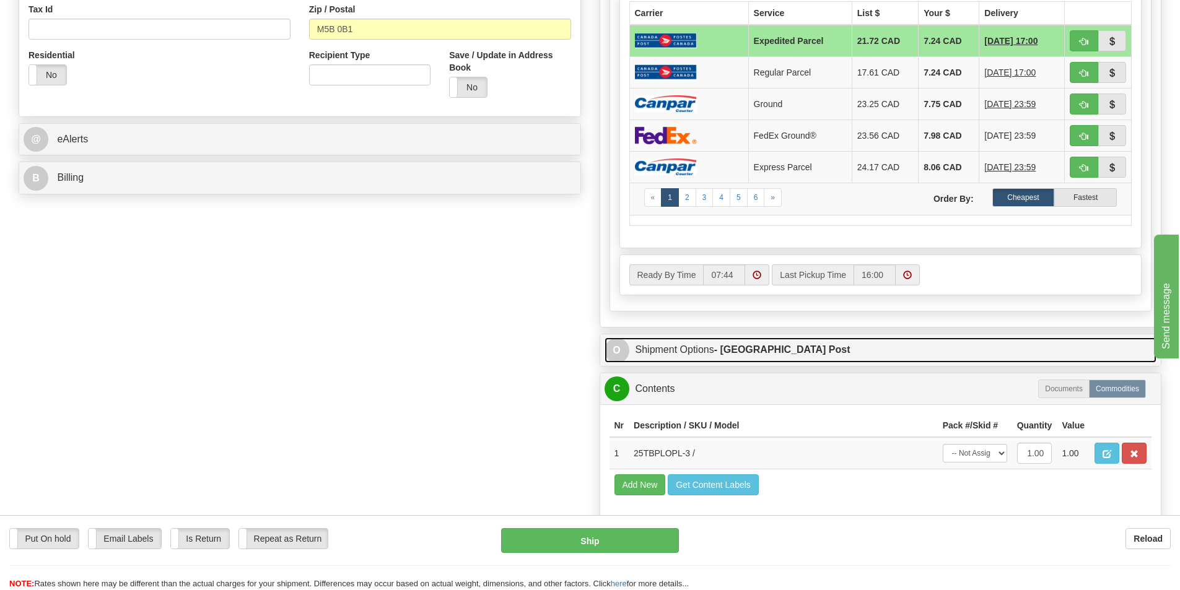
click at [689, 345] on link "O Shipment Options - [GEOGRAPHIC_DATA] Post" at bounding box center [880, 350] width 552 height 25
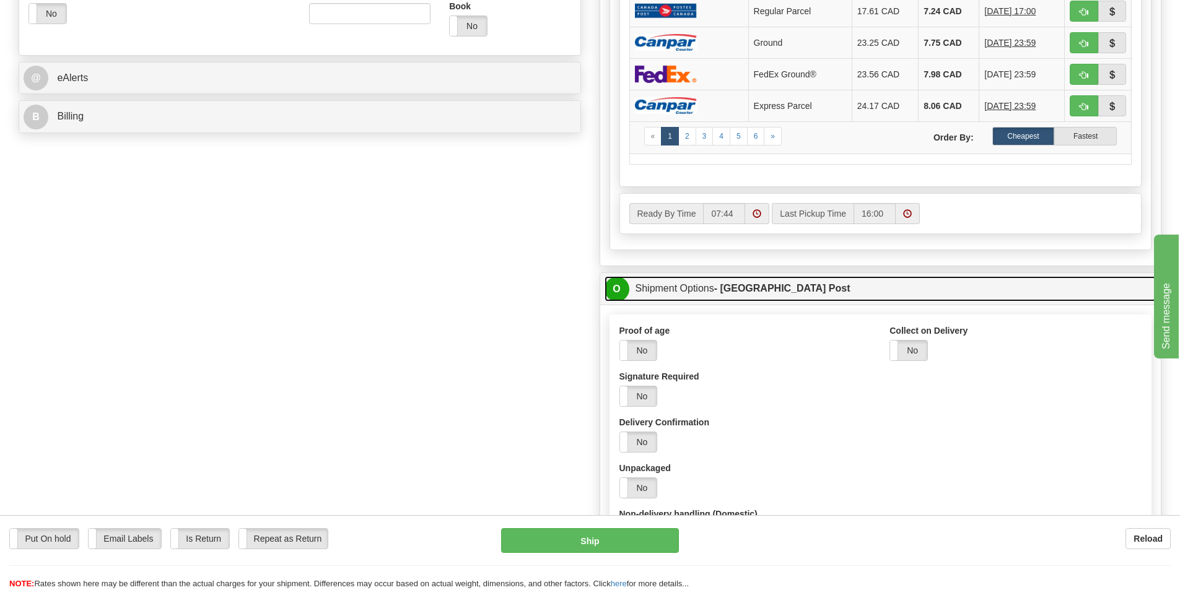
scroll to position [495, 0]
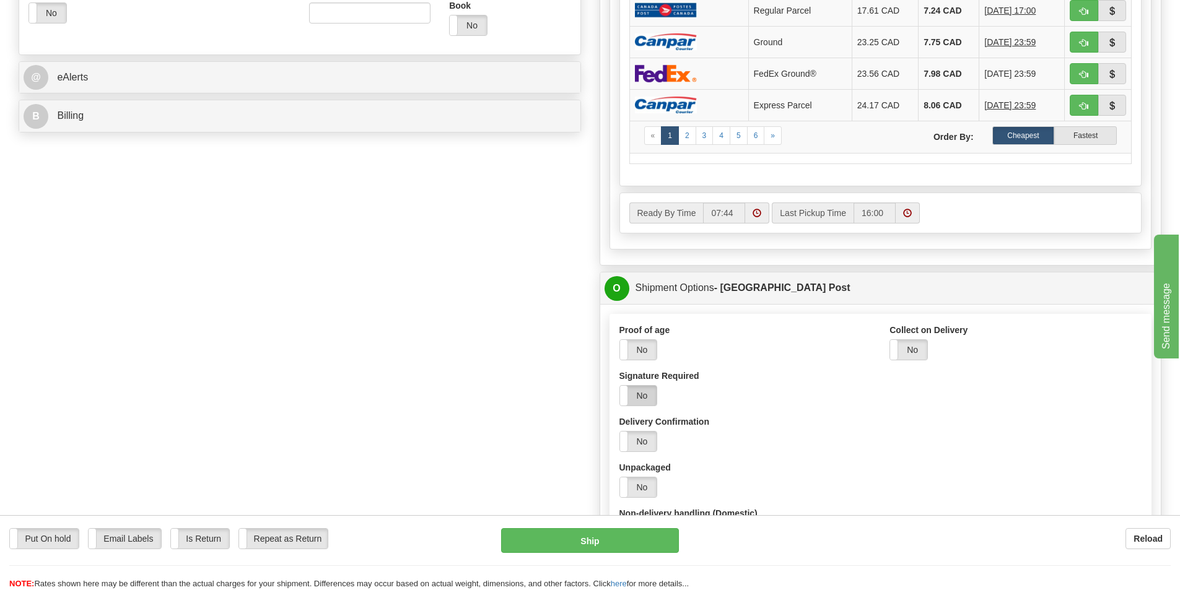
click at [636, 390] on label "No" at bounding box center [638, 396] width 37 height 20
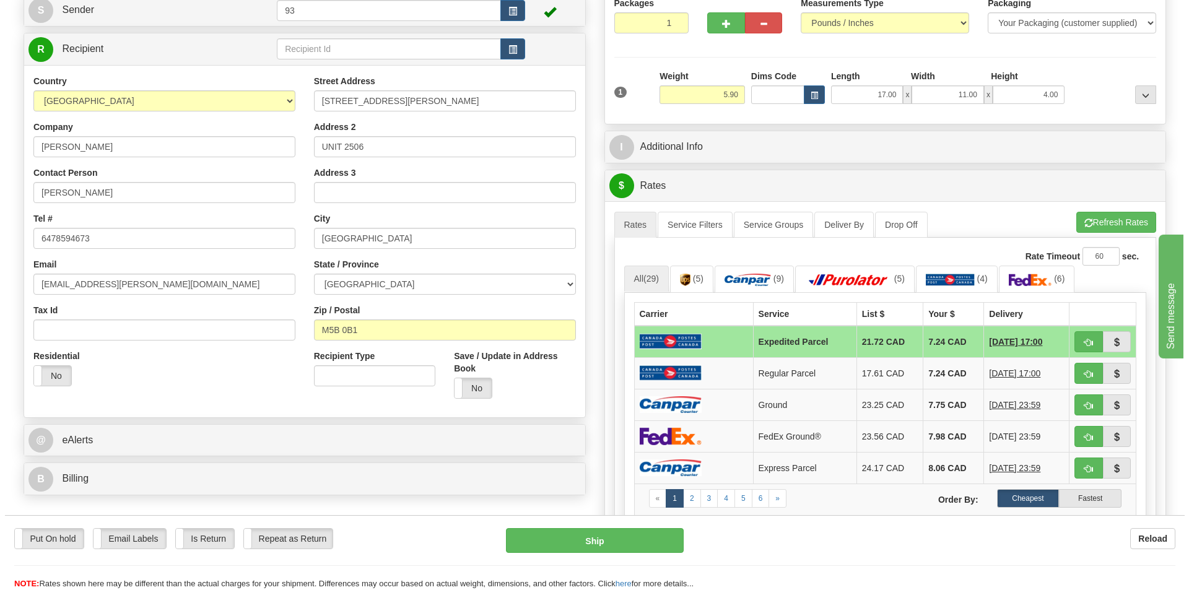
scroll to position [124, 0]
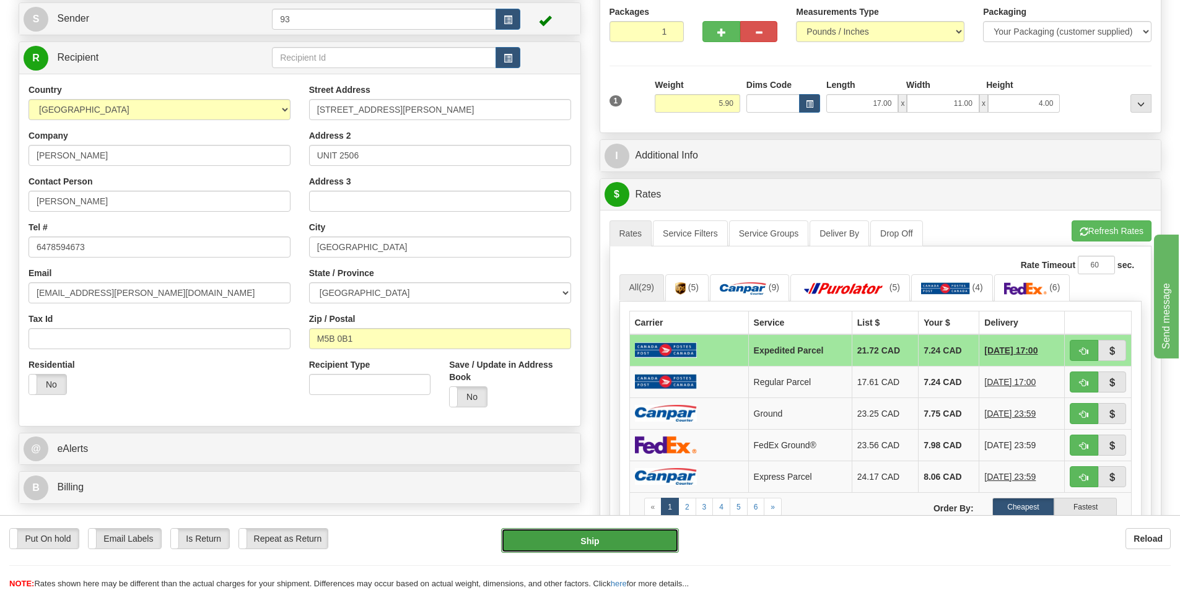
click at [608, 537] on button "Ship" at bounding box center [590, 540] width 178 height 25
type input "DOM.EP"
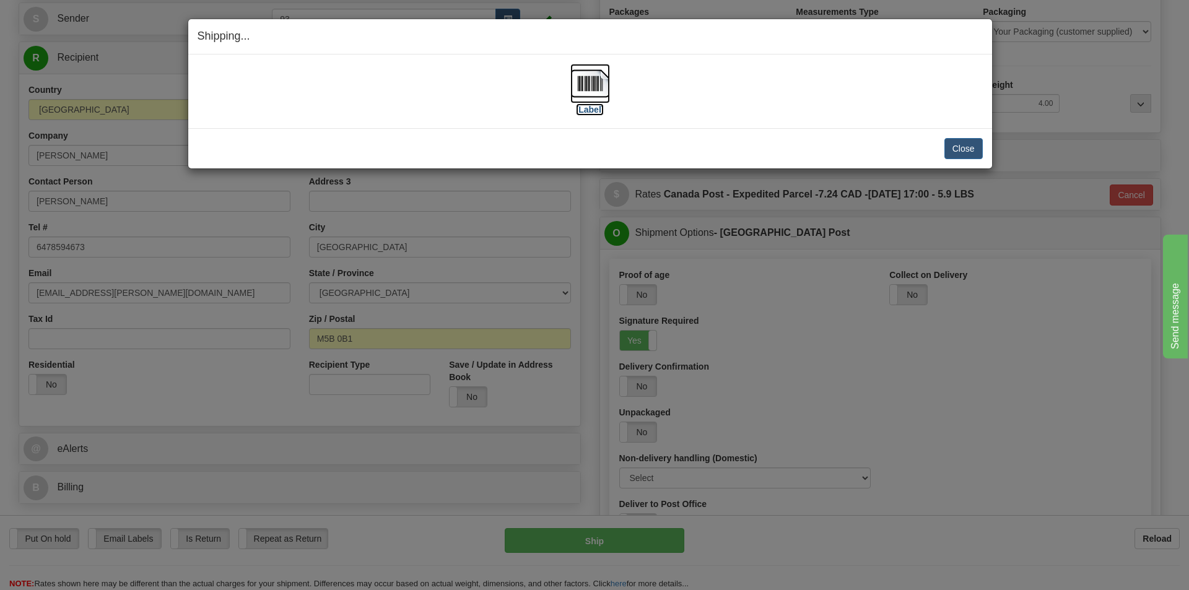
click at [581, 82] on img at bounding box center [590, 84] width 40 height 40
click at [969, 148] on button "Close" at bounding box center [964, 148] width 38 height 21
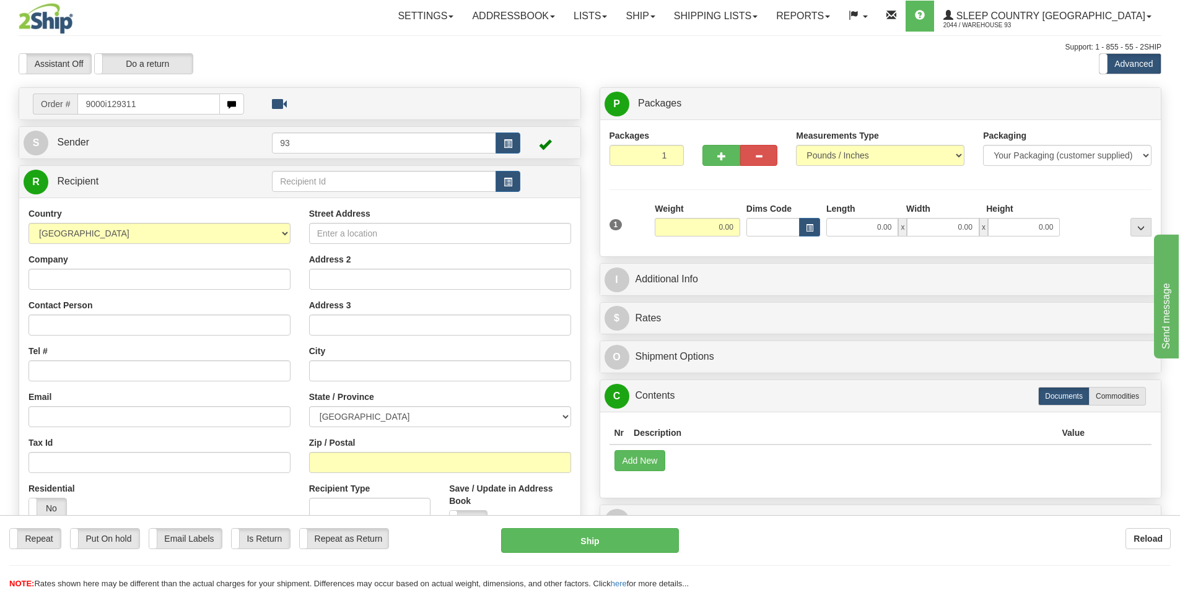
type input "9000i129311"
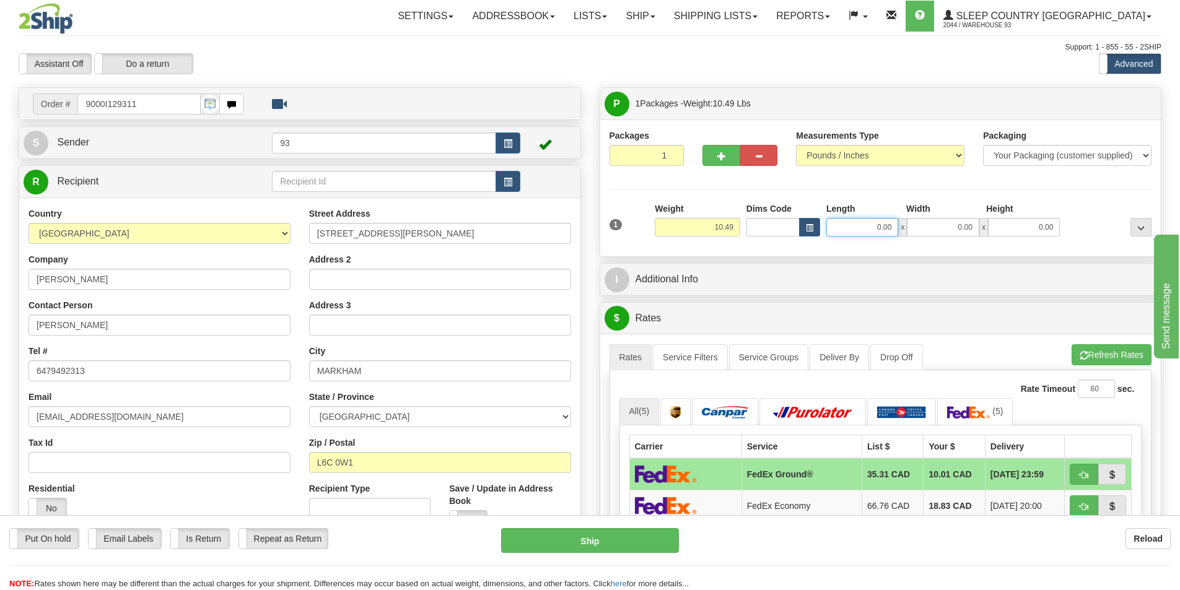
click at [843, 231] on input "0.00" at bounding box center [862, 227] width 72 height 19
type input "17.00"
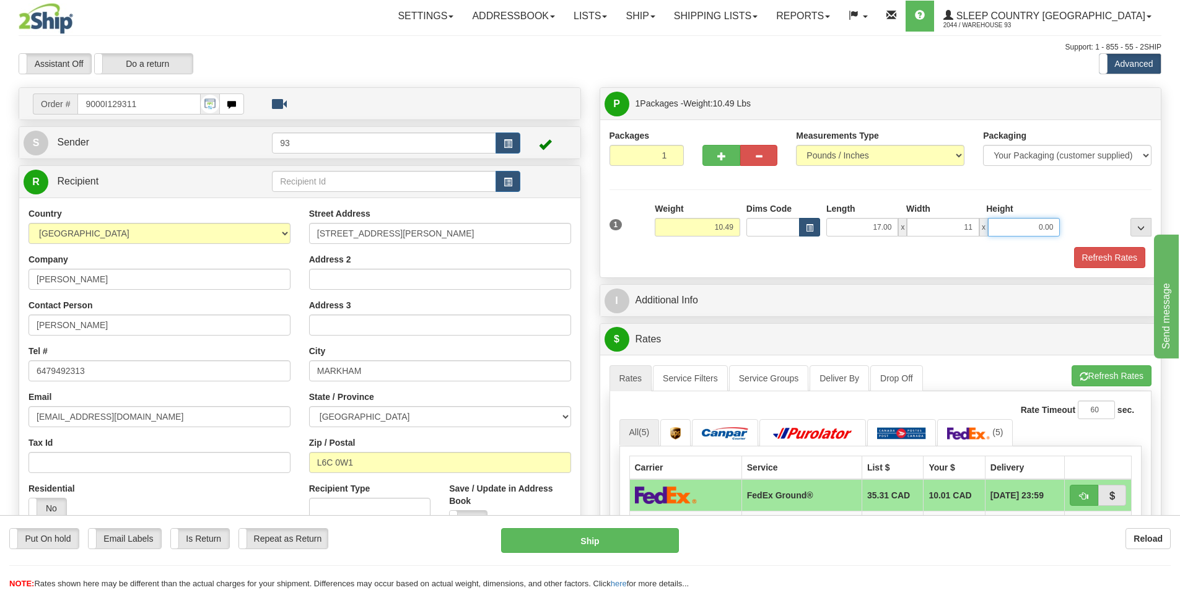
type input "11.00"
type input "4.00"
click at [1109, 253] on button "Refresh Rates" at bounding box center [1109, 257] width 71 height 21
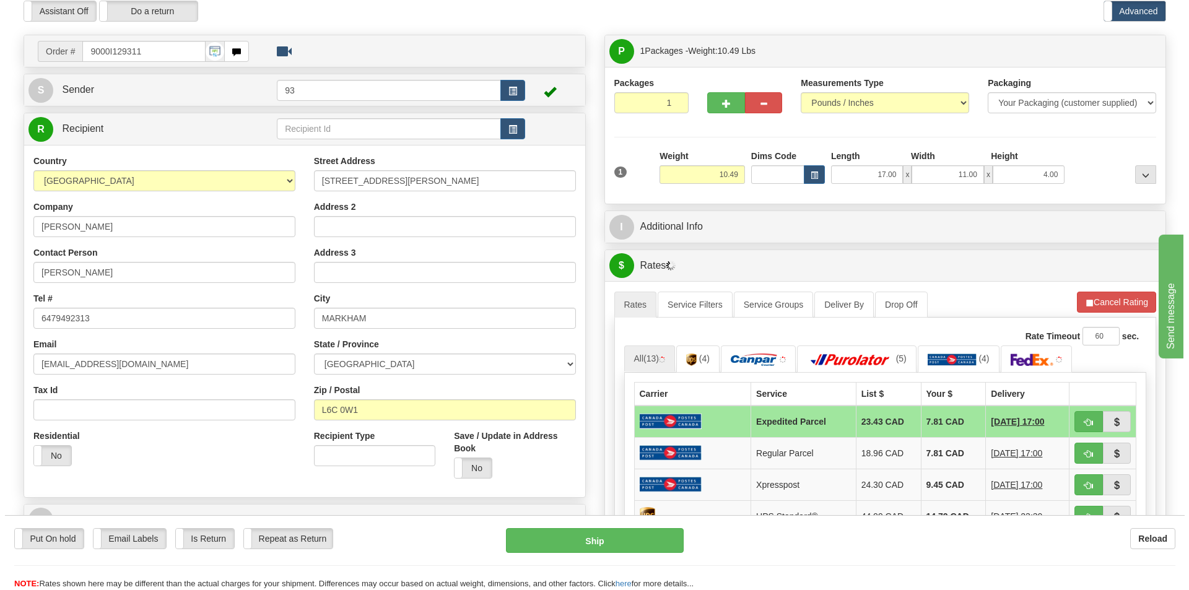
scroll to position [124, 0]
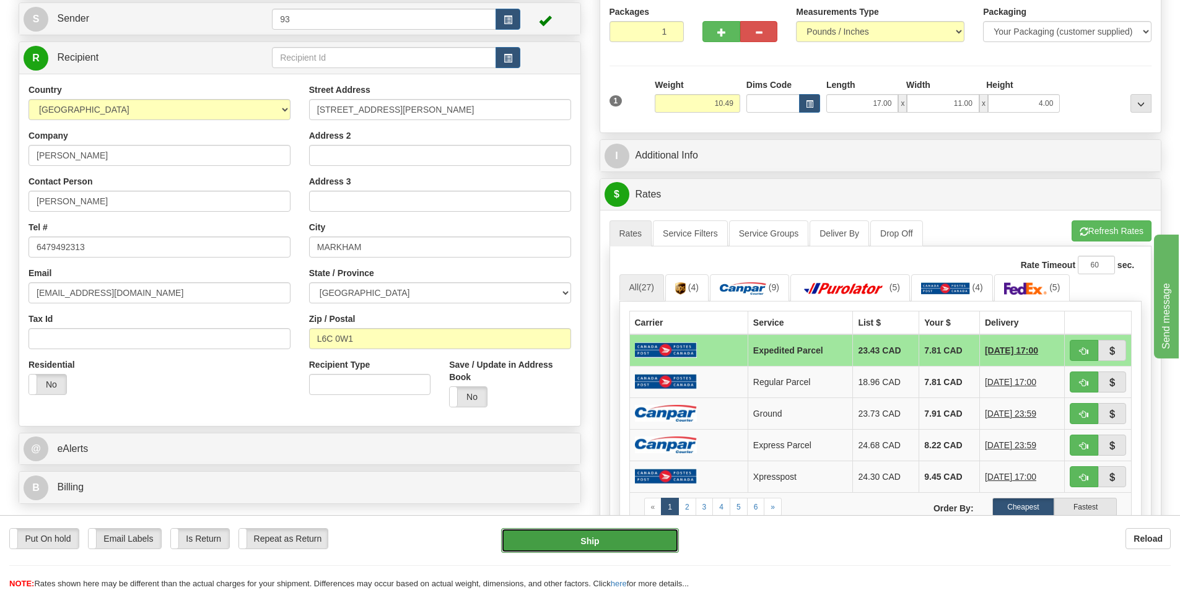
click at [582, 541] on button "Ship" at bounding box center [590, 540] width 178 height 25
type input "DOM.EP"
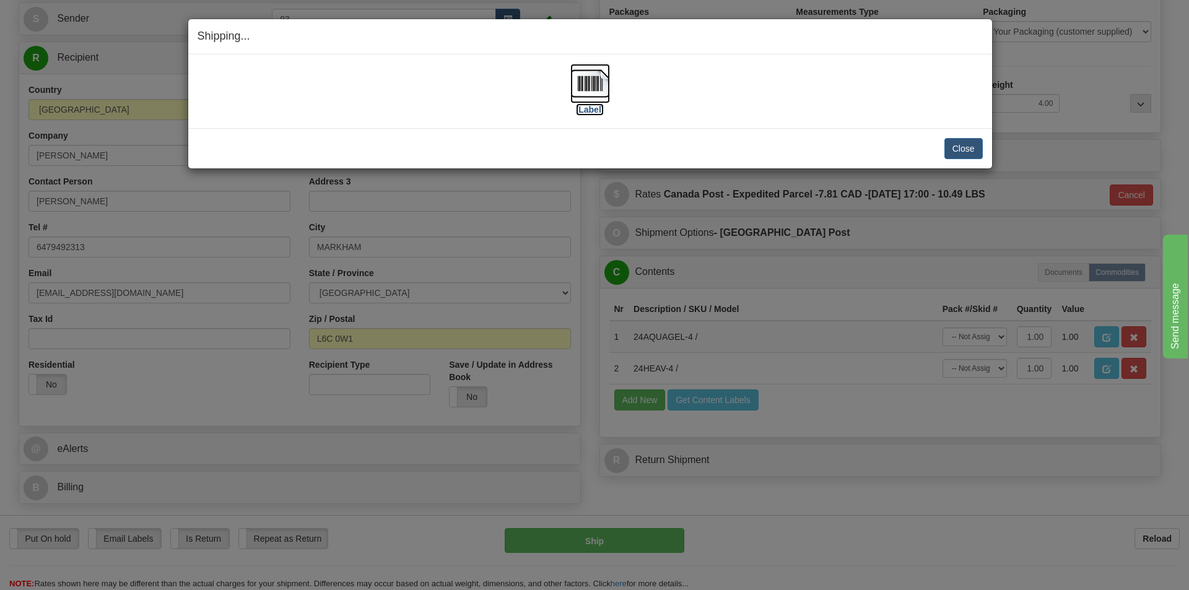
click at [593, 86] on img at bounding box center [590, 84] width 40 height 40
click at [965, 148] on button "Close" at bounding box center [964, 148] width 38 height 21
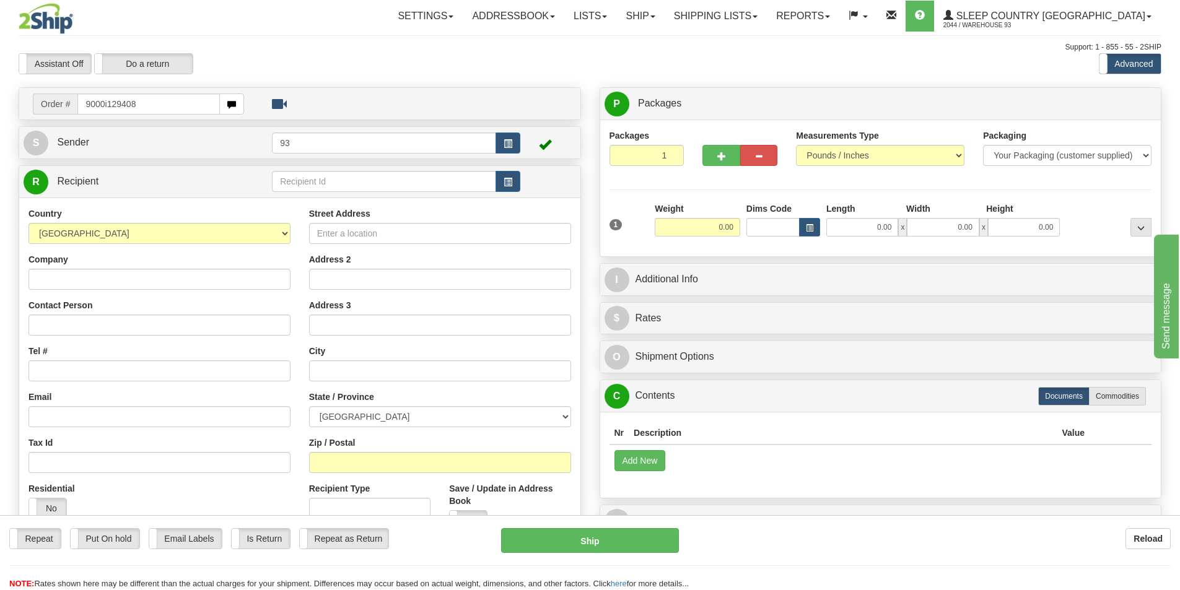
type input "9000i129408"
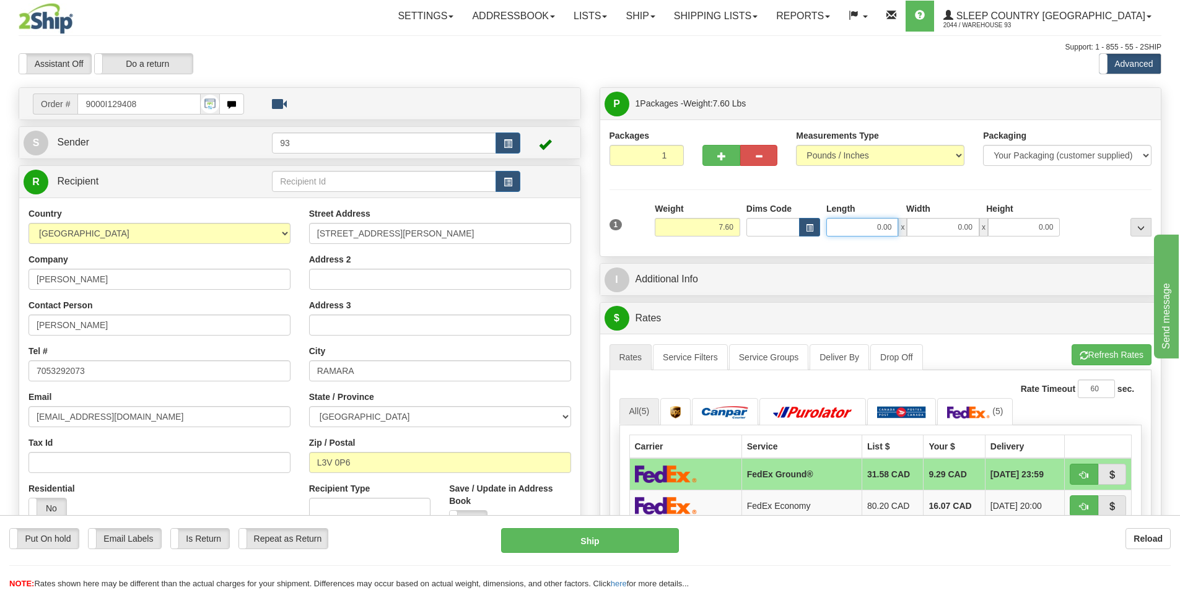
click at [857, 219] on input "0.00" at bounding box center [862, 227] width 72 height 19
type input "17.00"
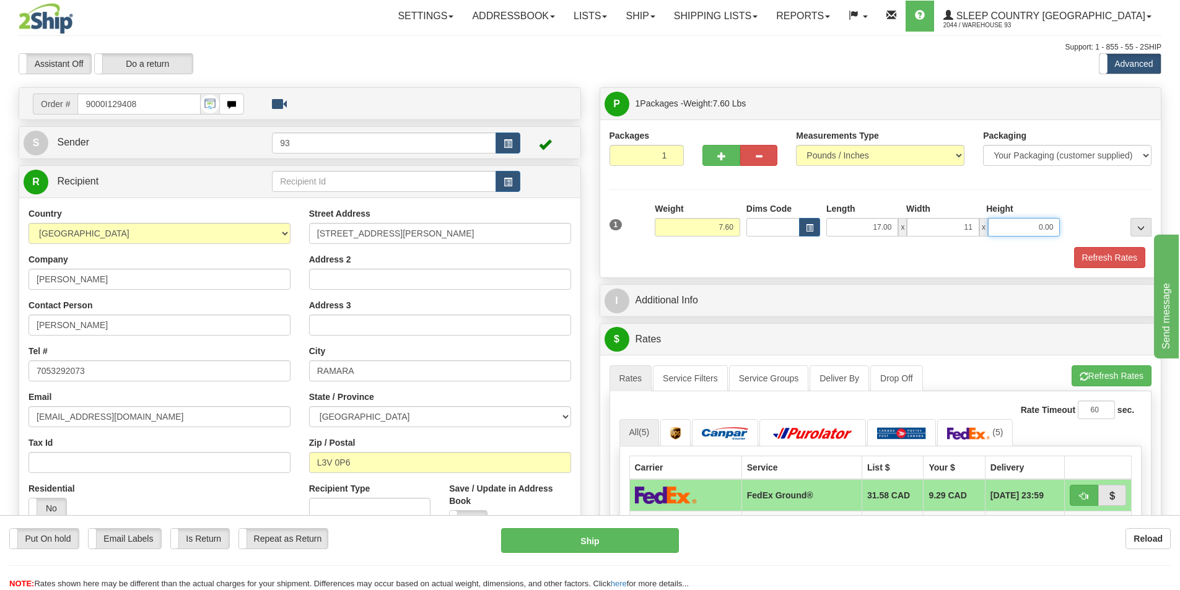
type input "11.00"
type input "4.00"
drag, startPoint x: 1098, startPoint y: 218, endPoint x: 1100, endPoint y: 233, distance: 15.6
click at [1100, 222] on div at bounding box center [1109, 220] width 92 height 34
click at [1109, 253] on button "Refresh Rates" at bounding box center [1109, 257] width 71 height 21
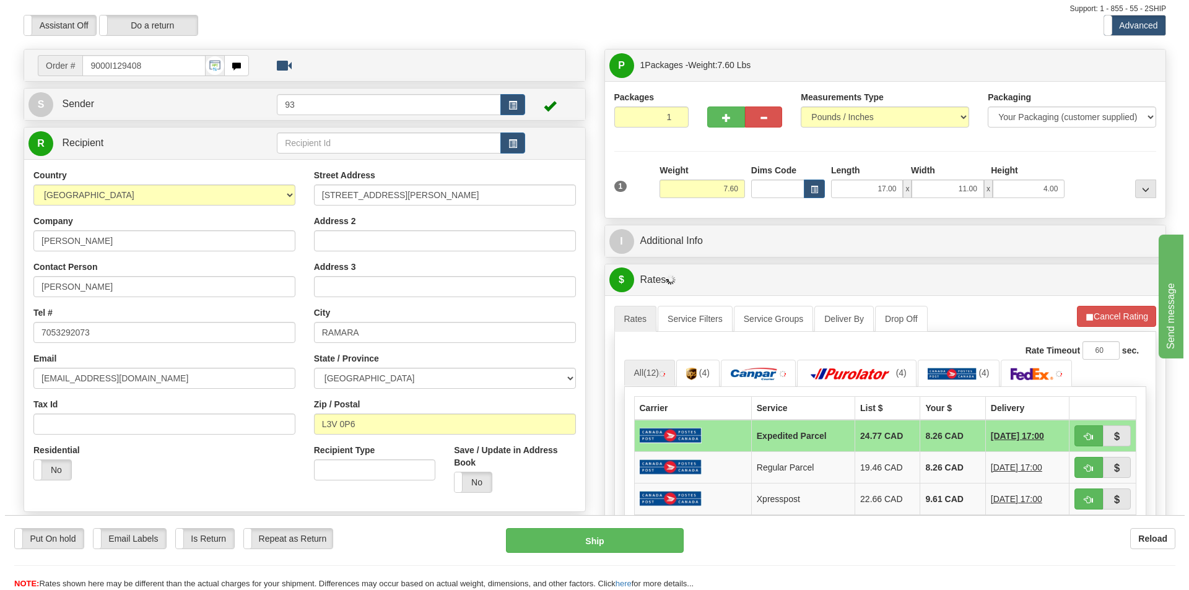
scroll to position [186, 0]
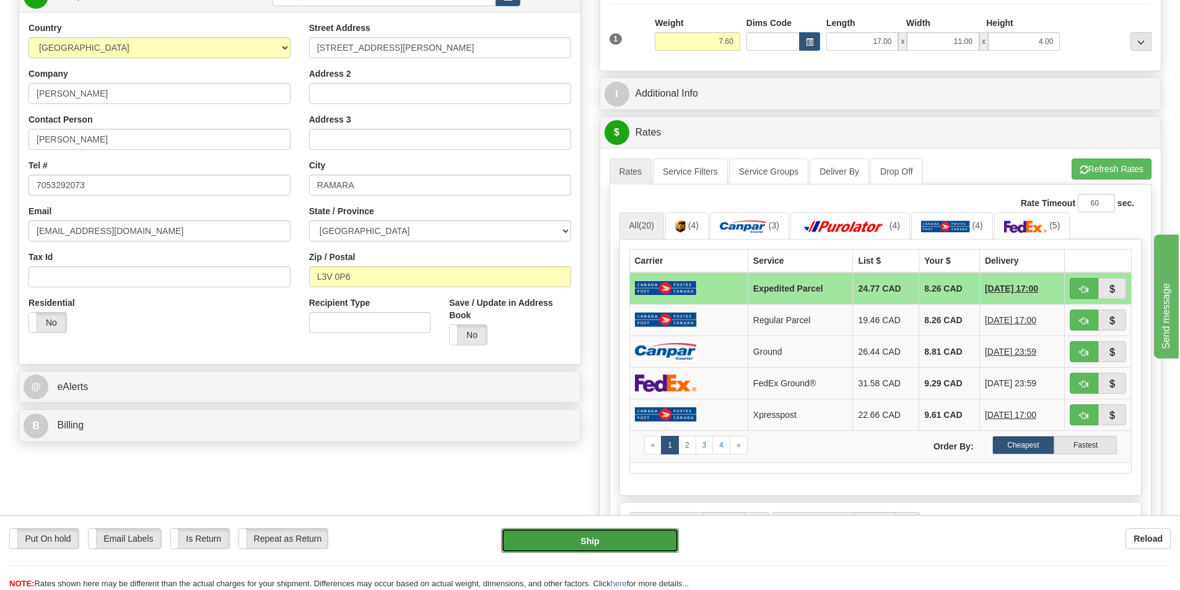
click at [588, 536] on button "Ship" at bounding box center [590, 540] width 178 height 25
type input "DOM.EP"
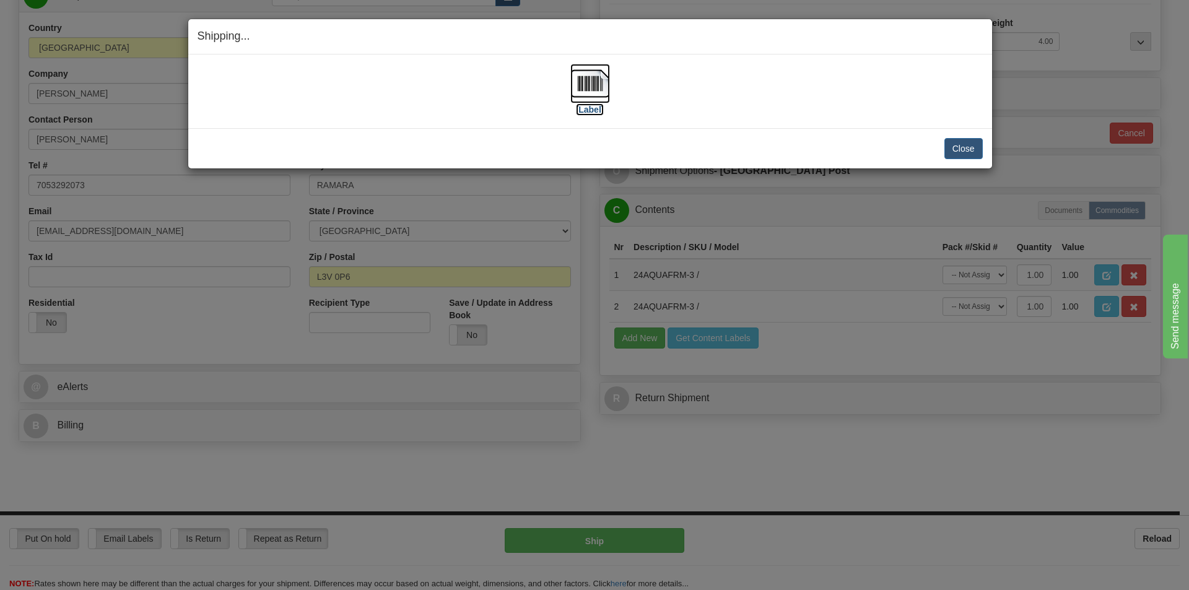
click at [585, 82] on img at bounding box center [590, 84] width 40 height 40
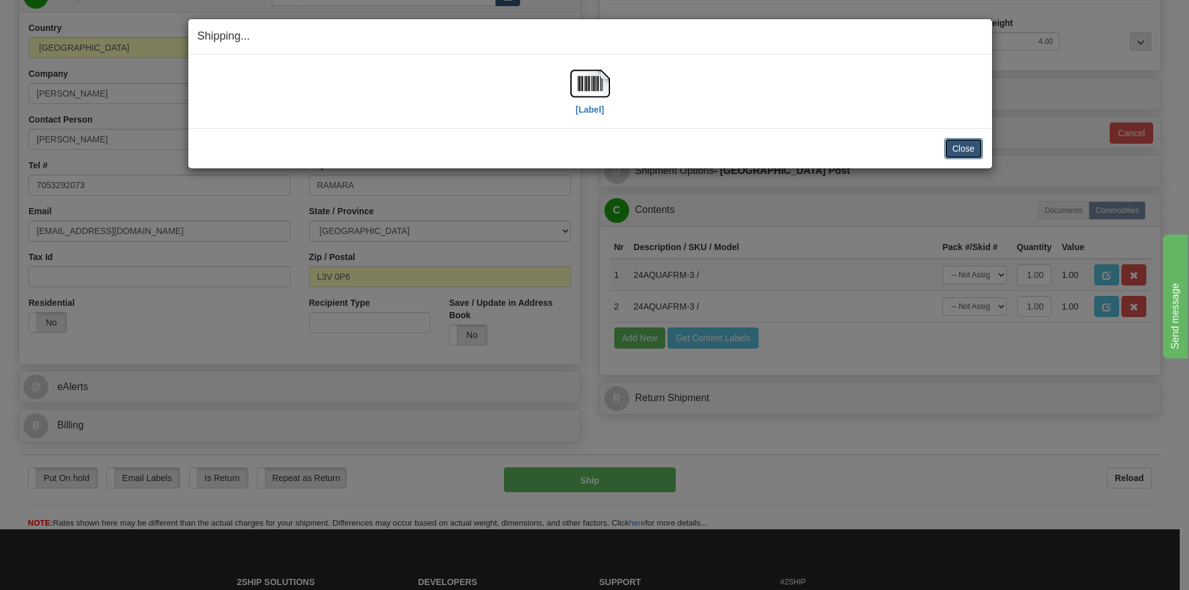
click at [965, 147] on button "Close" at bounding box center [964, 148] width 38 height 21
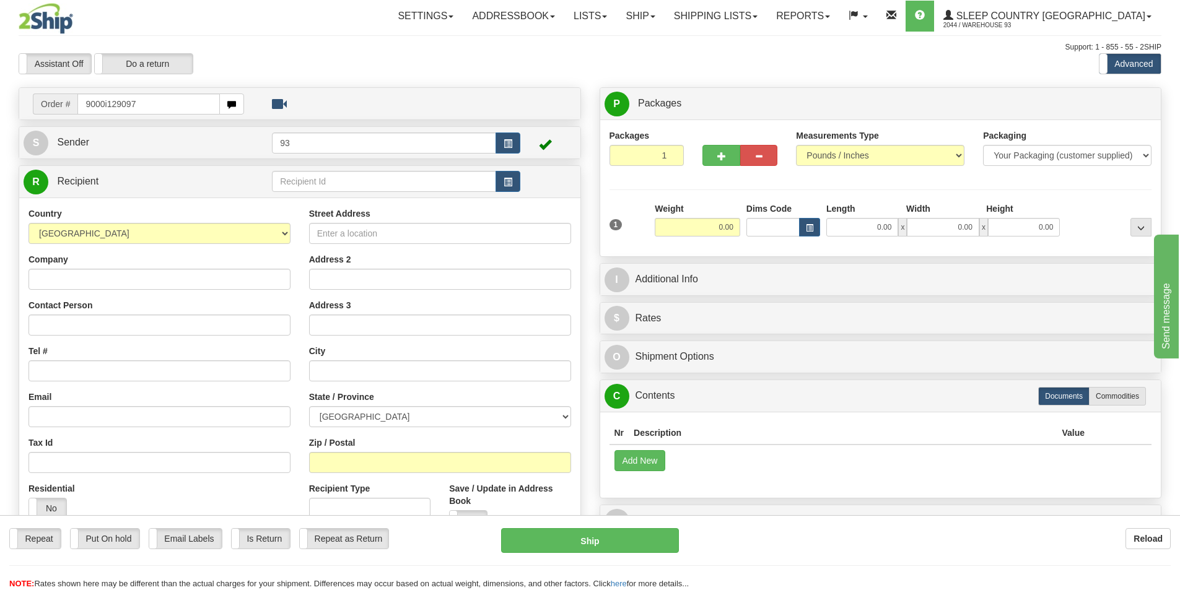
type input "9000i129097"
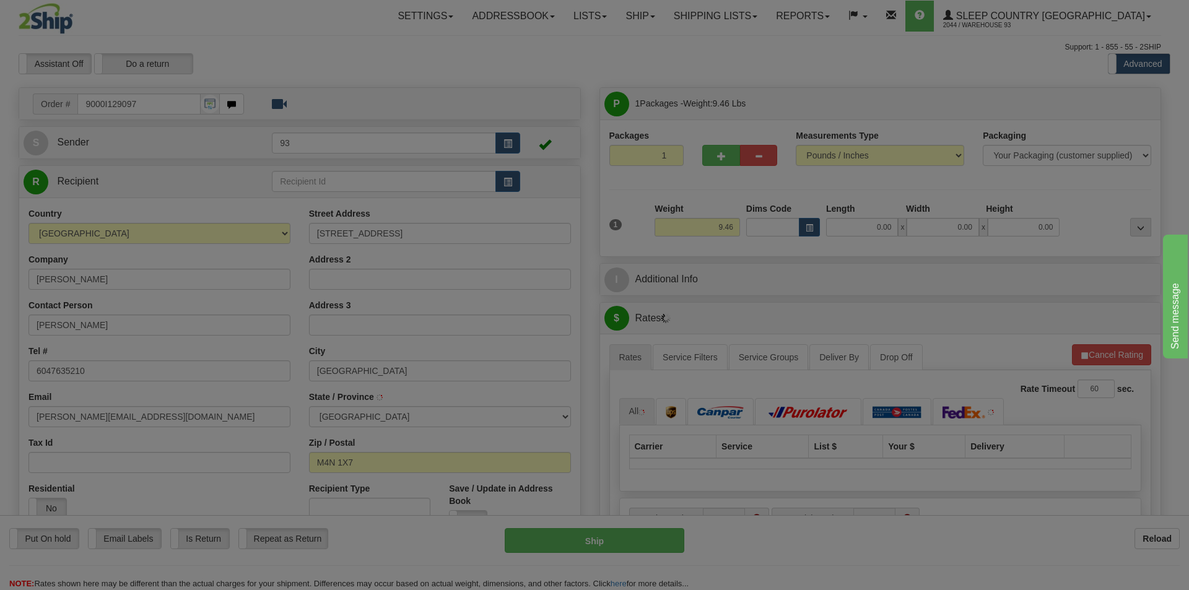
type input "NORTH YORK"
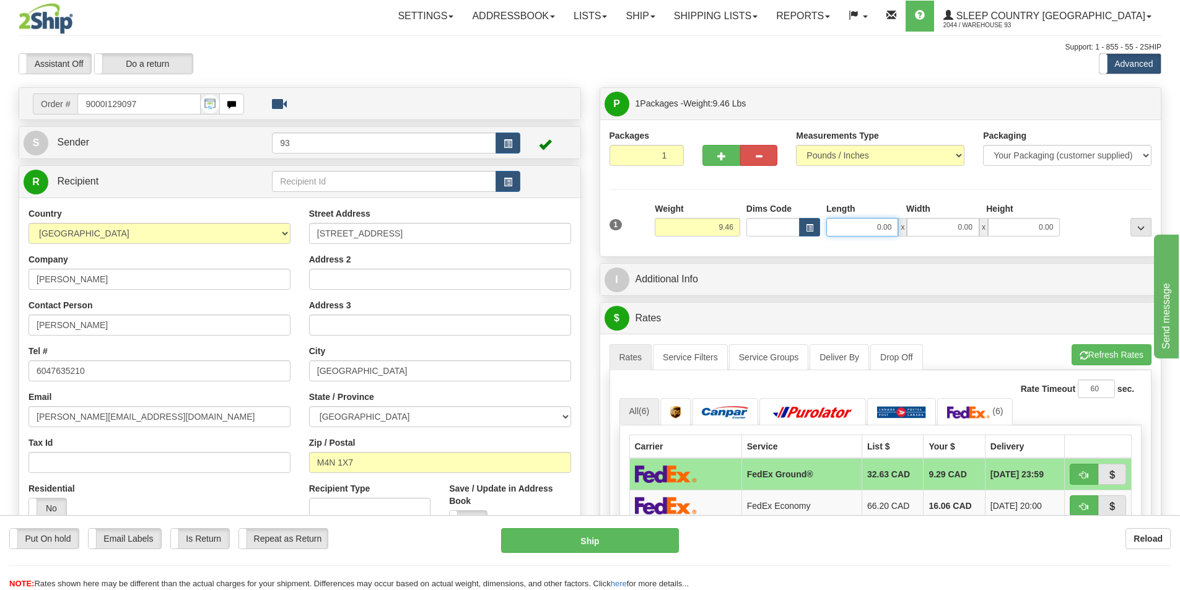
click at [844, 225] on input "0.00" at bounding box center [862, 227] width 72 height 19
type input "24.00"
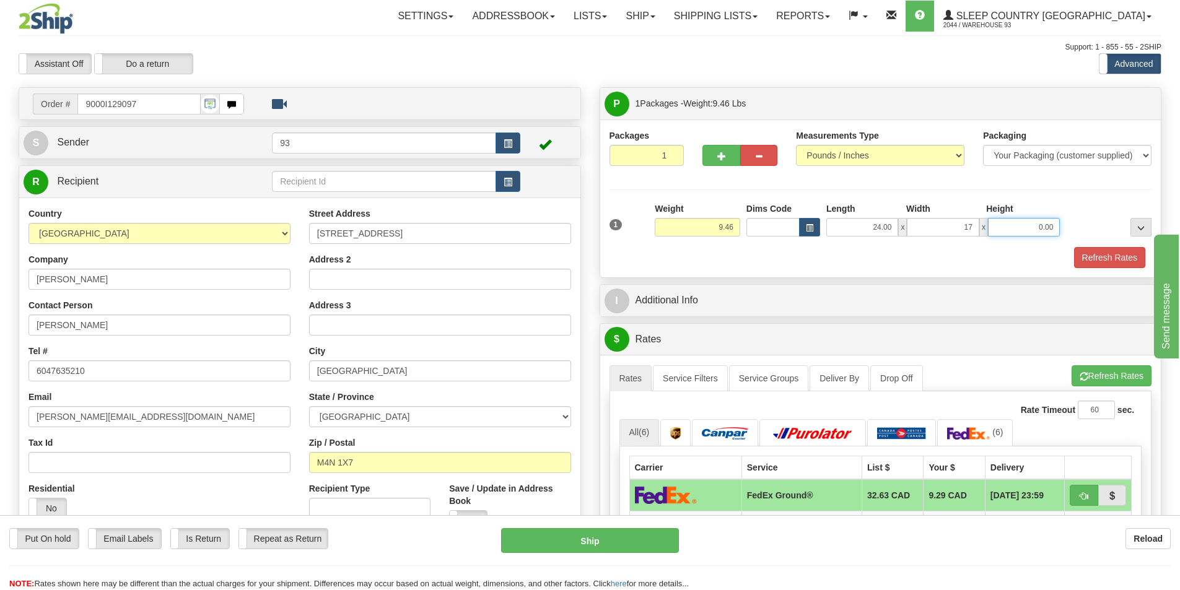
type input "17.00"
type input "7.00"
click at [1120, 255] on button "Refresh Rates" at bounding box center [1109, 257] width 71 height 21
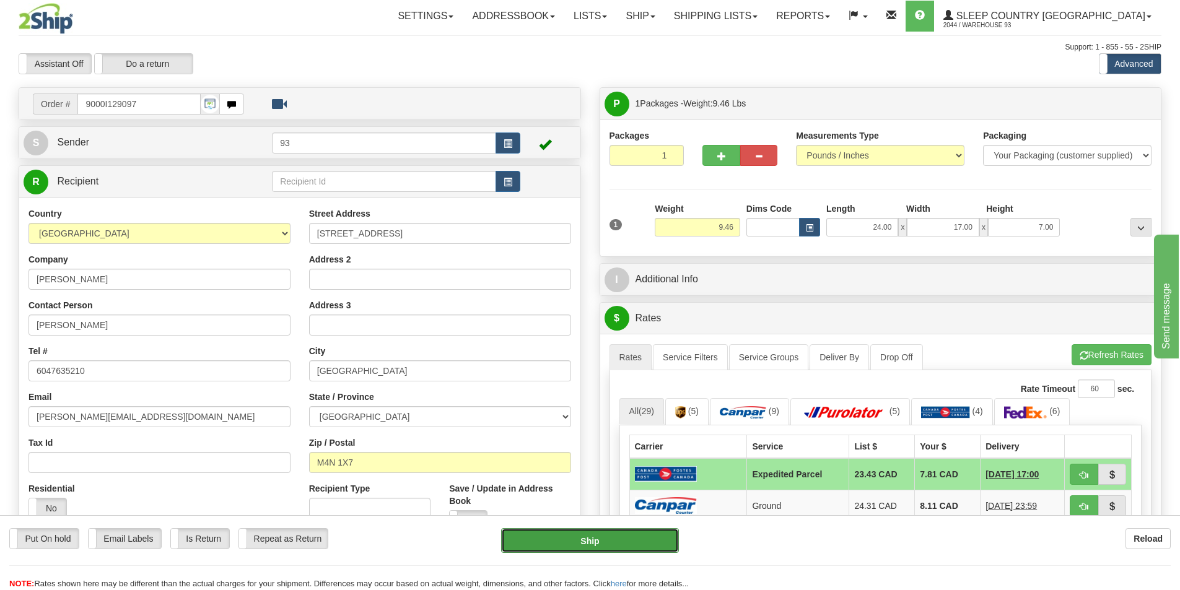
click at [603, 539] on button "Ship" at bounding box center [590, 540] width 178 height 25
type input "DOM.EP"
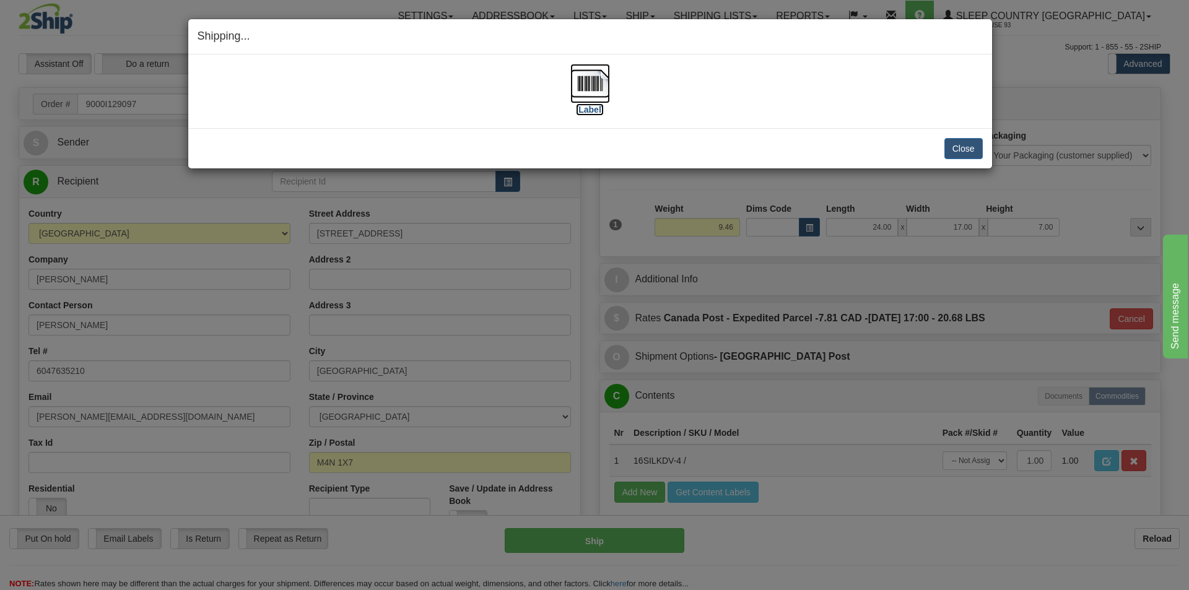
click at [591, 78] on img at bounding box center [590, 84] width 40 height 40
click at [962, 144] on button "Close" at bounding box center [964, 148] width 38 height 21
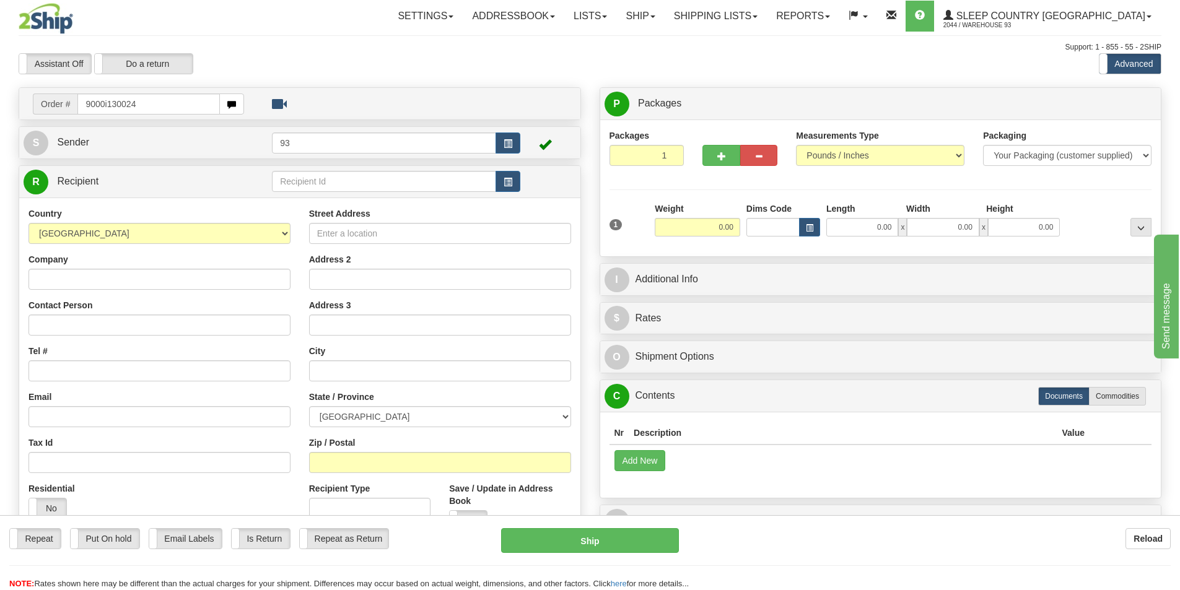
type input "9000i130024"
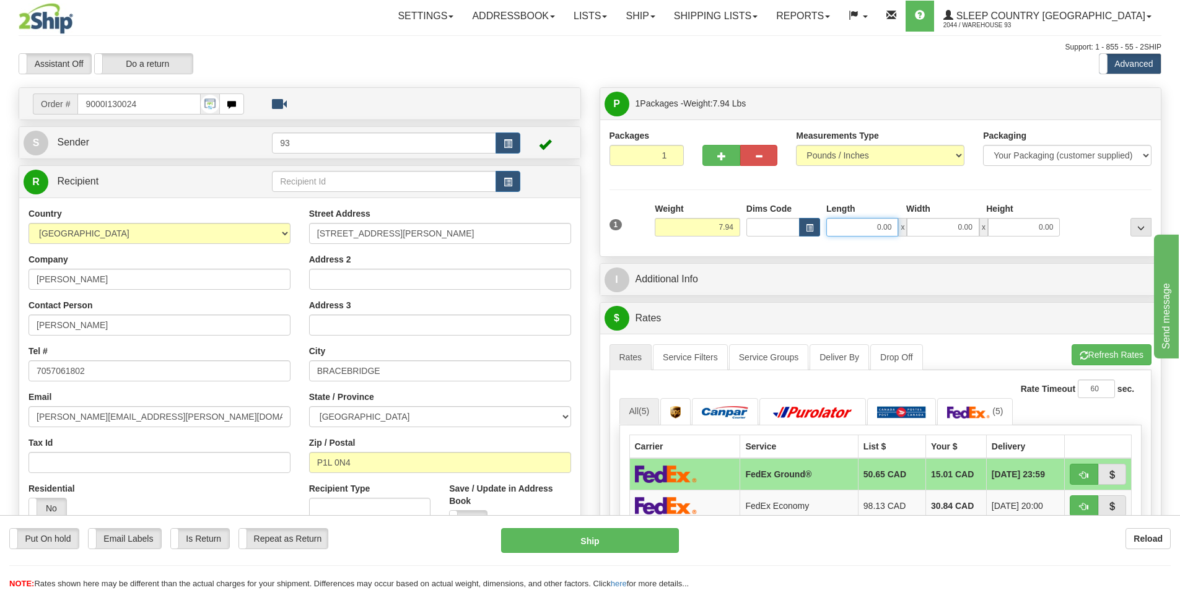
click at [855, 226] on input "0.00" at bounding box center [862, 227] width 72 height 19
type input "14.00"
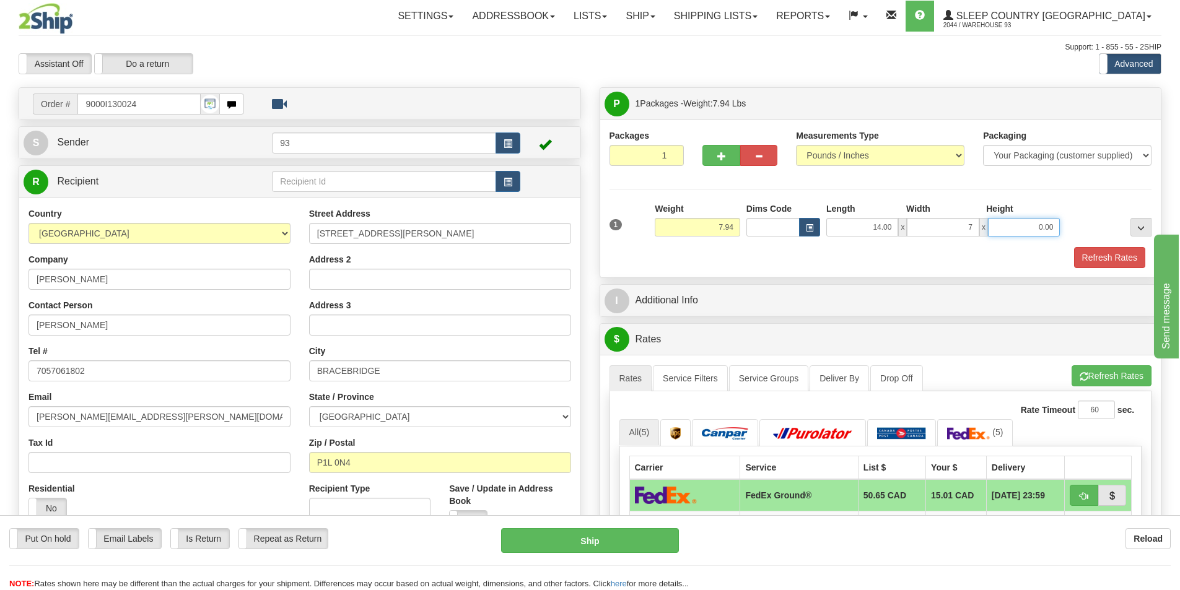
type input "7.00"
type input "4.00"
click at [1118, 255] on button "Refresh Rates" at bounding box center [1109, 257] width 71 height 21
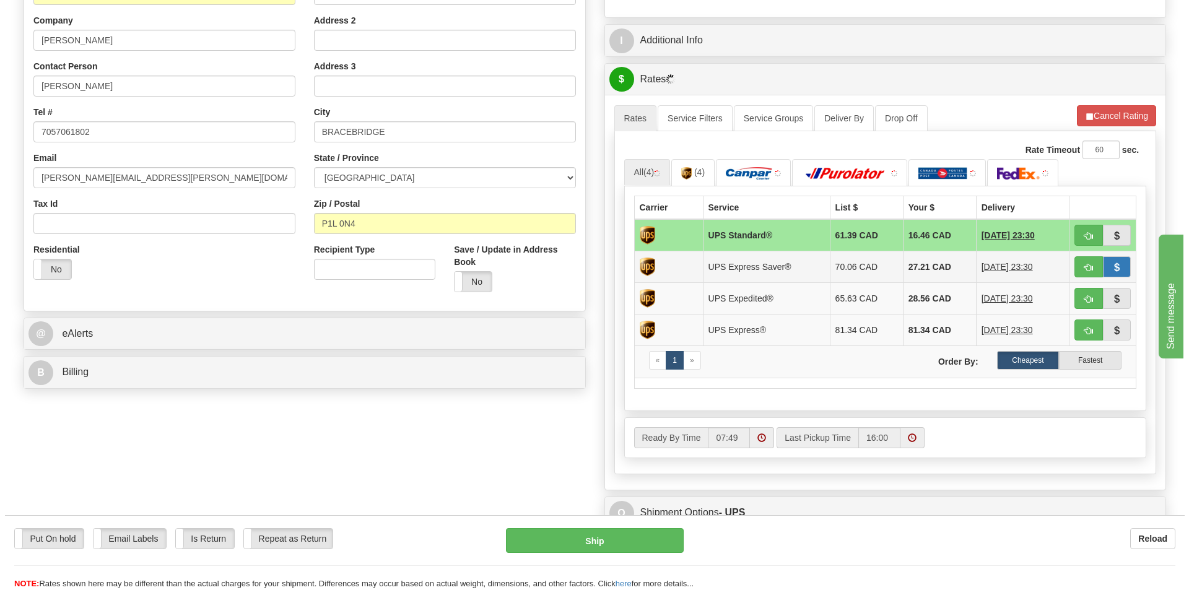
scroll to position [248, 0]
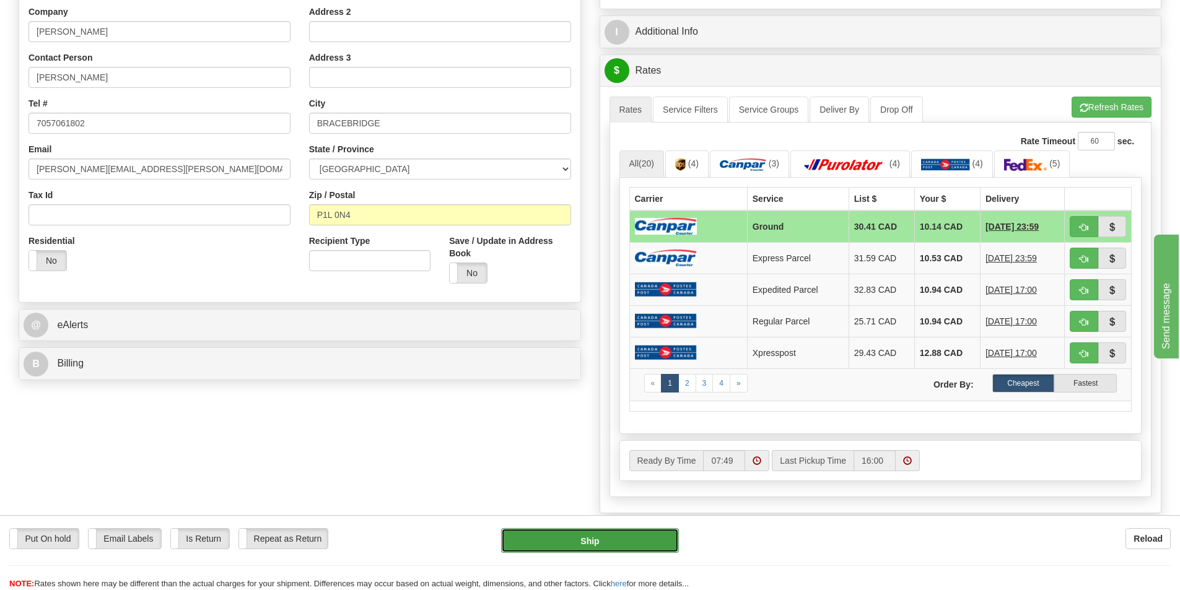
click at [588, 538] on button "Ship" at bounding box center [590, 540] width 178 height 25
type input "1"
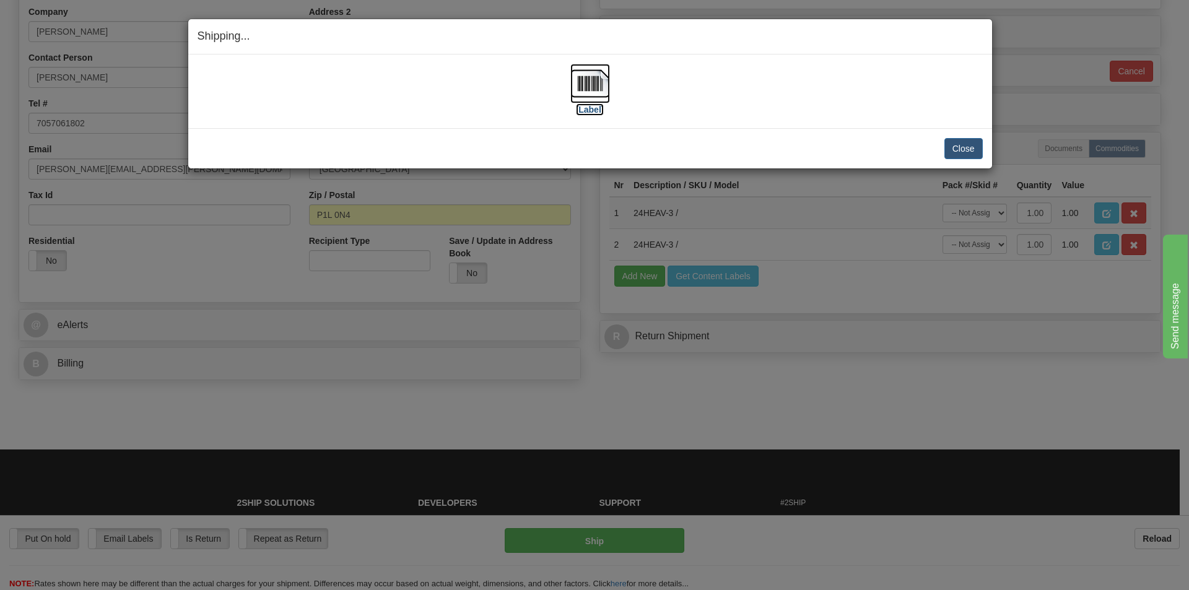
click at [589, 84] on img at bounding box center [590, 84] width 40 height 40
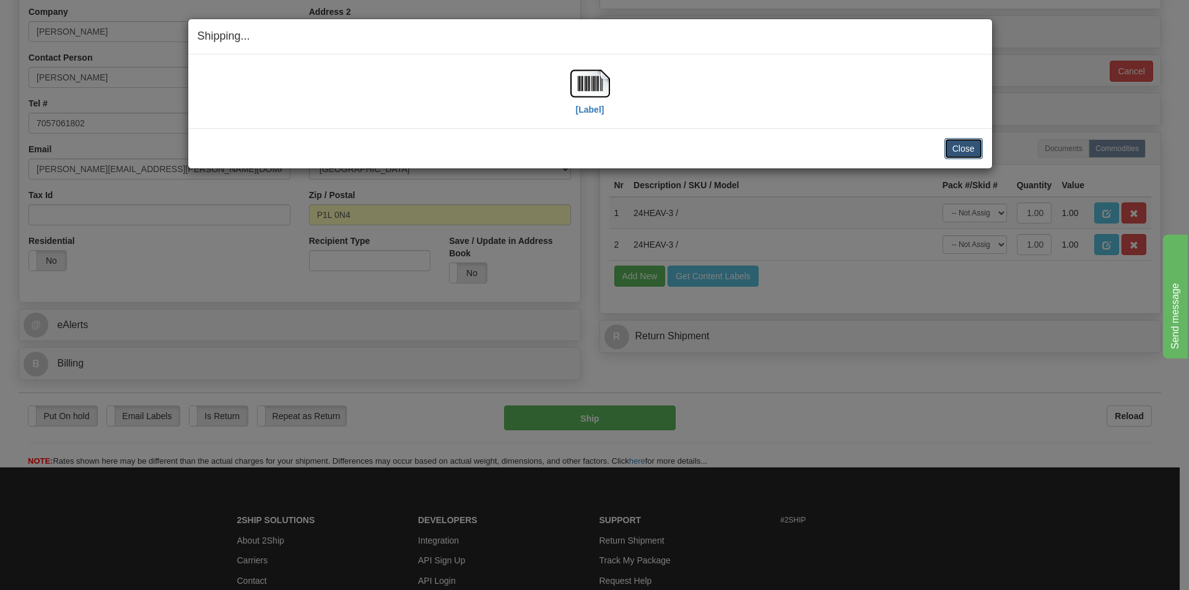
click at [968, 146] on button "Close" at bounding box center [964, 148] width 38 height 21
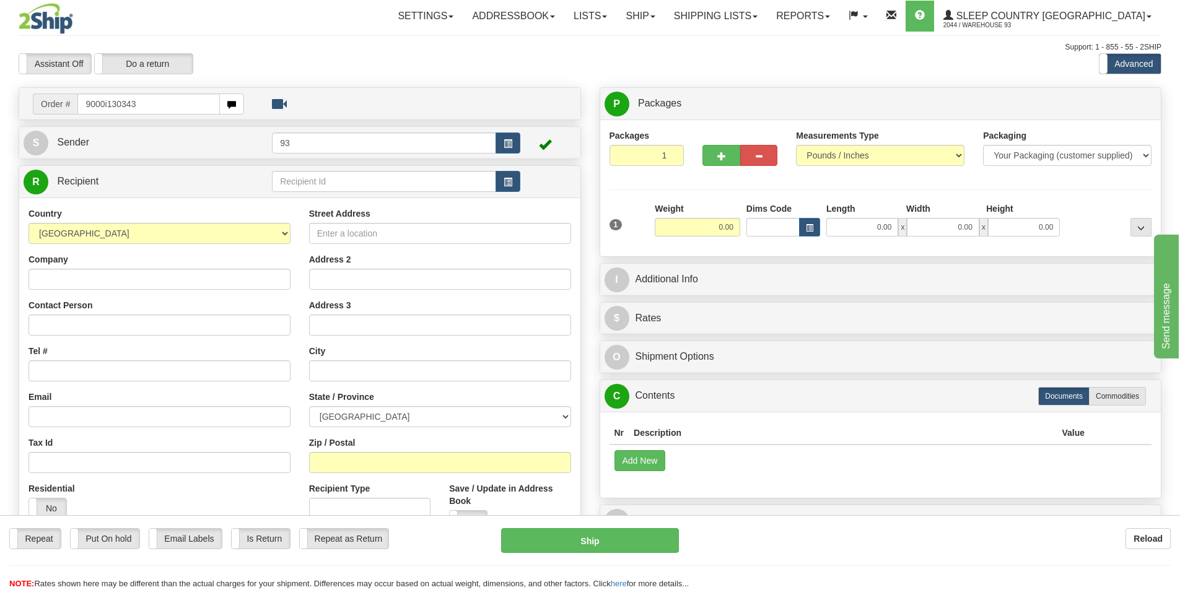
type input "9000i130343"
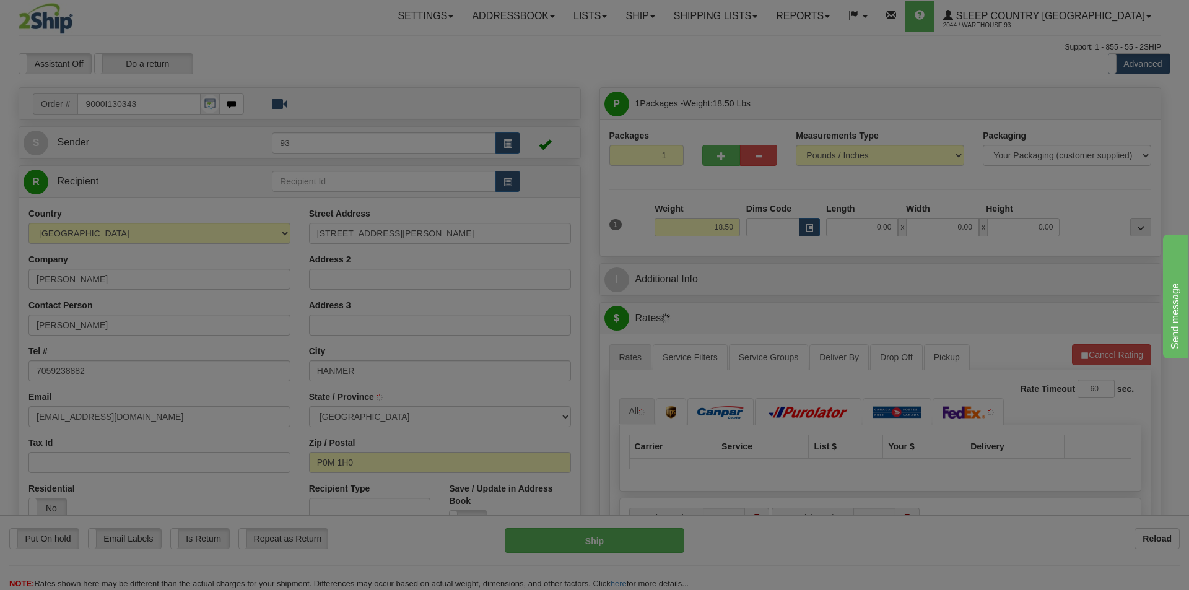
type input "CAPREOL"
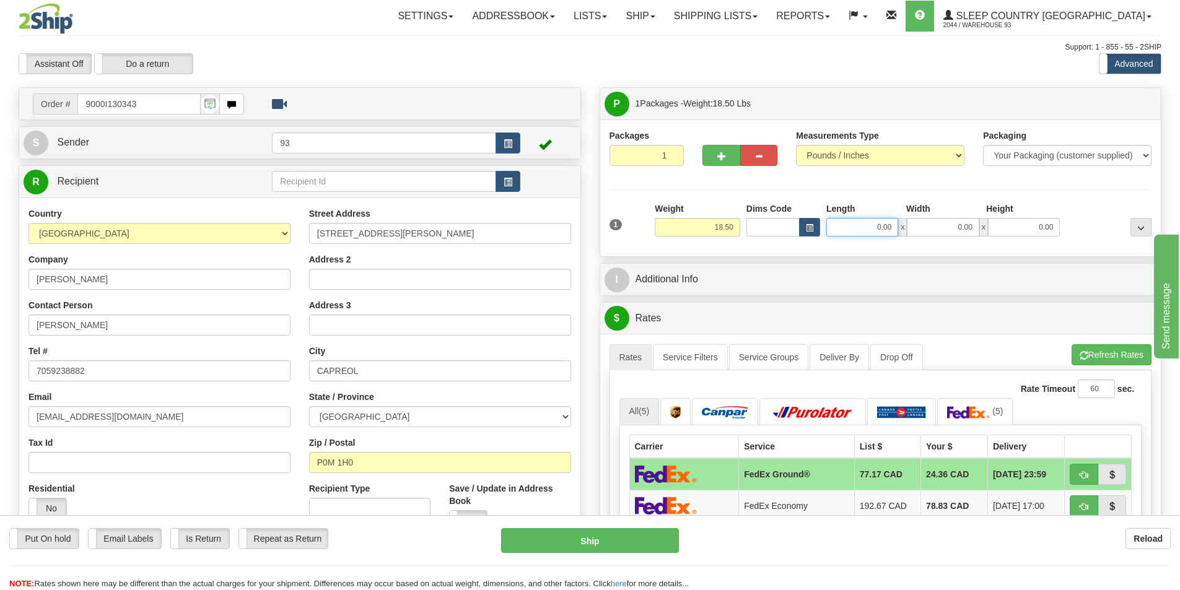
click at [854, 224] on input "0.00" at bounding box center [862, 227] width 72 height 19
type input "24.00"
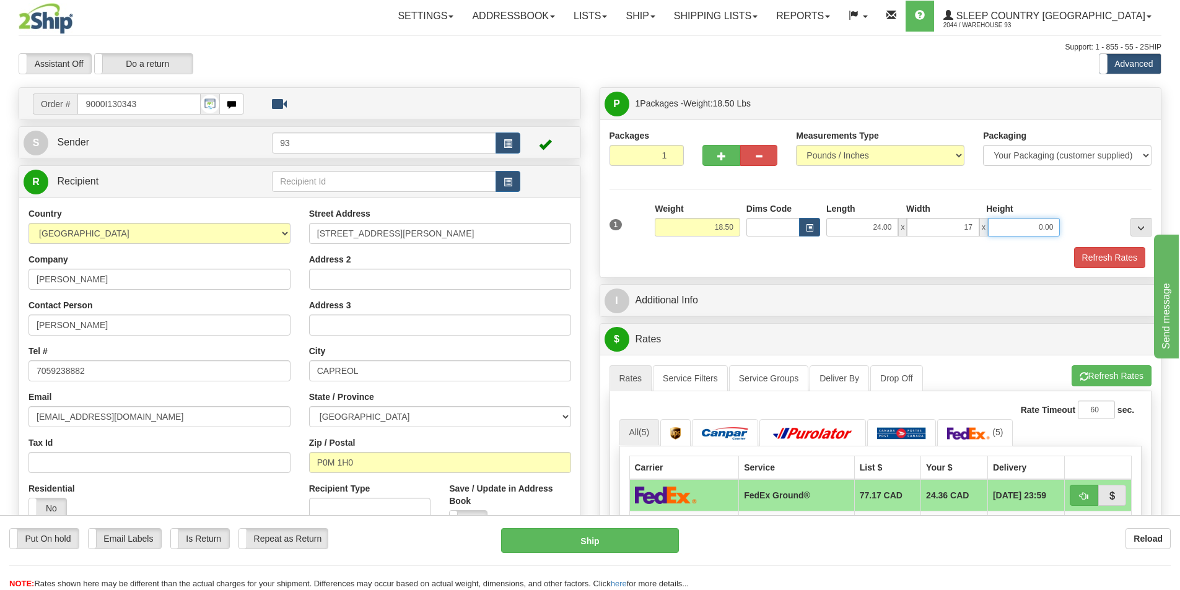
type input "17.00"
type input "7.00"
click at [1107, 255] on button "Refresh Rates" at bounding box center [1109, 257] width 71 height 21
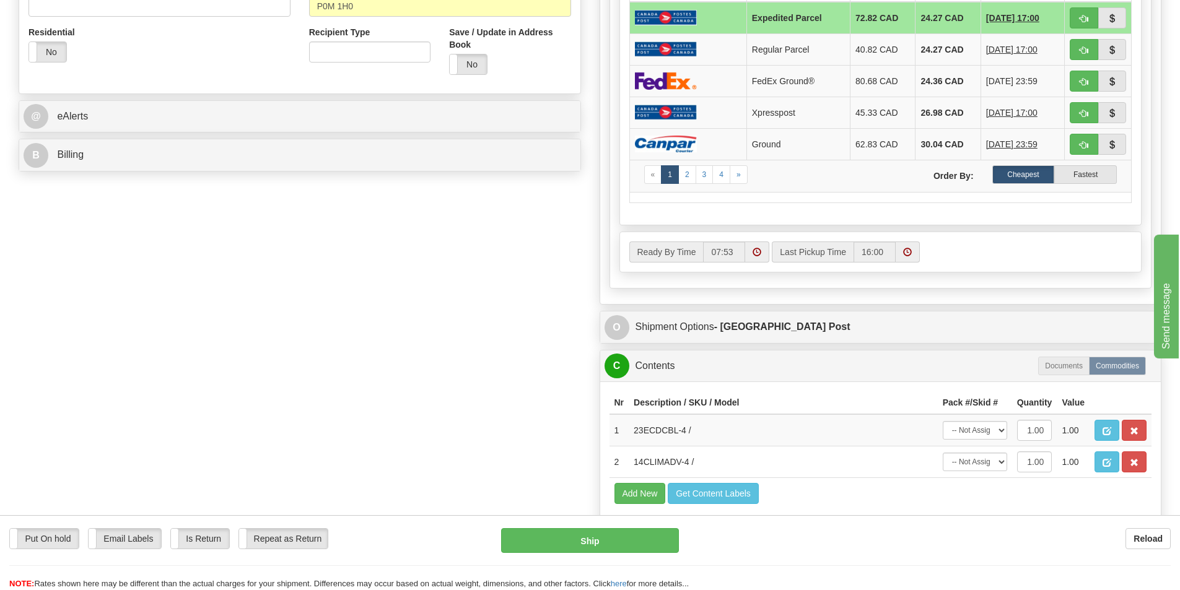
scroll to position [463, 0]
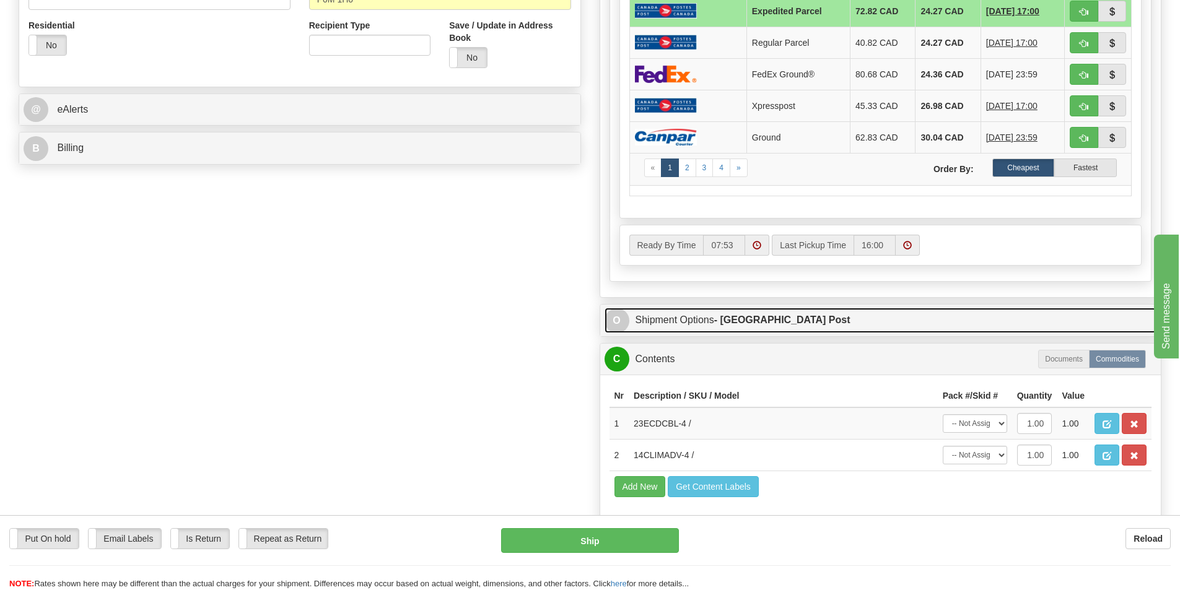
click at [662, 320] on link "O Shipment Options - Canada Post" at bounding box center [880, 320] width 552 height 25
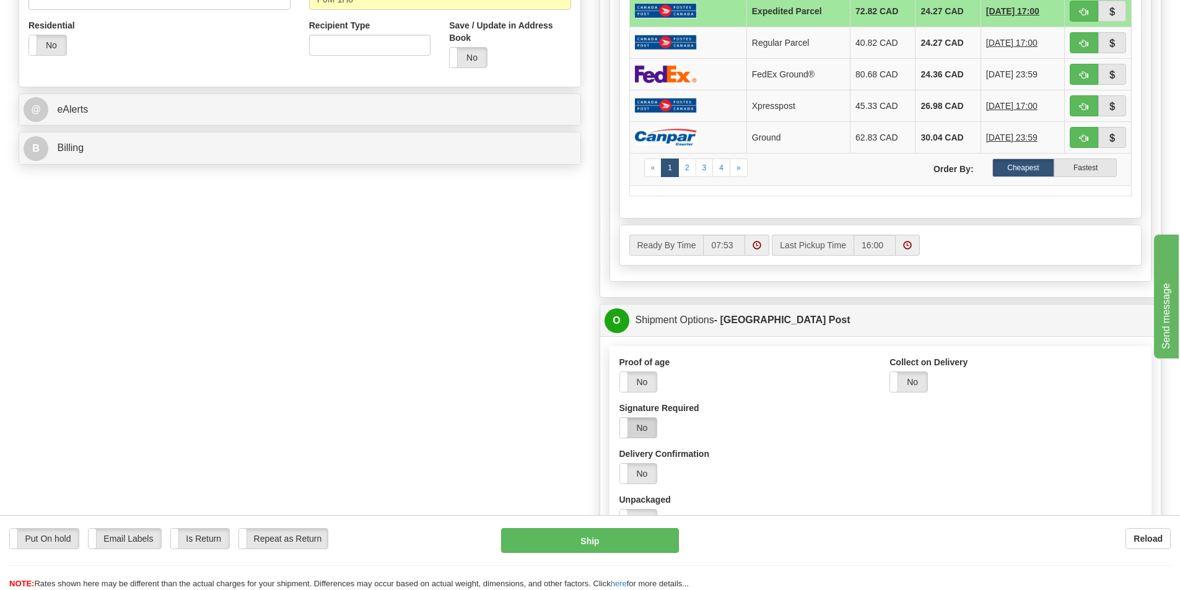
click at [634, 426] on label "No" at bounding box center [638, 428] width 37 height 20
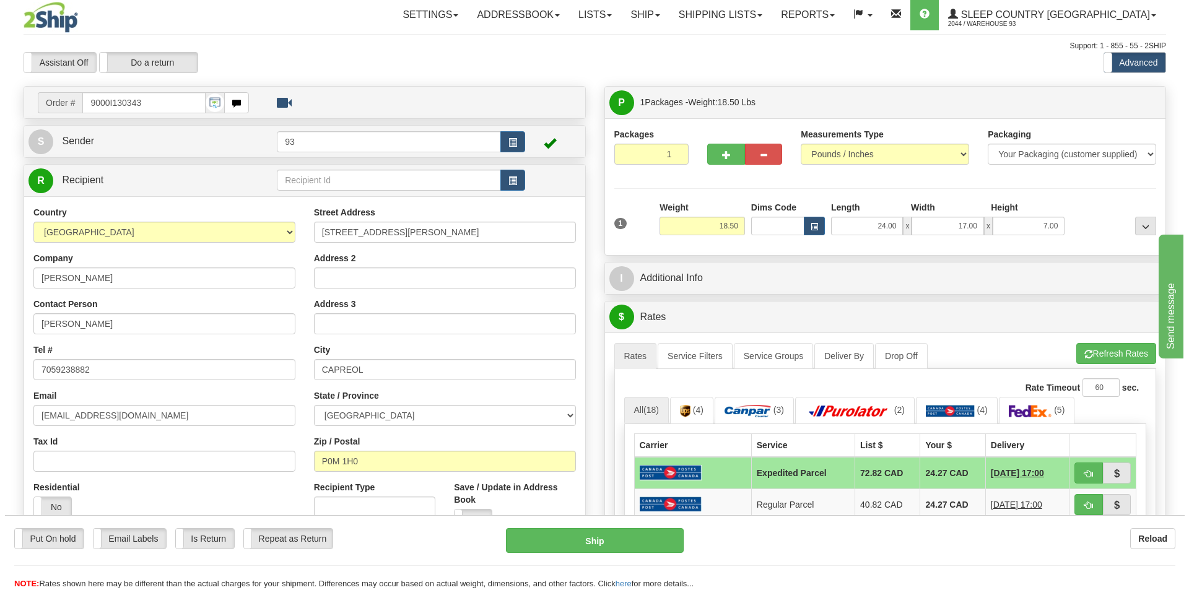
scroll to position [0, 0]
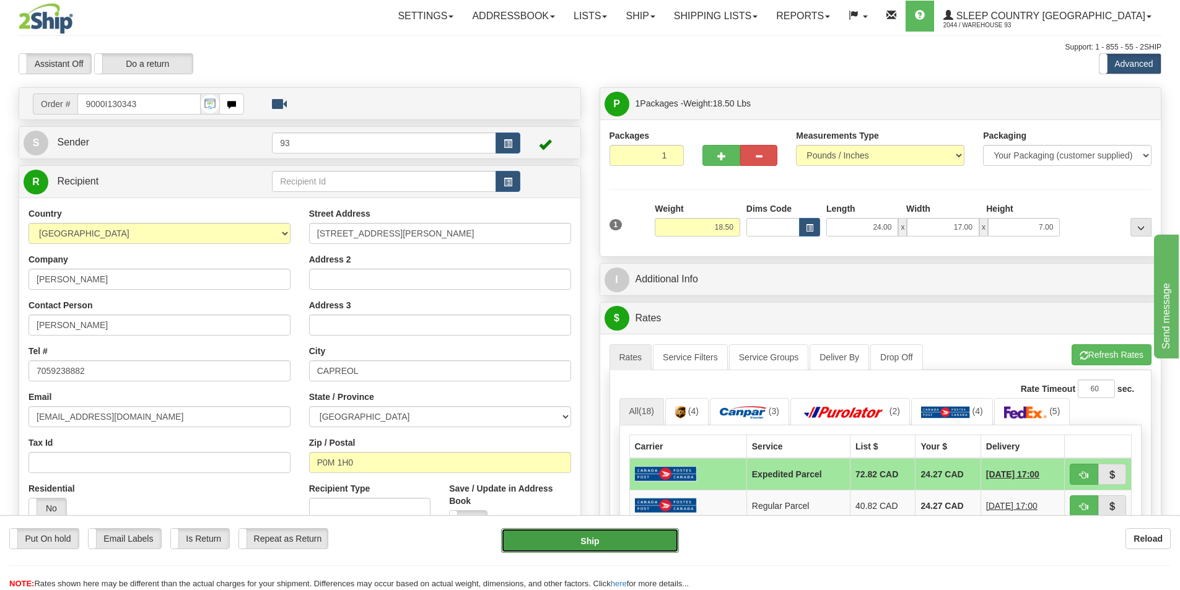
click at [593, 543] on button "Ship" at bounding box center [590, 540] width 178 height 25
type input "DOM.EP"
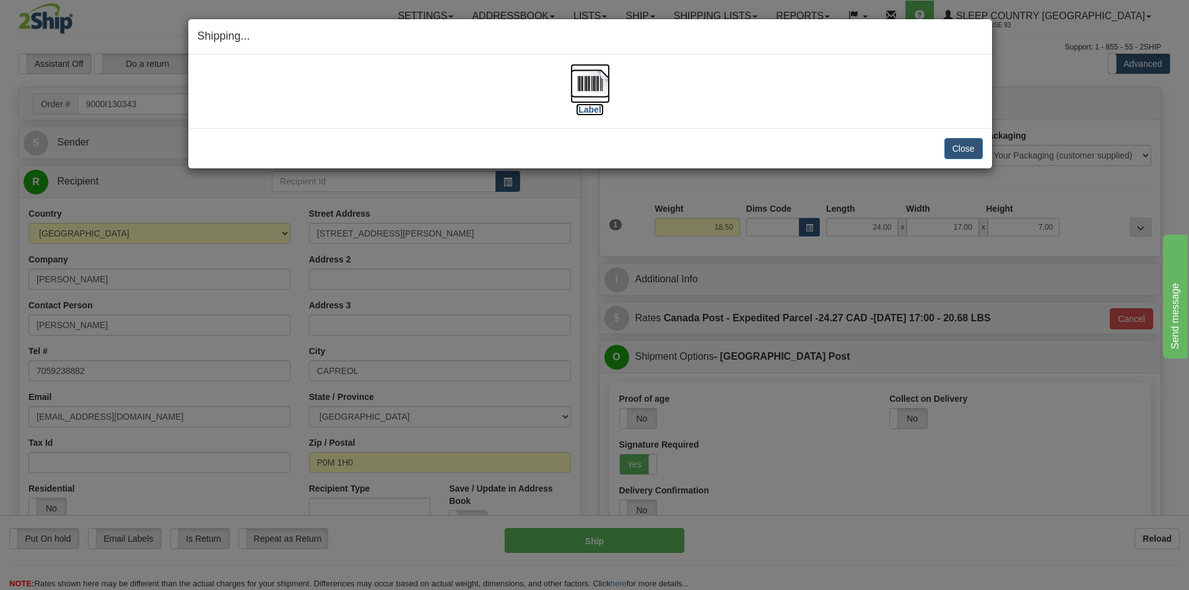
click at [594, 84] on img at bounding box center [590, 84] width 40 height 40
click at [958, 146] on button "Close" at bounding box center [964, 148] width 38 height 21
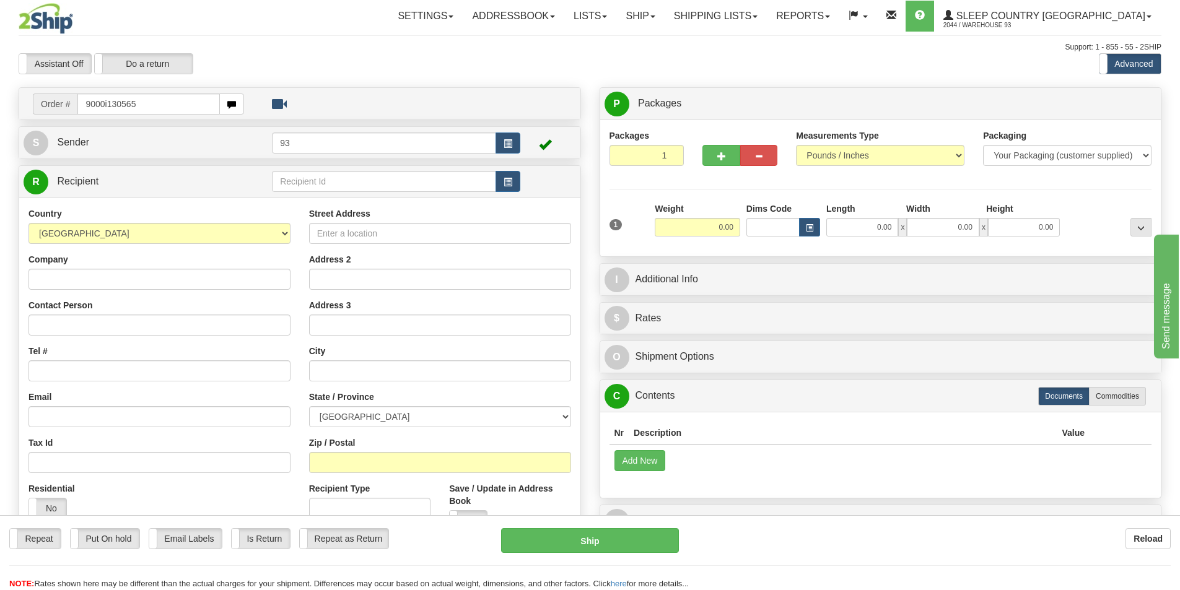
type input "9000i130565"
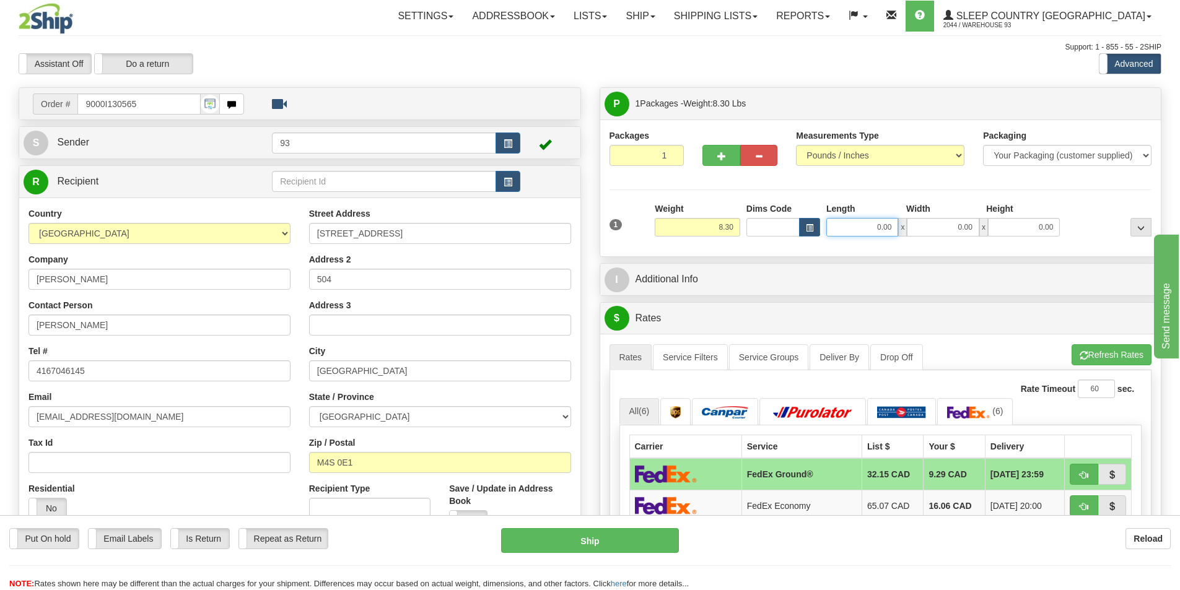
drag, startPoint x: 858, startPoint y: 227, endPoint x: 637, endPoint y: 219, distance: 221.3
click at [858, 229] on input "0.00" at bounding box center [862, 227] width 72 height 19
type input "13.00"
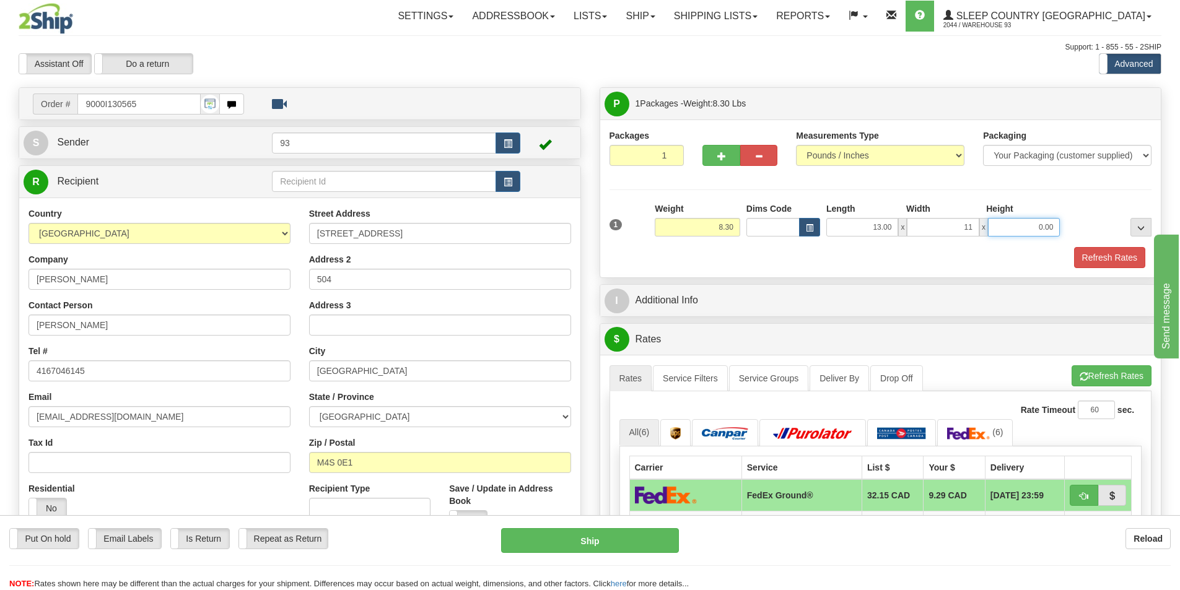
type input "11.00"
type input "4.00"
click at [1124, 254] on button "Refresh Rates" at bounding box center [1109, 257] width 71 height 21
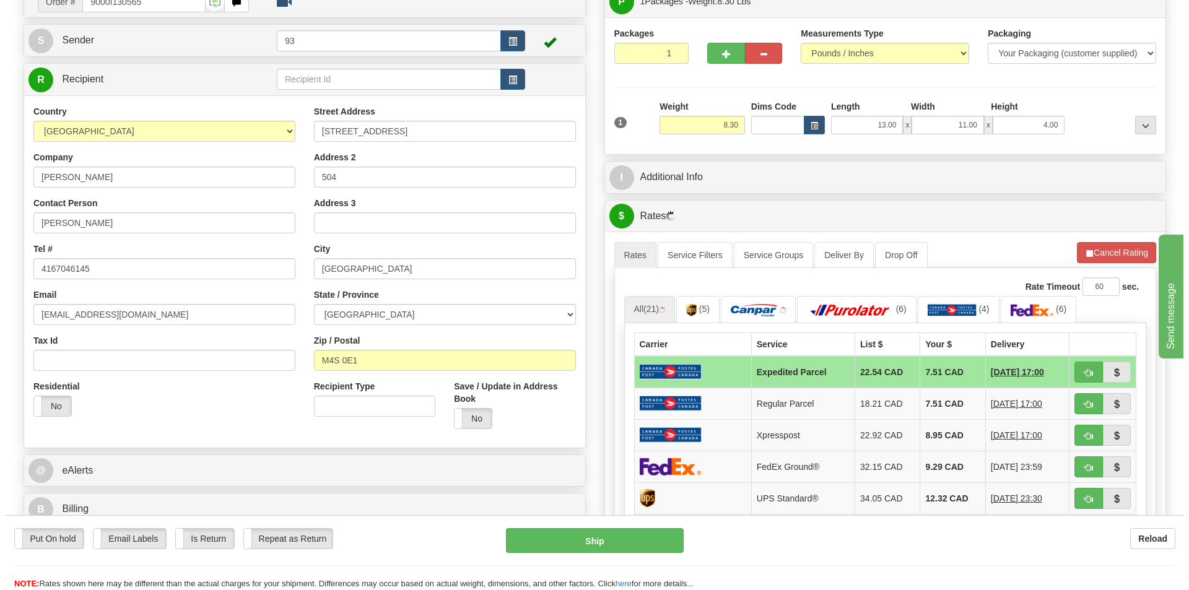
scroll to position [124, 0]
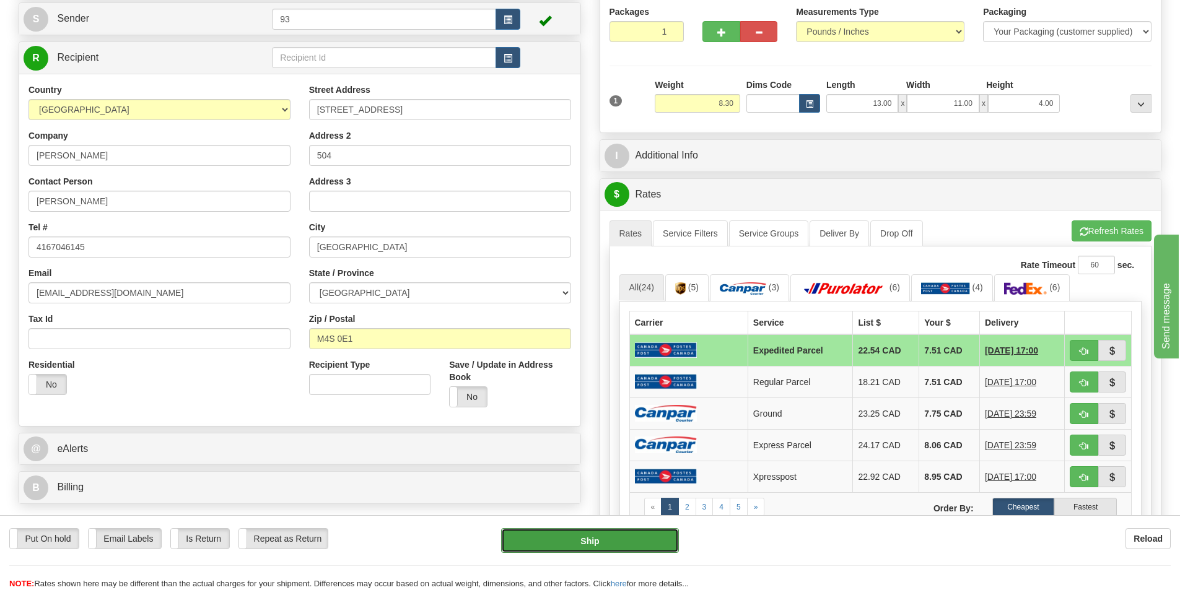
click at [580, 539] on button "Ship" at bounding box center [590, 540] width 178 height 25
type input "DOM.EP"
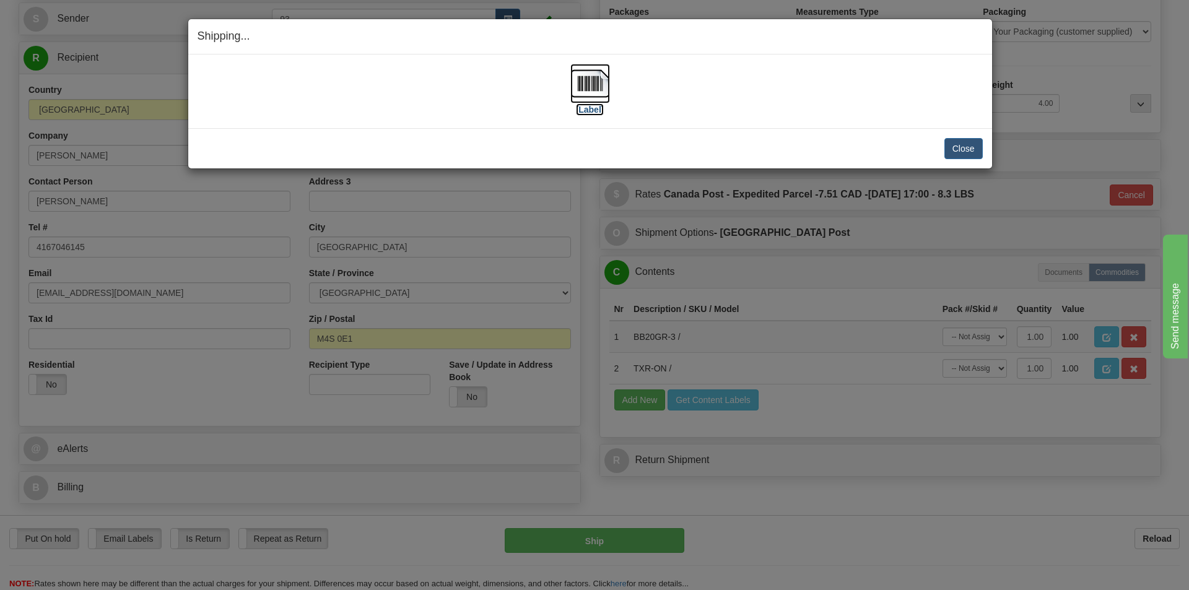
click at [592, 84] on img at bounding box center [590, 84] width 40 height 40
click at [966, 144] on button "Close" at bounding box center [964, 148] width 38 height 21
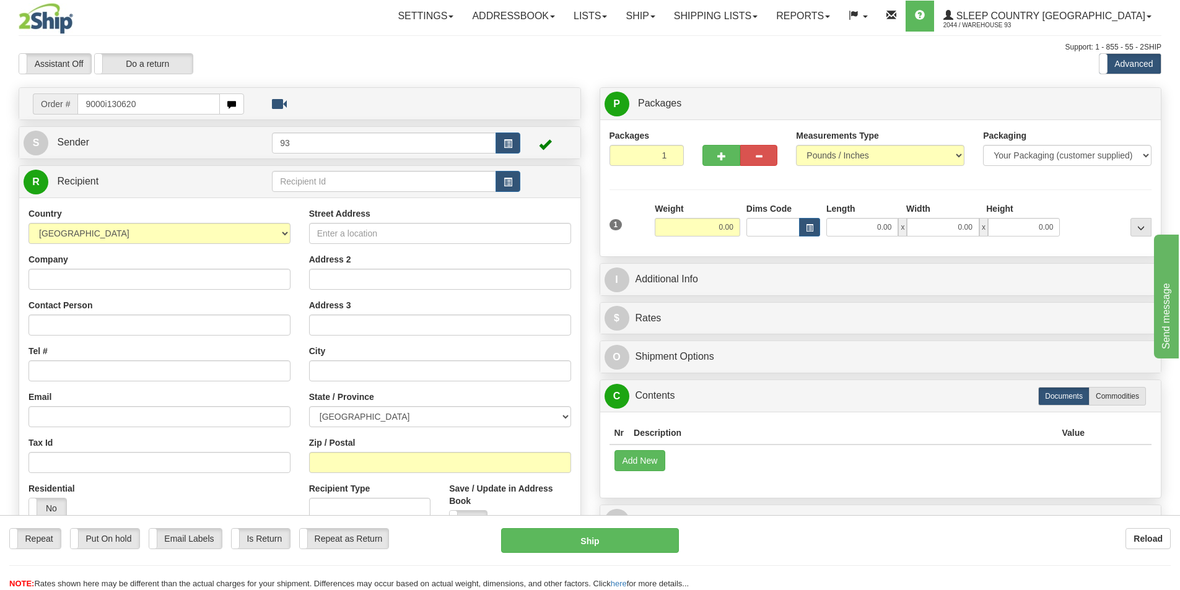
type input "9000i130620"
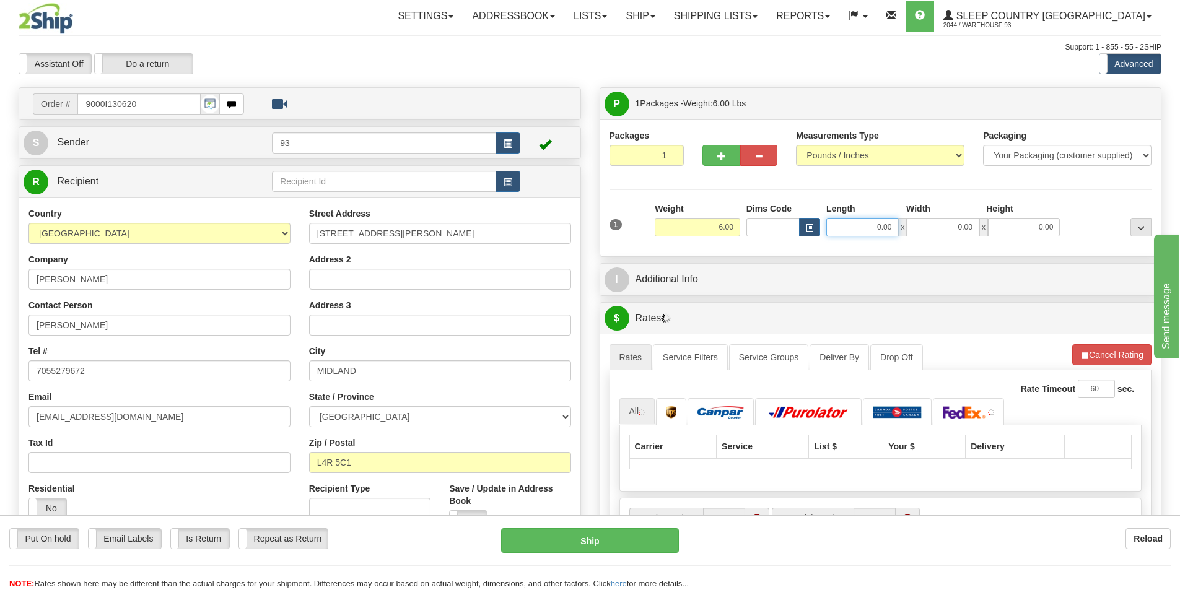
click at [851, 225] on input "0.00" at bounding box center [862, 227] width 72 height 19
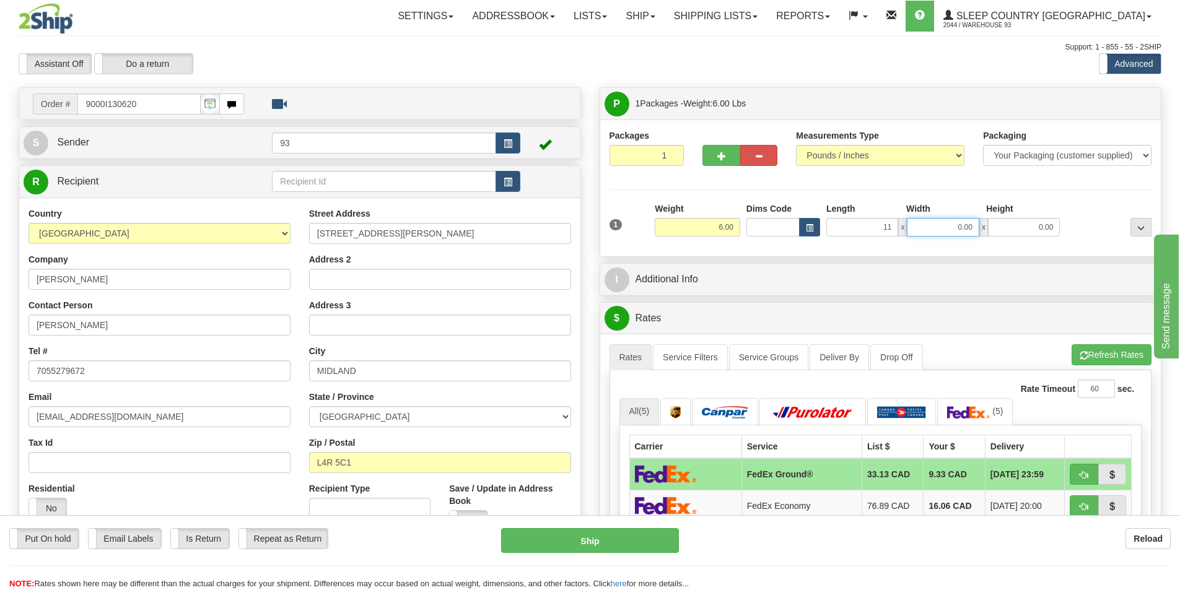
type input "11.00"
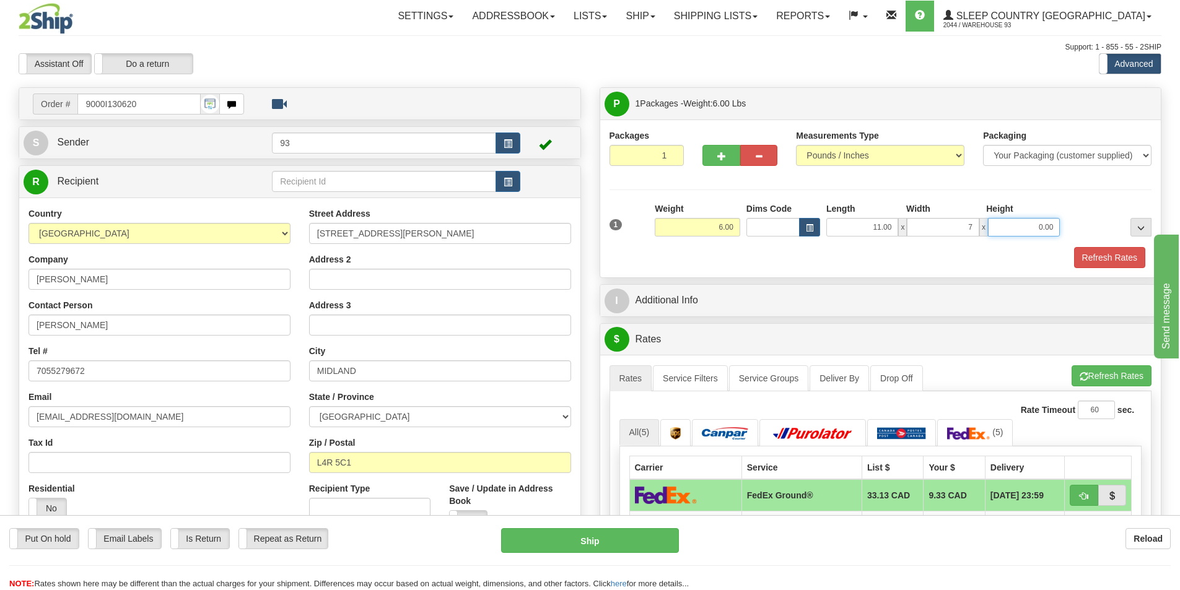
type input "7.00"
type input "4.00"
click at [1108, 253] on button "Refresh Rates" at bounding box center [1109, 257] width 71 height 21
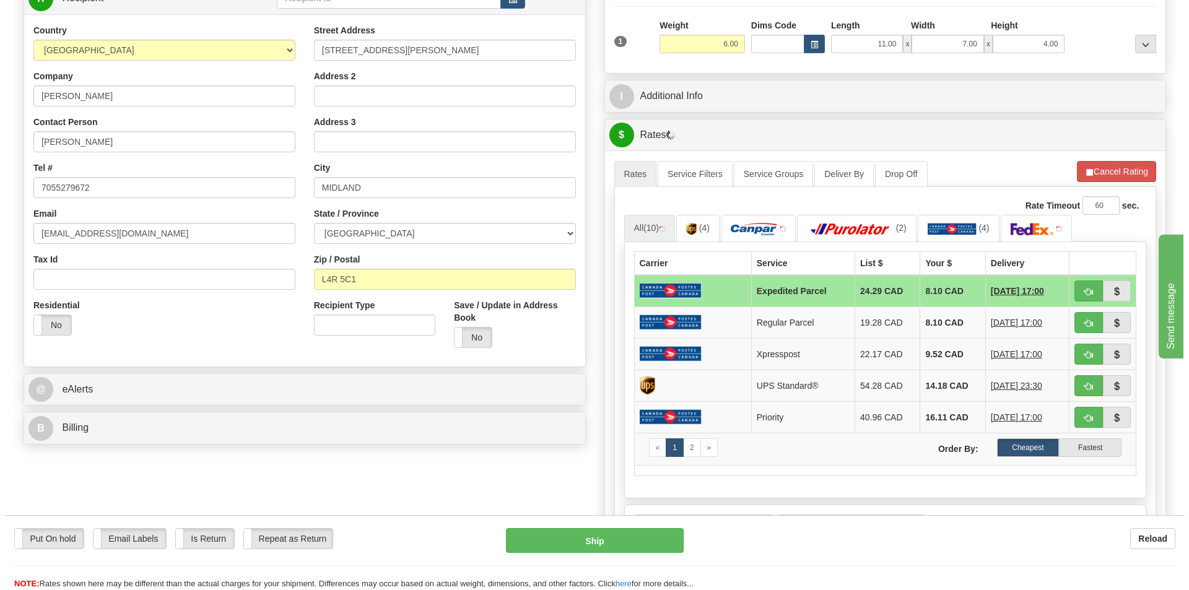
scroll to position [186, 0]
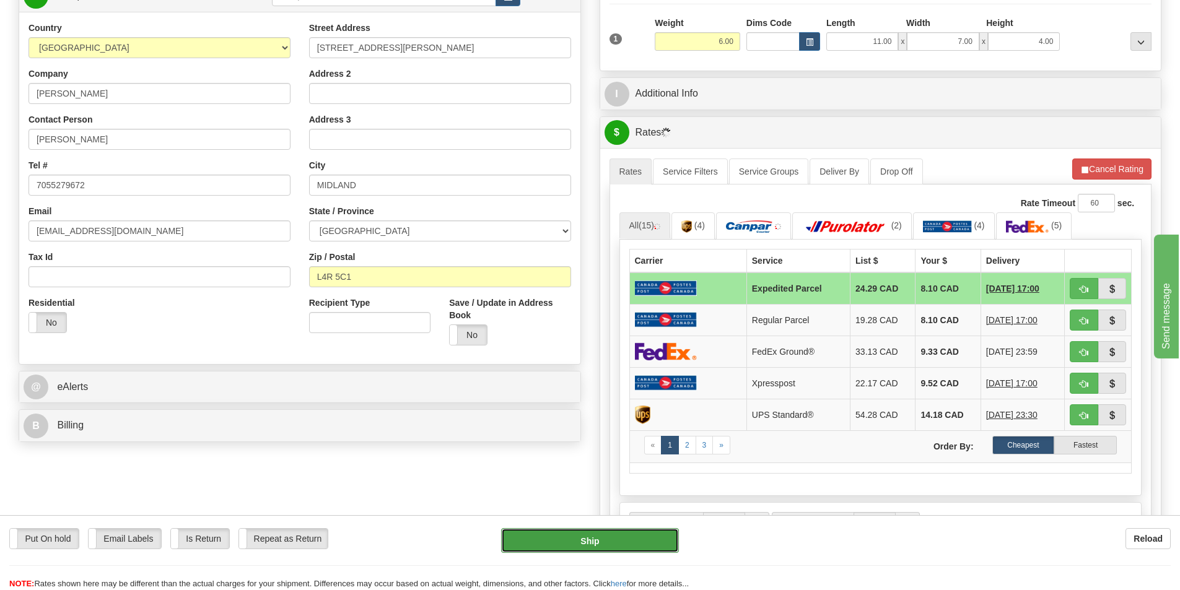
click at [585, 540] on button "Ship" at bounding box center [590, 540] width 178 height 25
type input "DOM.EP"
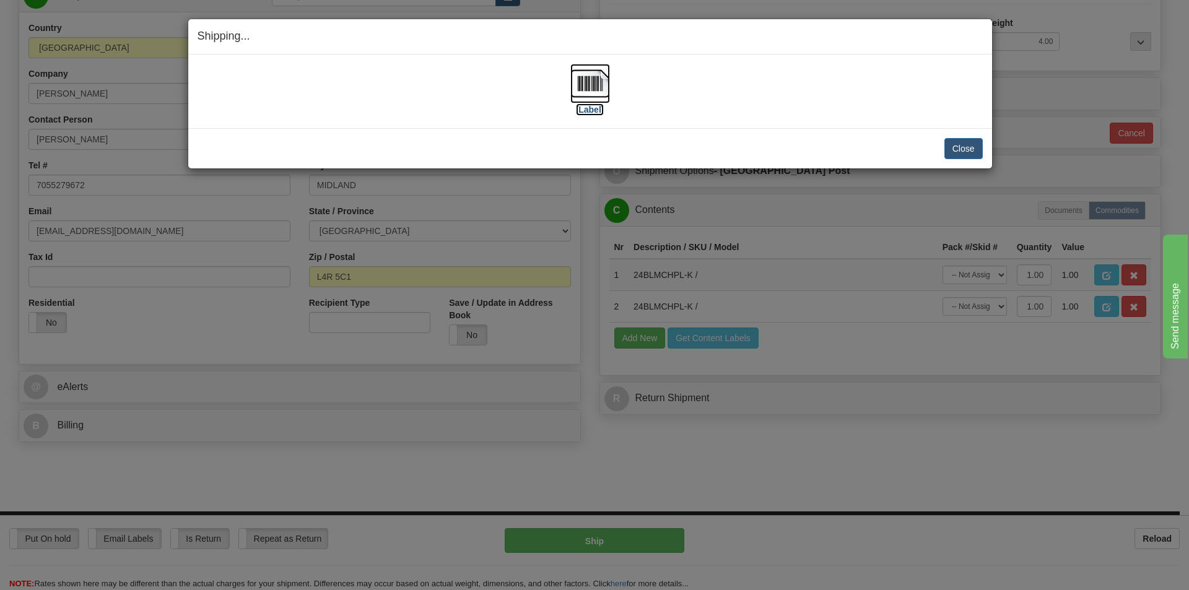
click at [585, 82] on img at bounding box center [590, 84] width 40 height 40
